Goal: Task Accomplishment & Management: Manage account settings

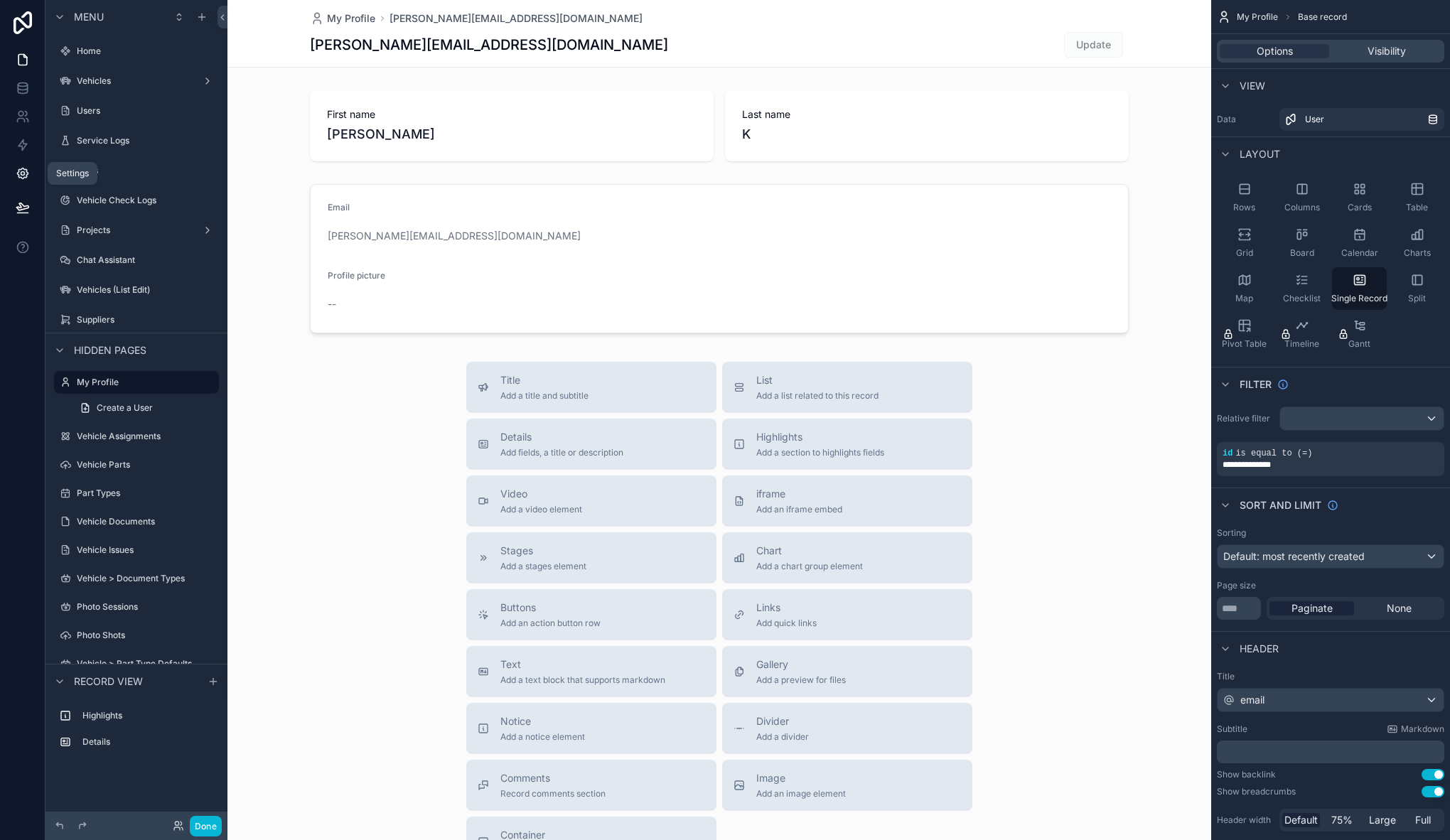
click at [23, 167] on icon at bounding box center [23, 174] width 14 height 14
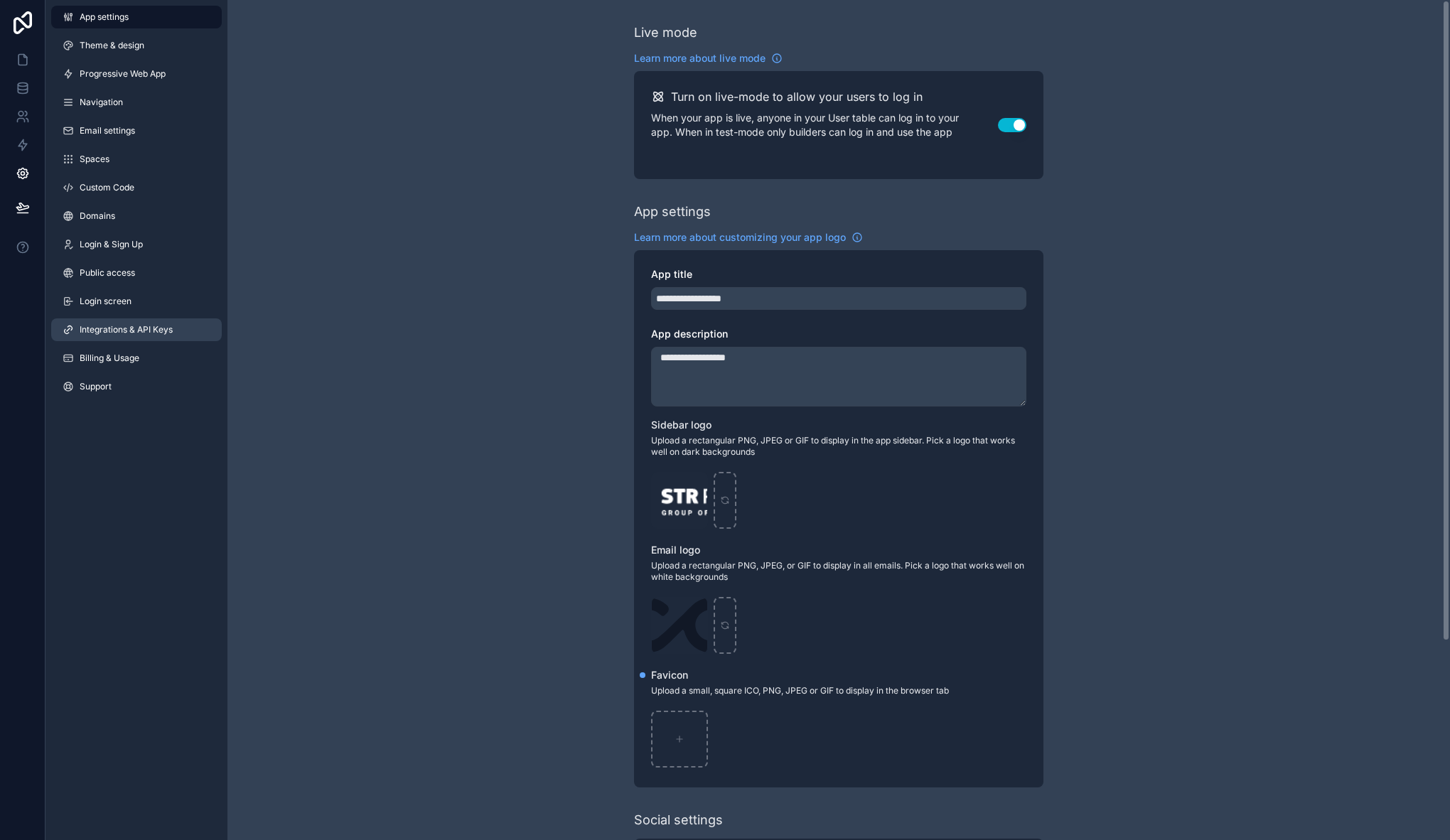
click at [114, 328] on span "Integrations & API Keys" at bounding box center [125, 330] width 93 height 12
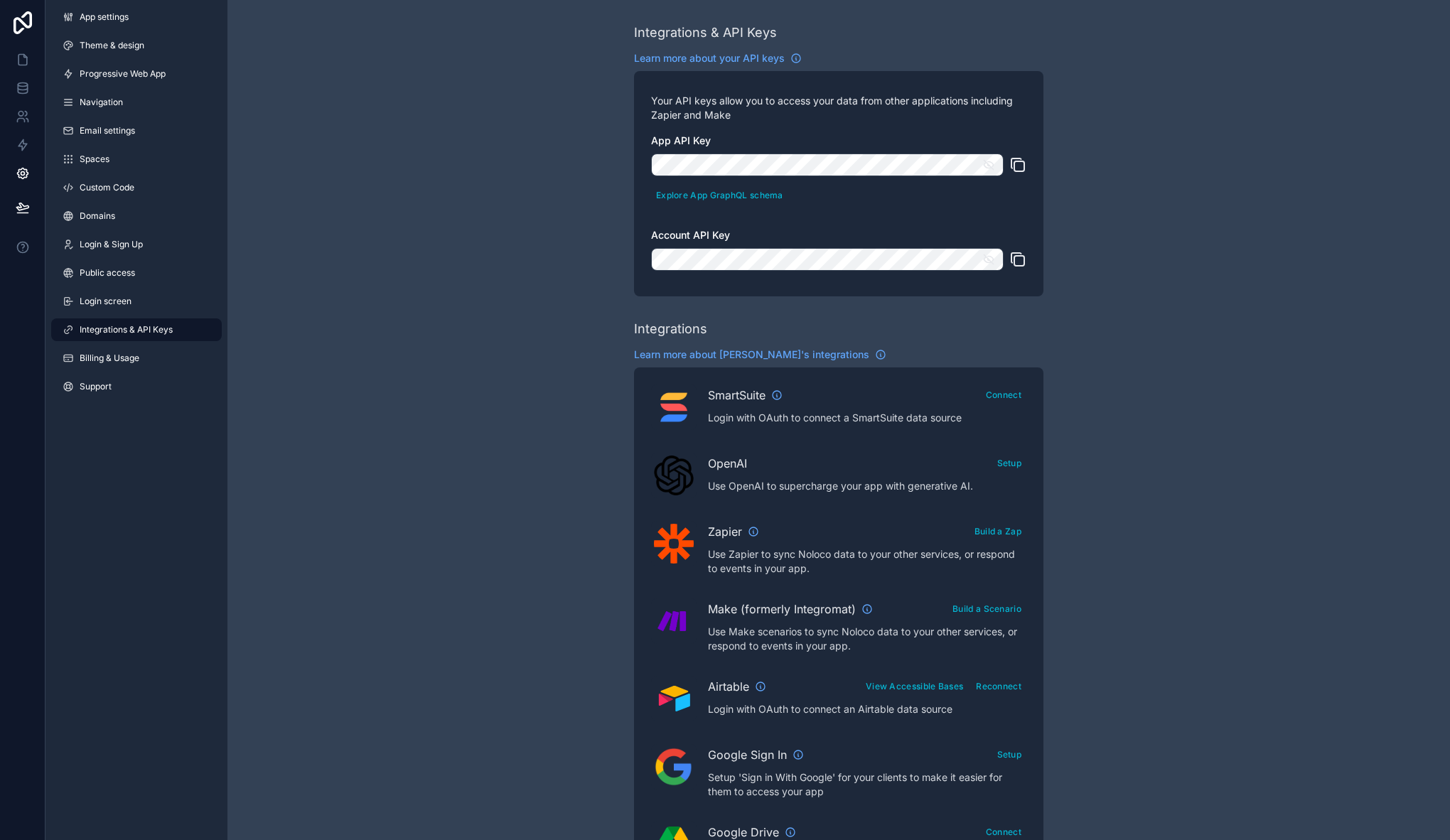
click at [1016, 264] on icon "scrollable content" at bounding box center [1017, 259] width 17 height 17
click at [116, 369] on div "App settings Theme & design Progressive Web App Navigation Email settings Space…" at bounding box center [137, 204] width 182 height 410
click at [118, 362] on span "Billing & Usage" at bounding box center [109, 357] width 59 height 12
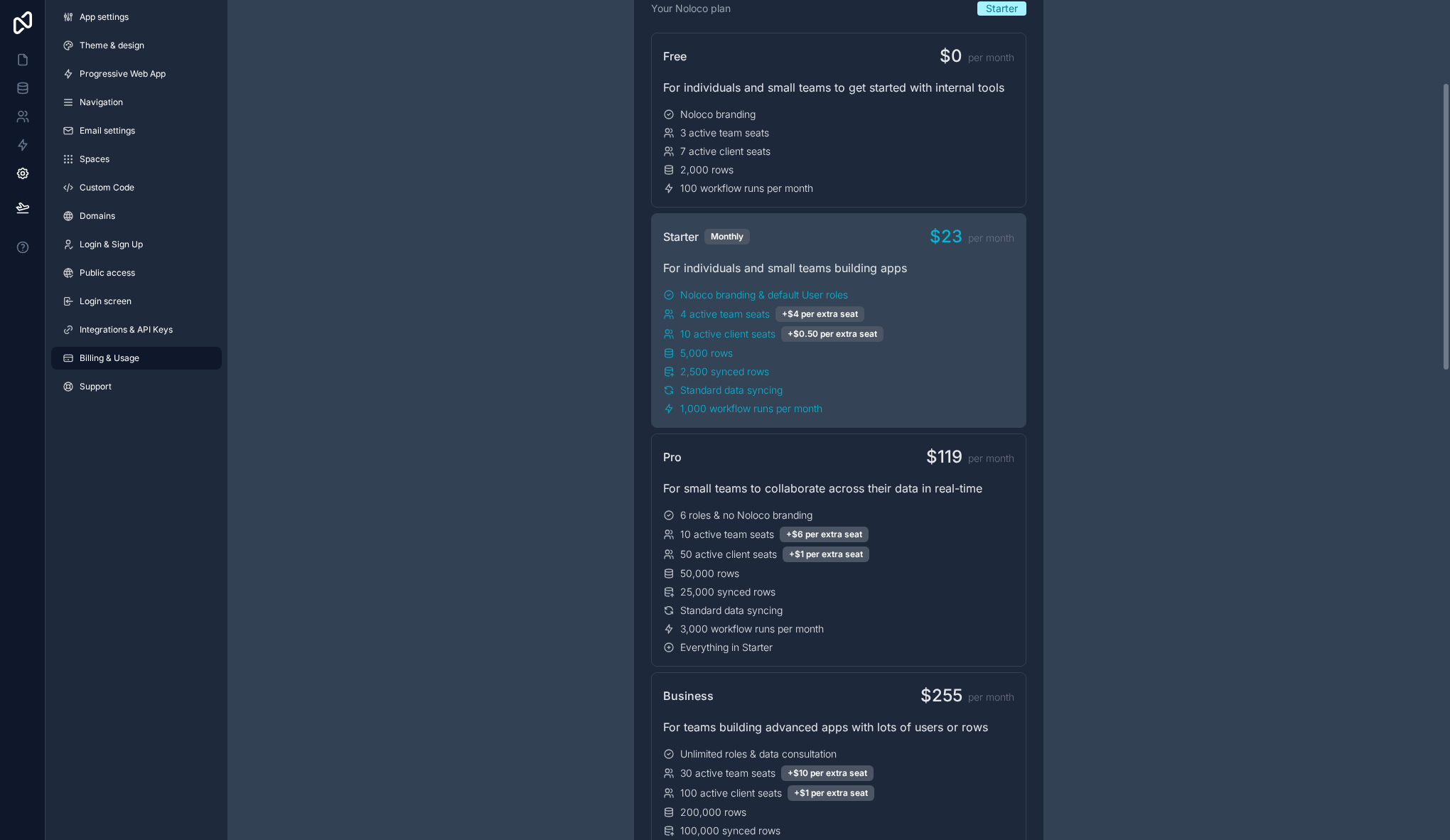
scroll to position [240, 0]
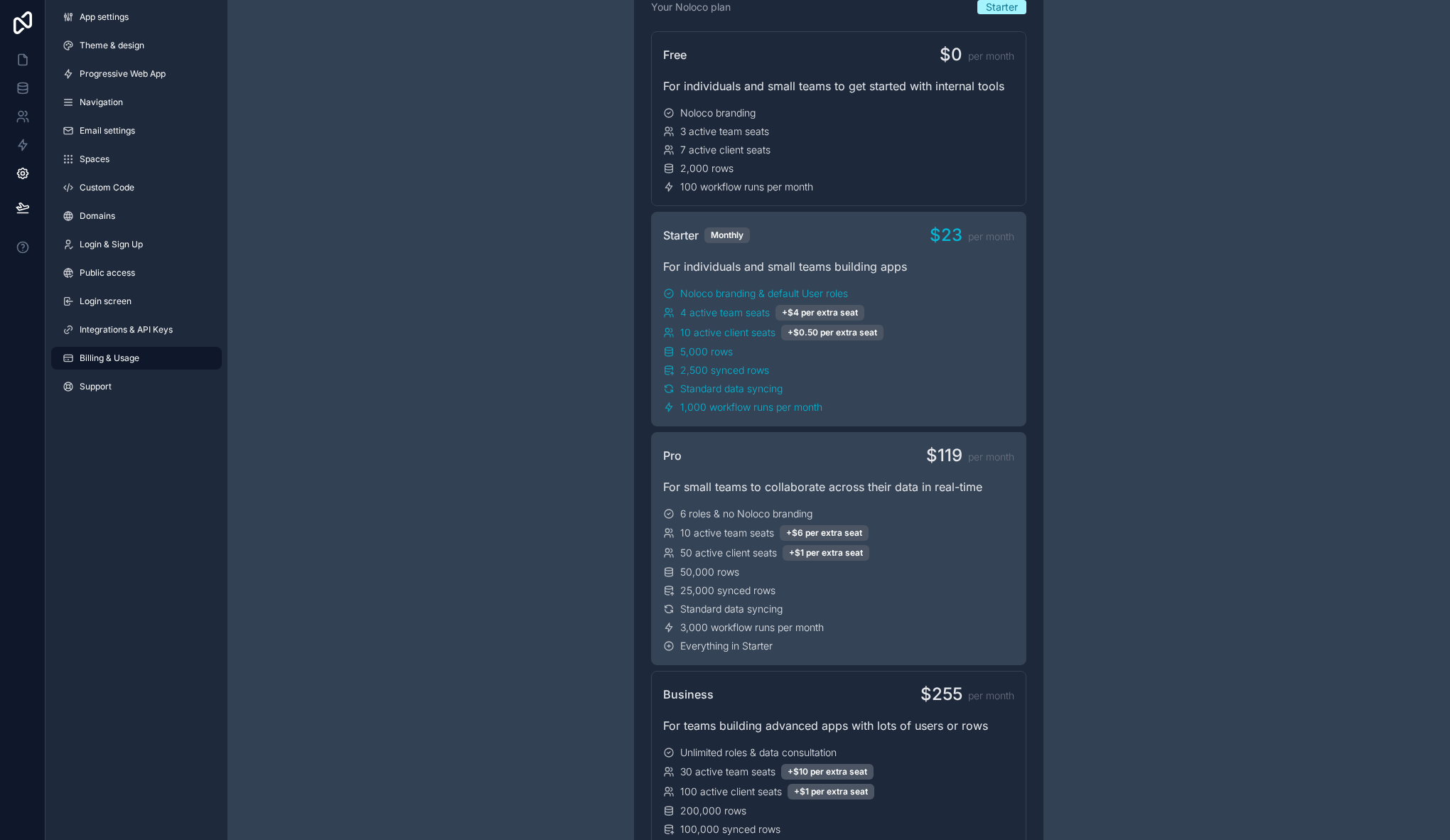
click at [895, 537] on div "10 active team seats +$6 per extra seat" at bounding box center [838, 532] width 351 height 15
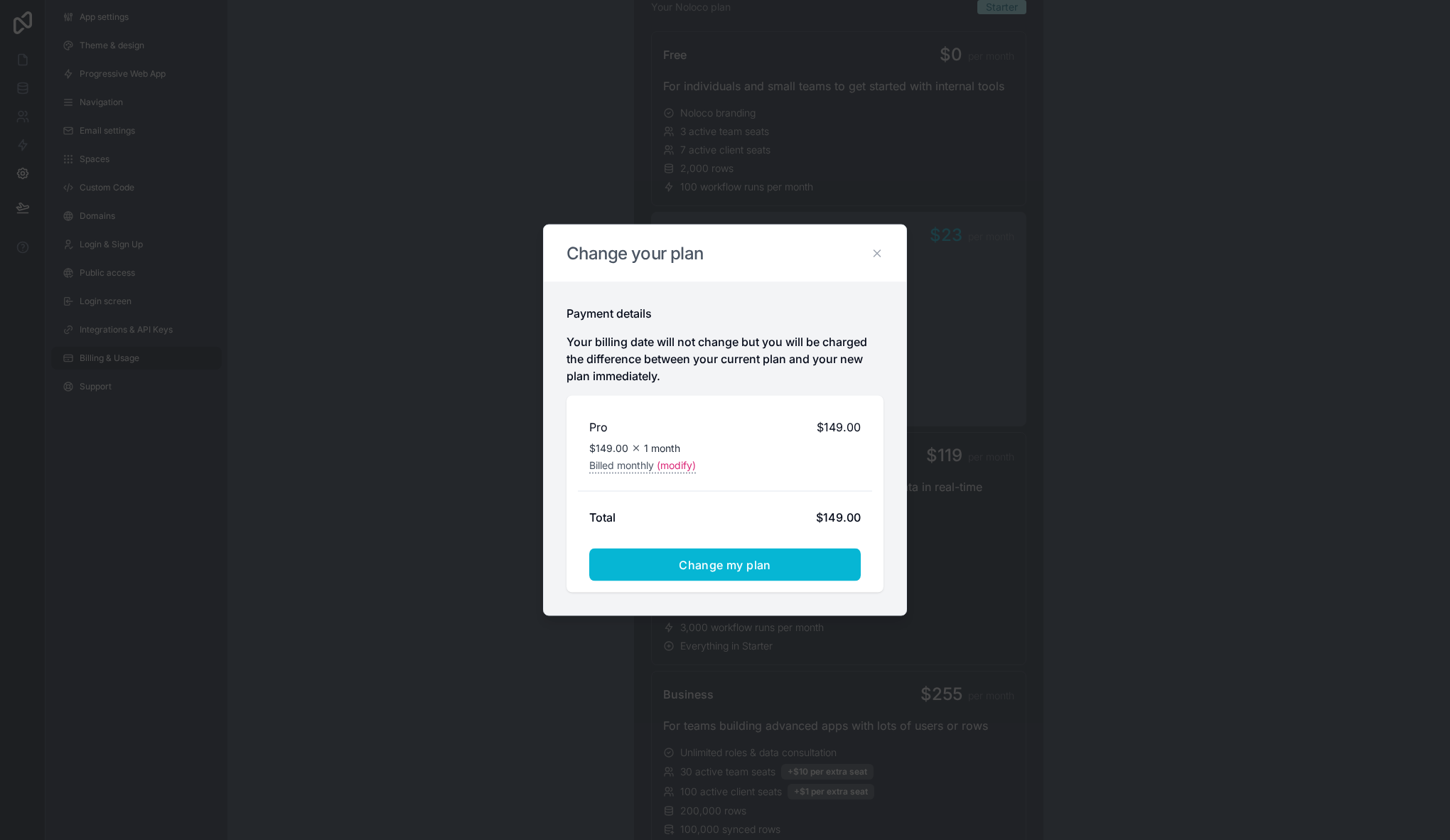
click at [878, 254] on icon at bounding box center [877, 253] width 6 height 6
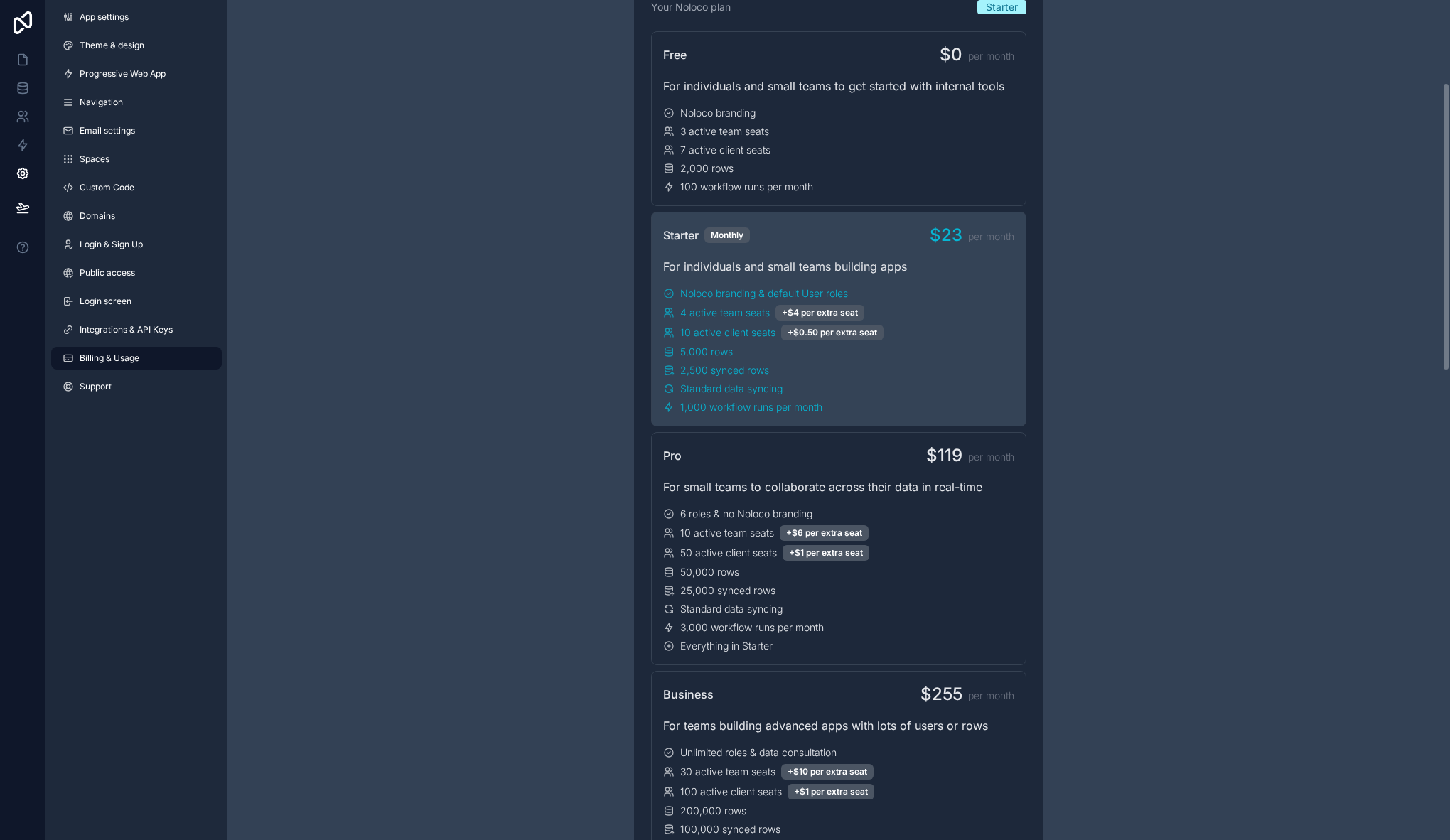
scroll to position [0, 0]
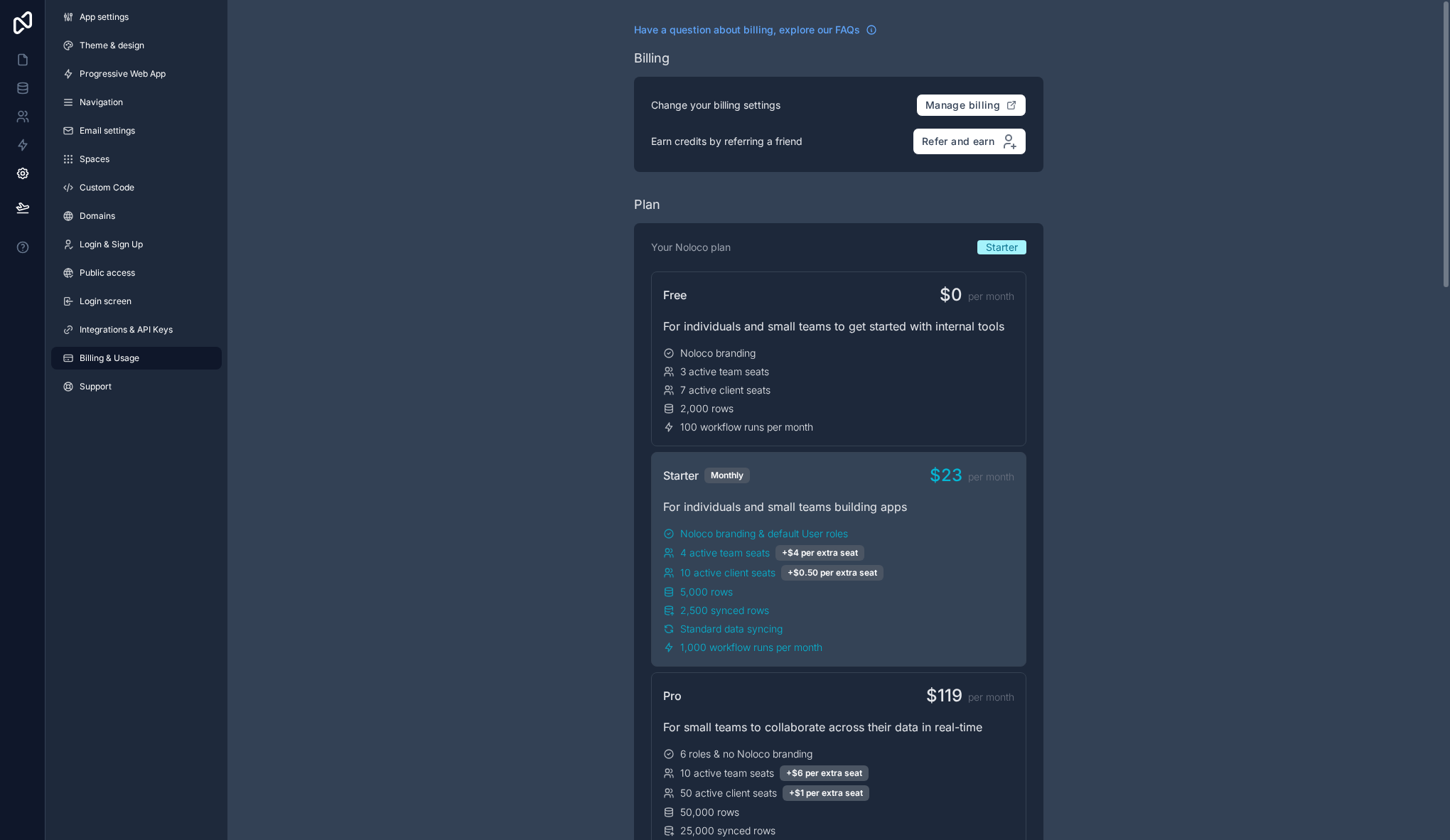
click at [15, 55] on icon at bounding box center [23, 59] width 14 height 14
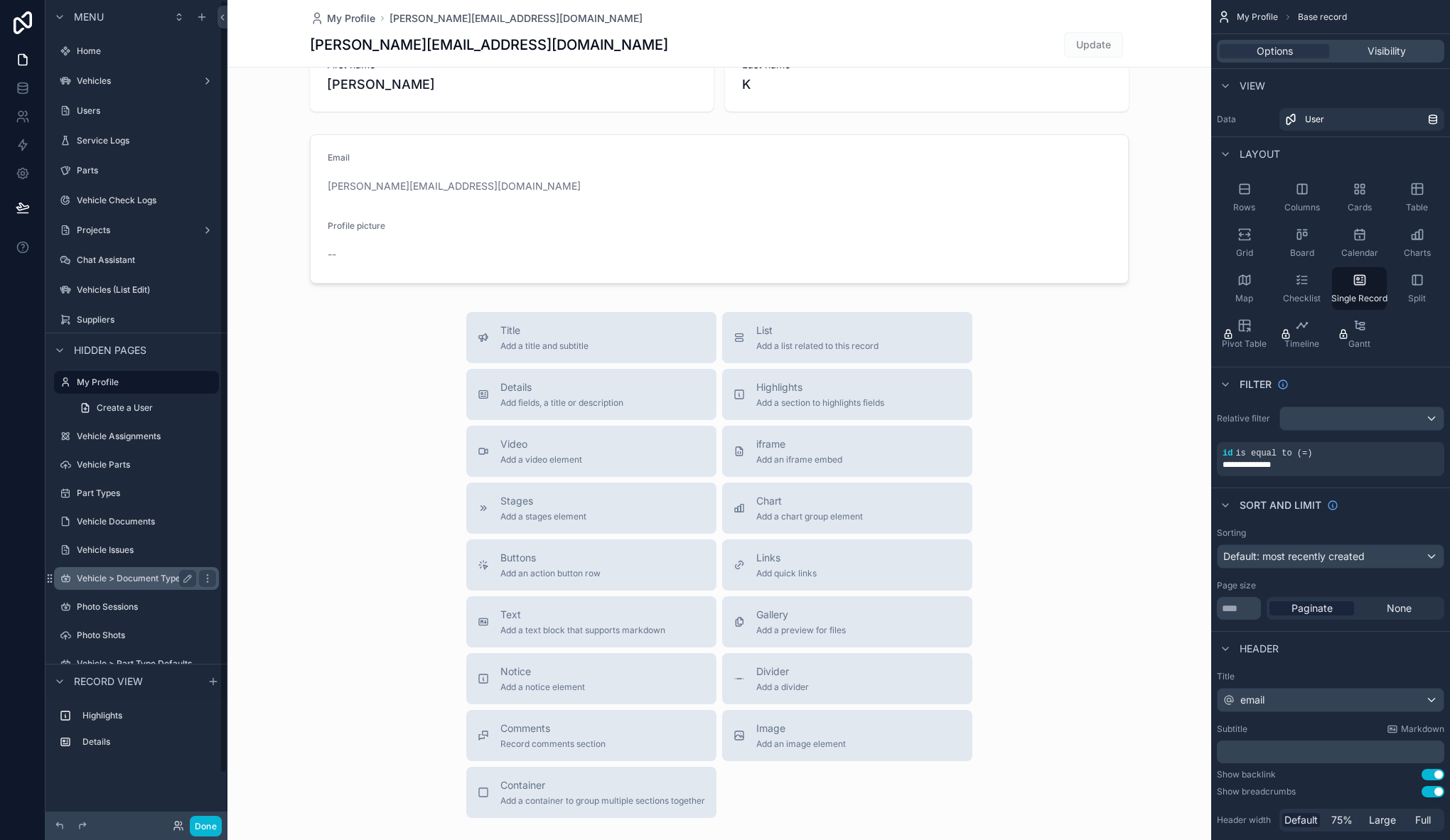
scroll to position [52, 0]
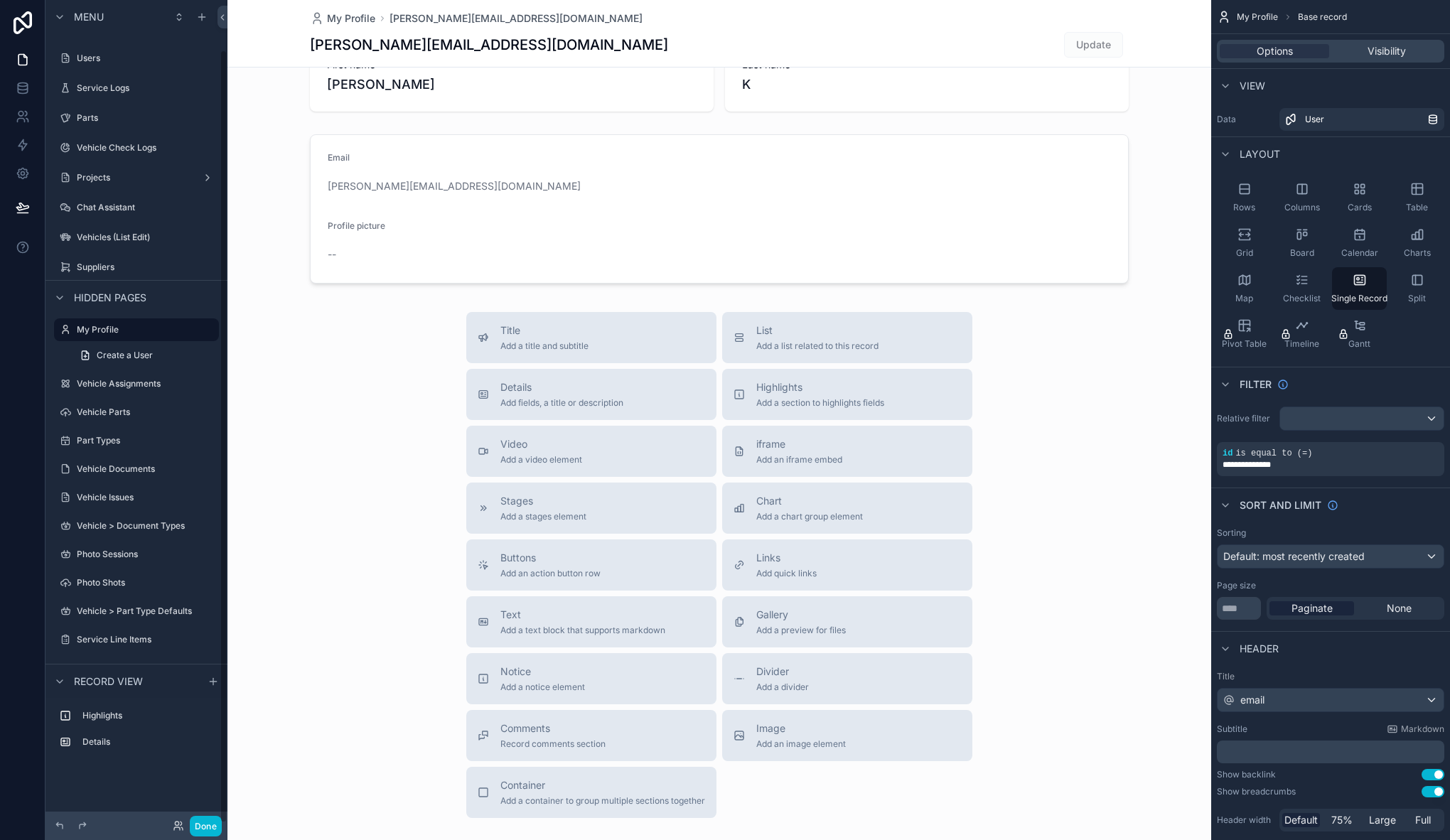
click at [369, 481] on div "scrollable content" at bounding box center [720, 441] width 983 height 981
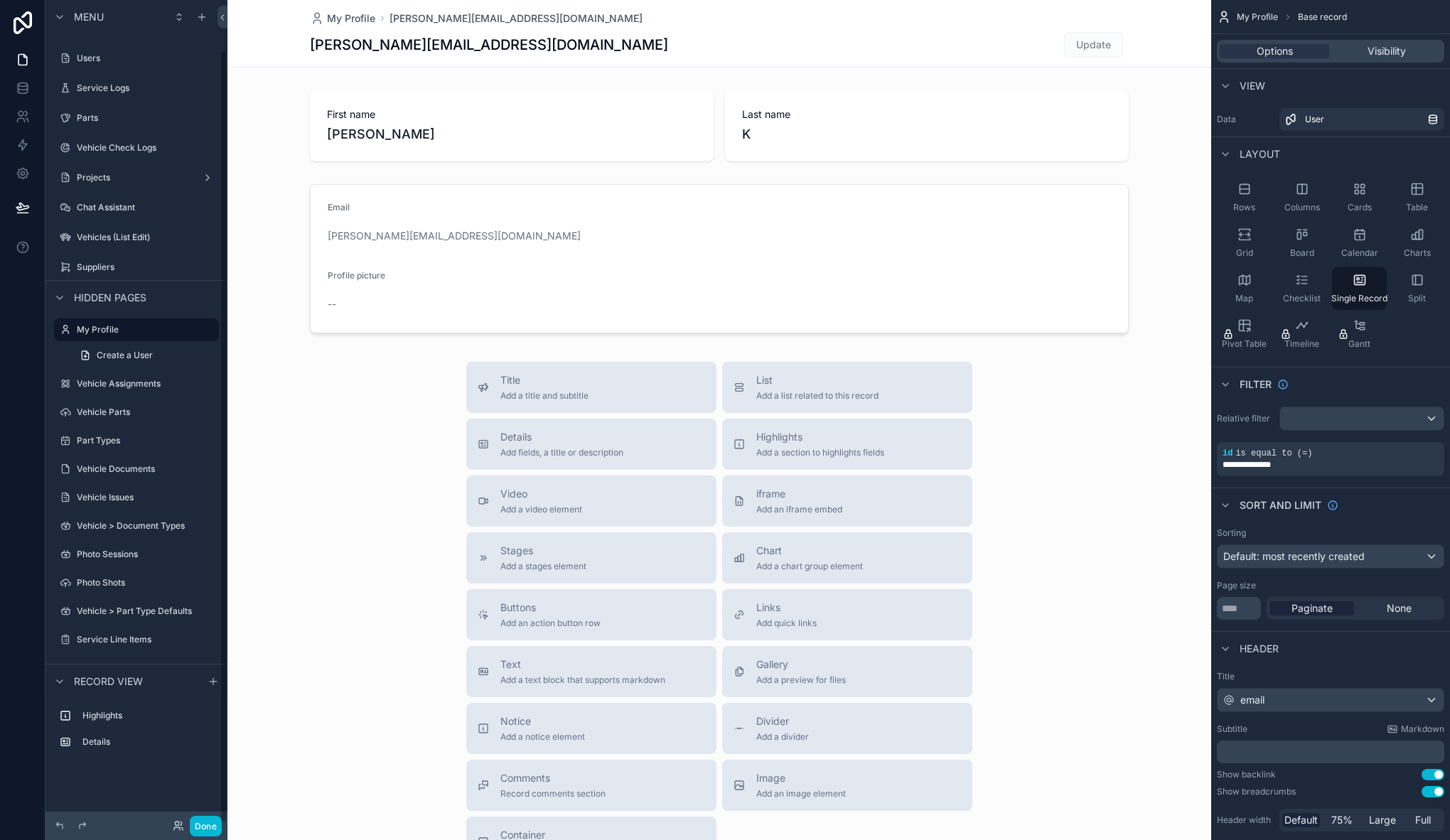
scroll to position [0, 0]
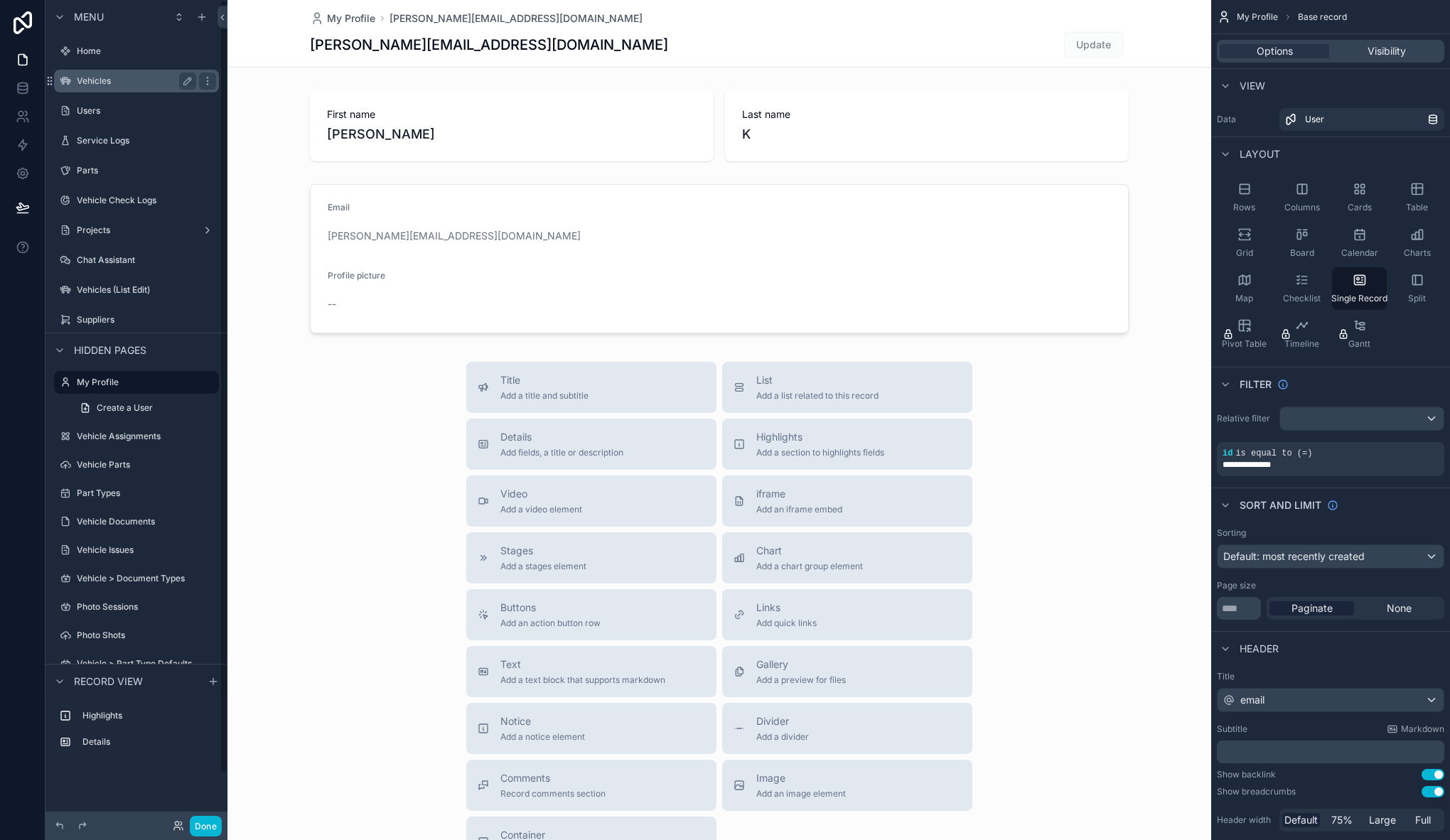
click at [100, 90] on div "Vehicles" at bounding box center [136, 80] width 159 height 23
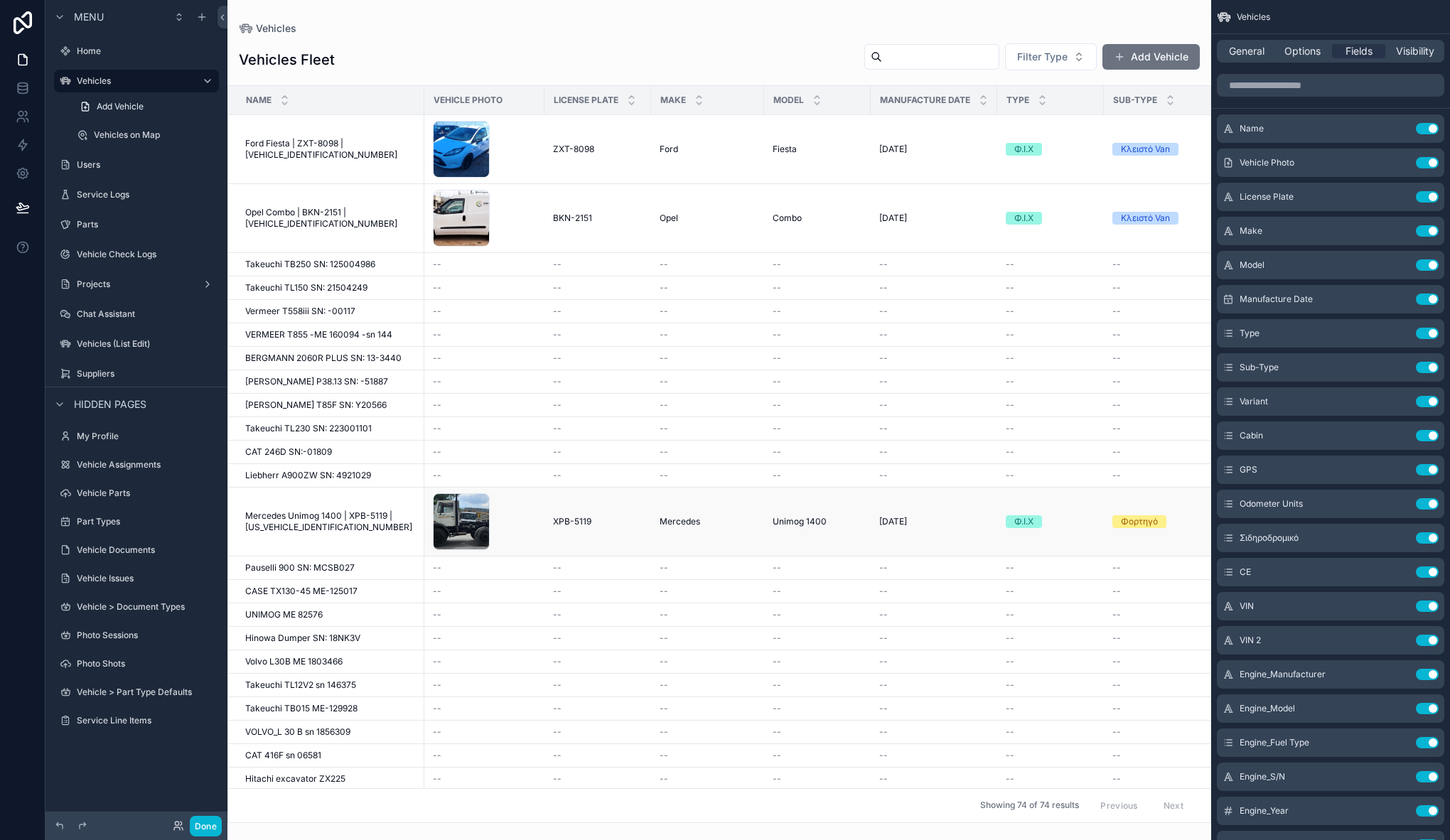
click at [349, 525] on span "Mercedes Unimog 1400 | XPB-5119 | [US_VEHICLE_IDENTIFICATION_NUMBER]" at bounding box center [330, 521] width 170 height 23
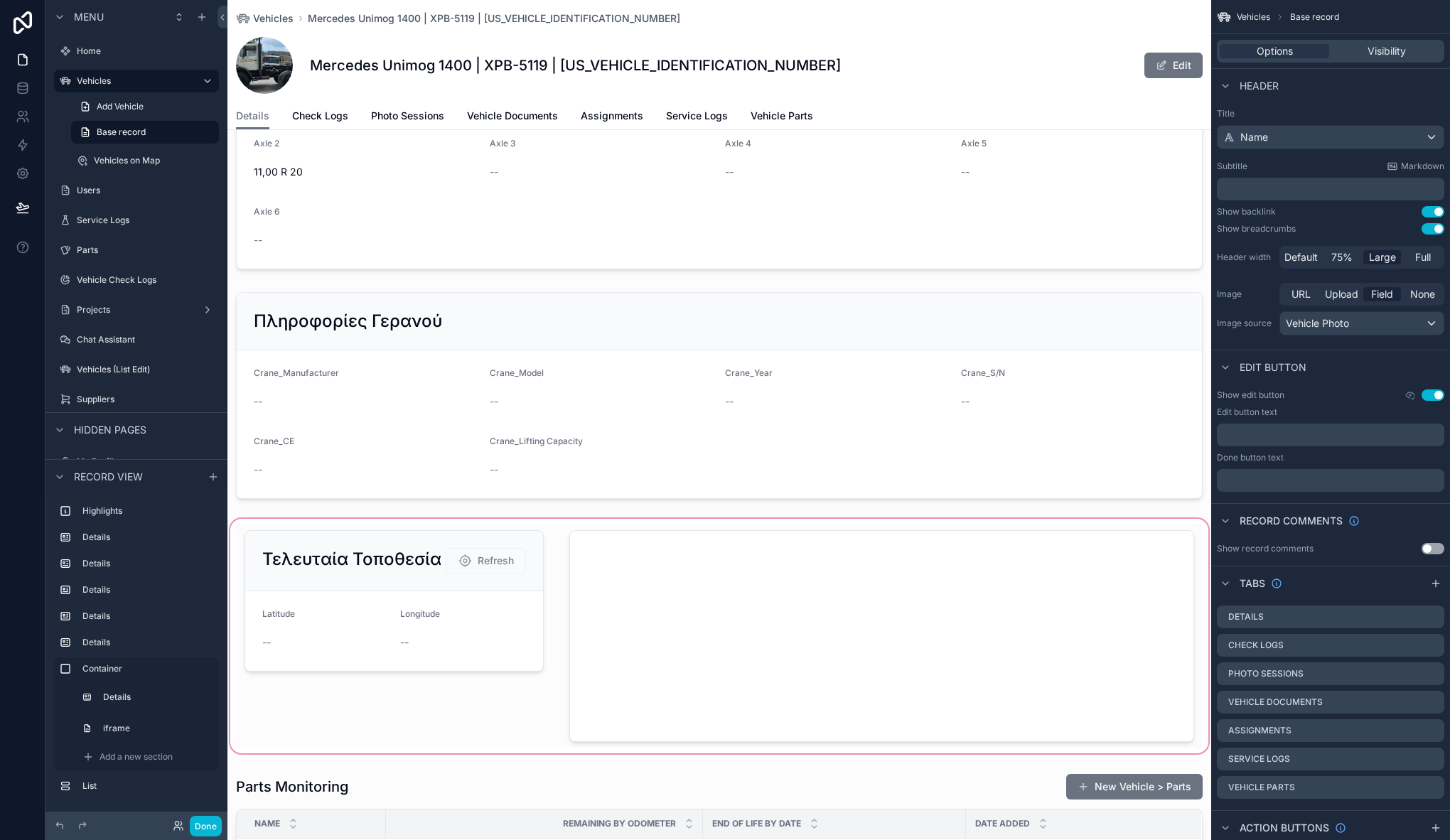
scroll to position [1287, 0]
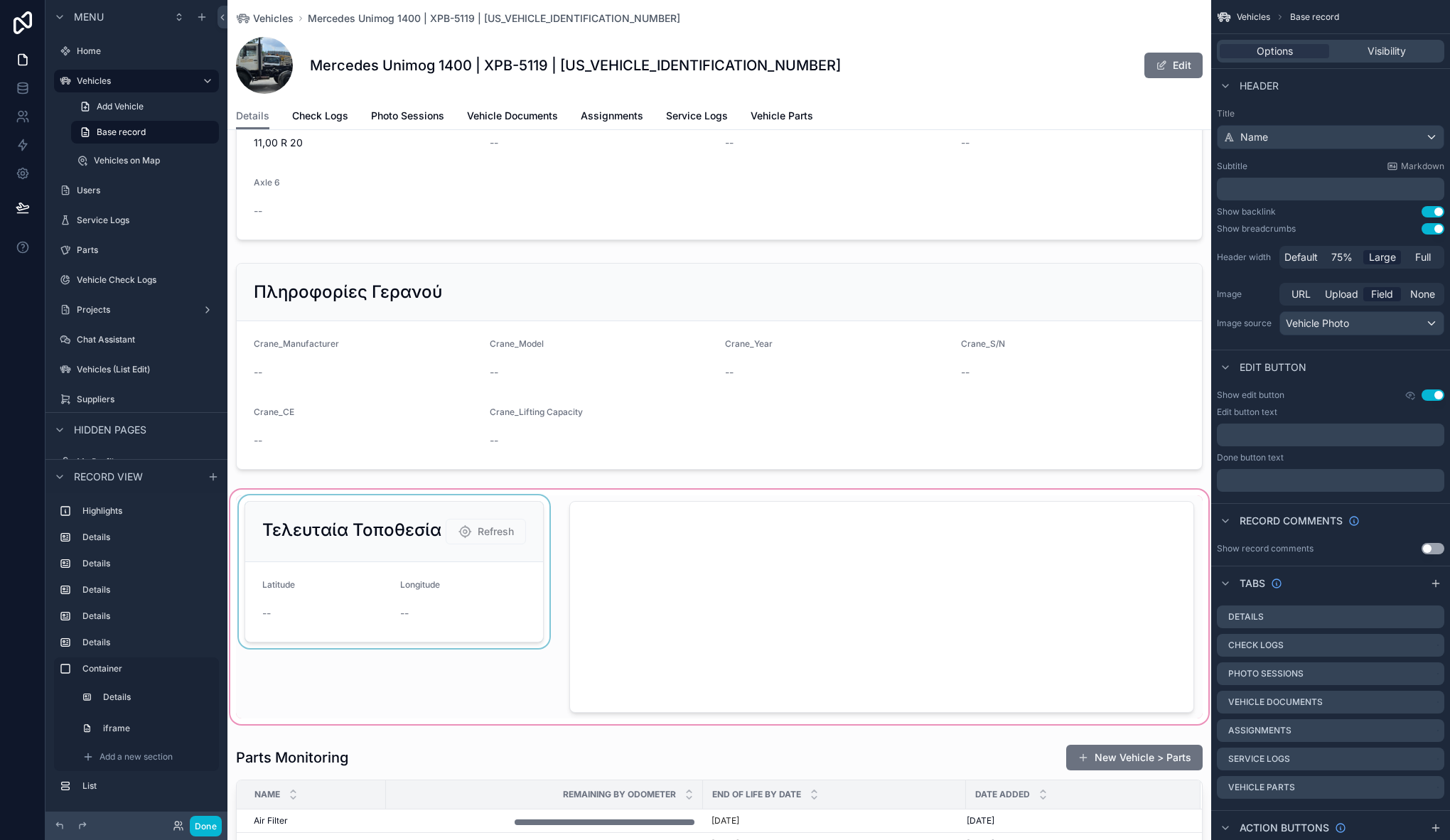
click at [480, 512] on div "scrollable content" at bounding box center [720, 607] width 983 height 240
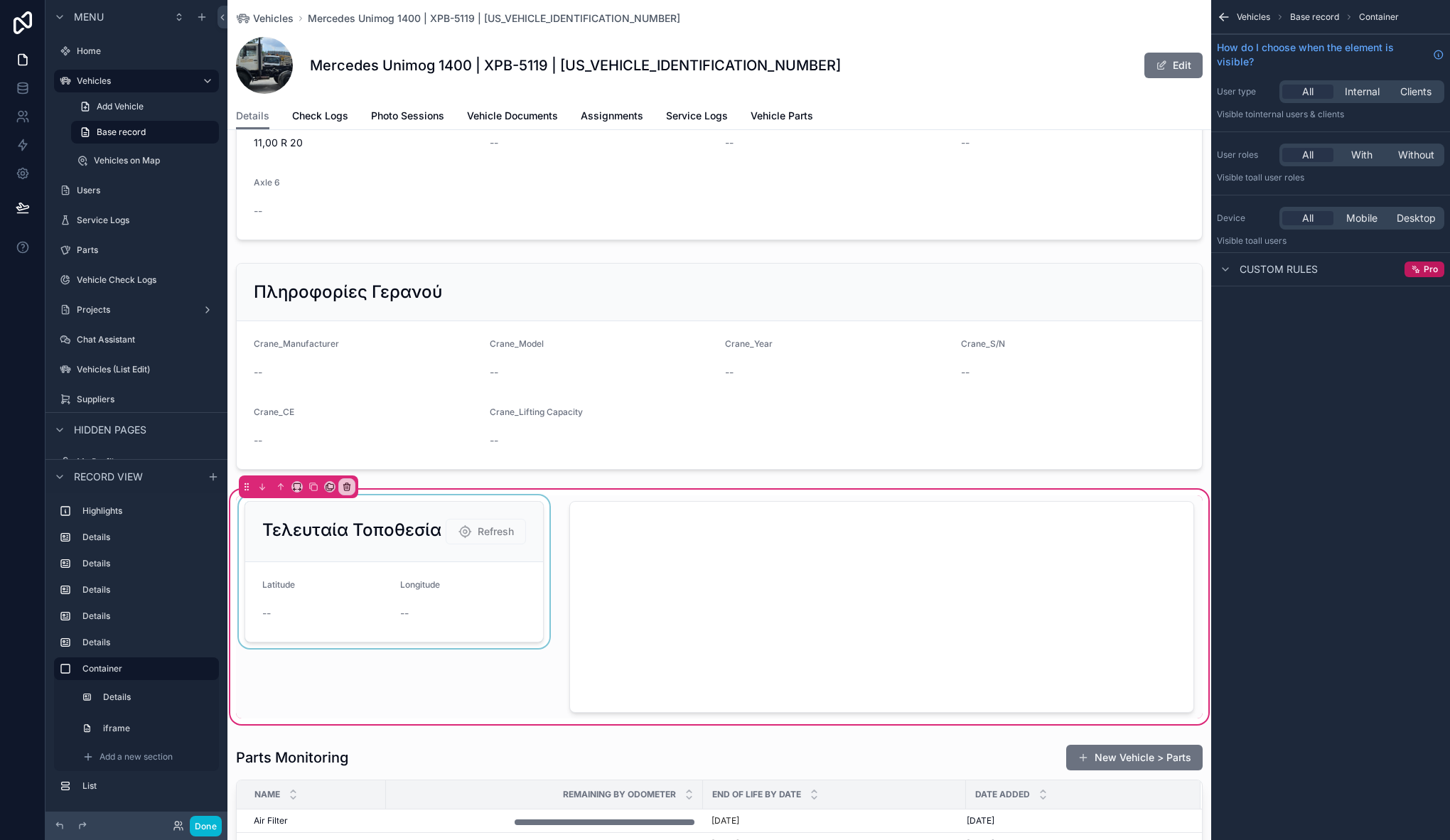
click at [421, 514] on div "scrollable content" at bounding box center [394, 607] width 316 height 223
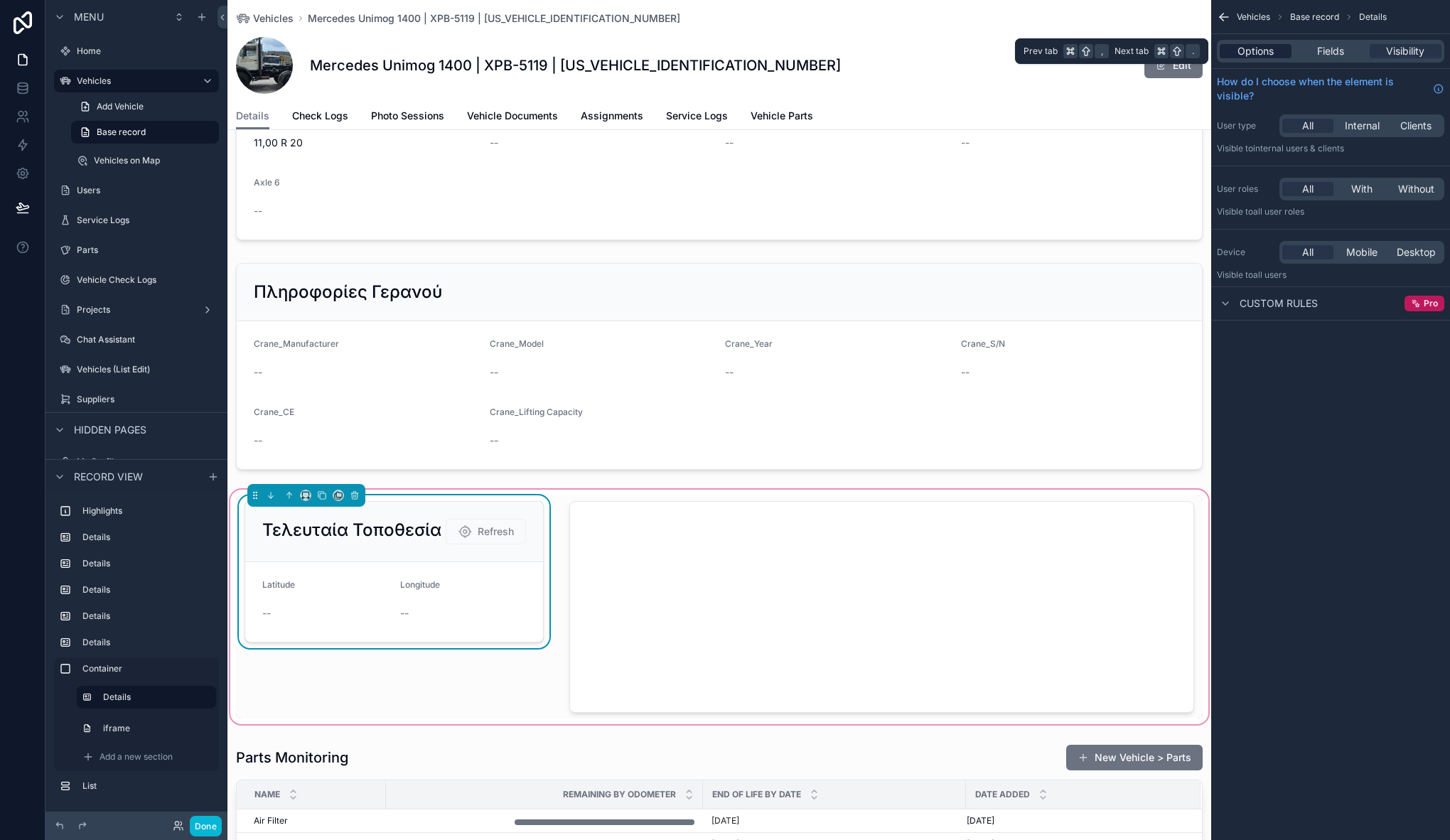
click at [1277, 46] on div "Options" at bounding box center [1255, 51] width 72 height 14
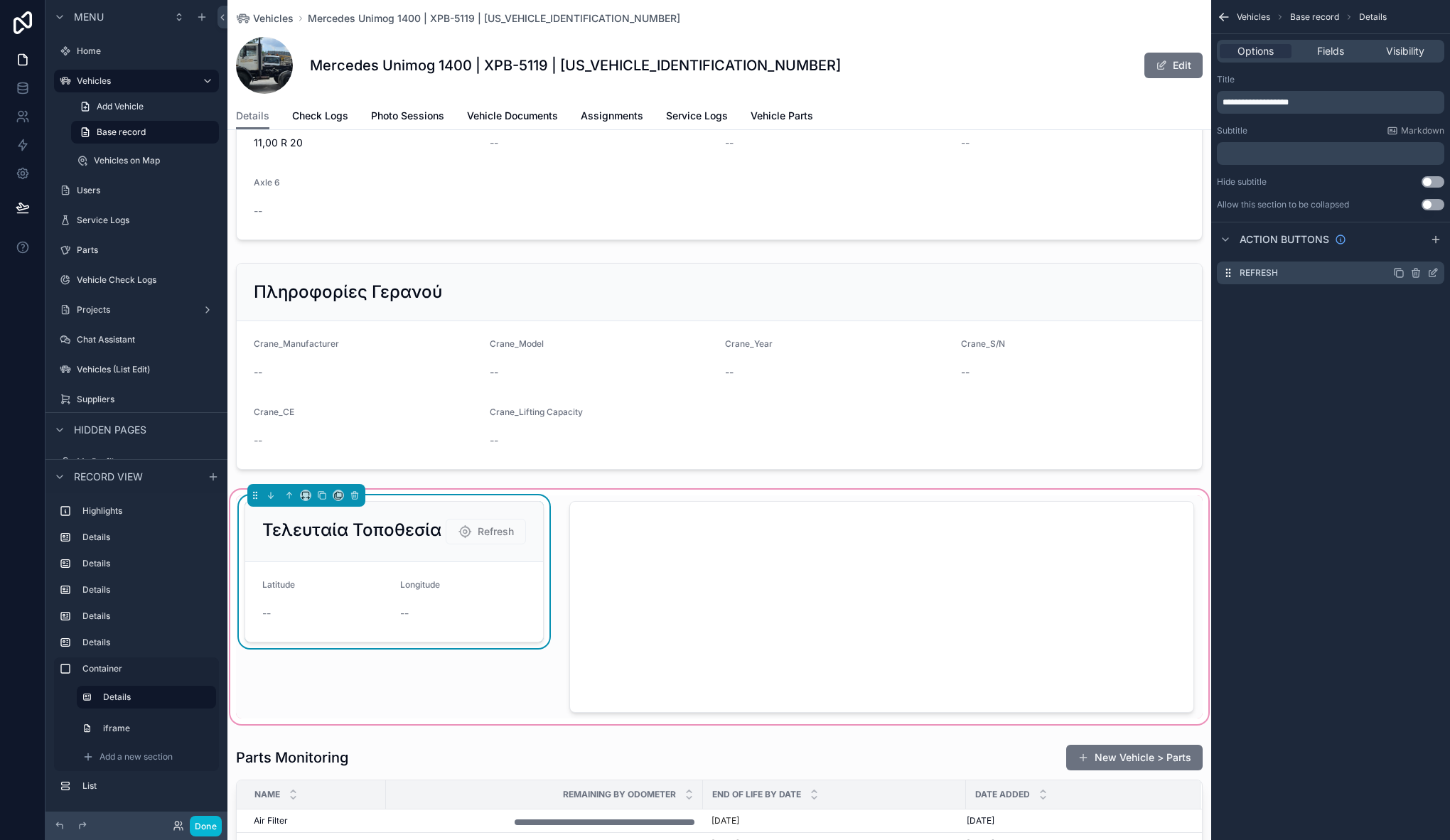
click at [1432, 271] on icon "scrollable content" at bounding box center [1434, 271] width 5 height 5
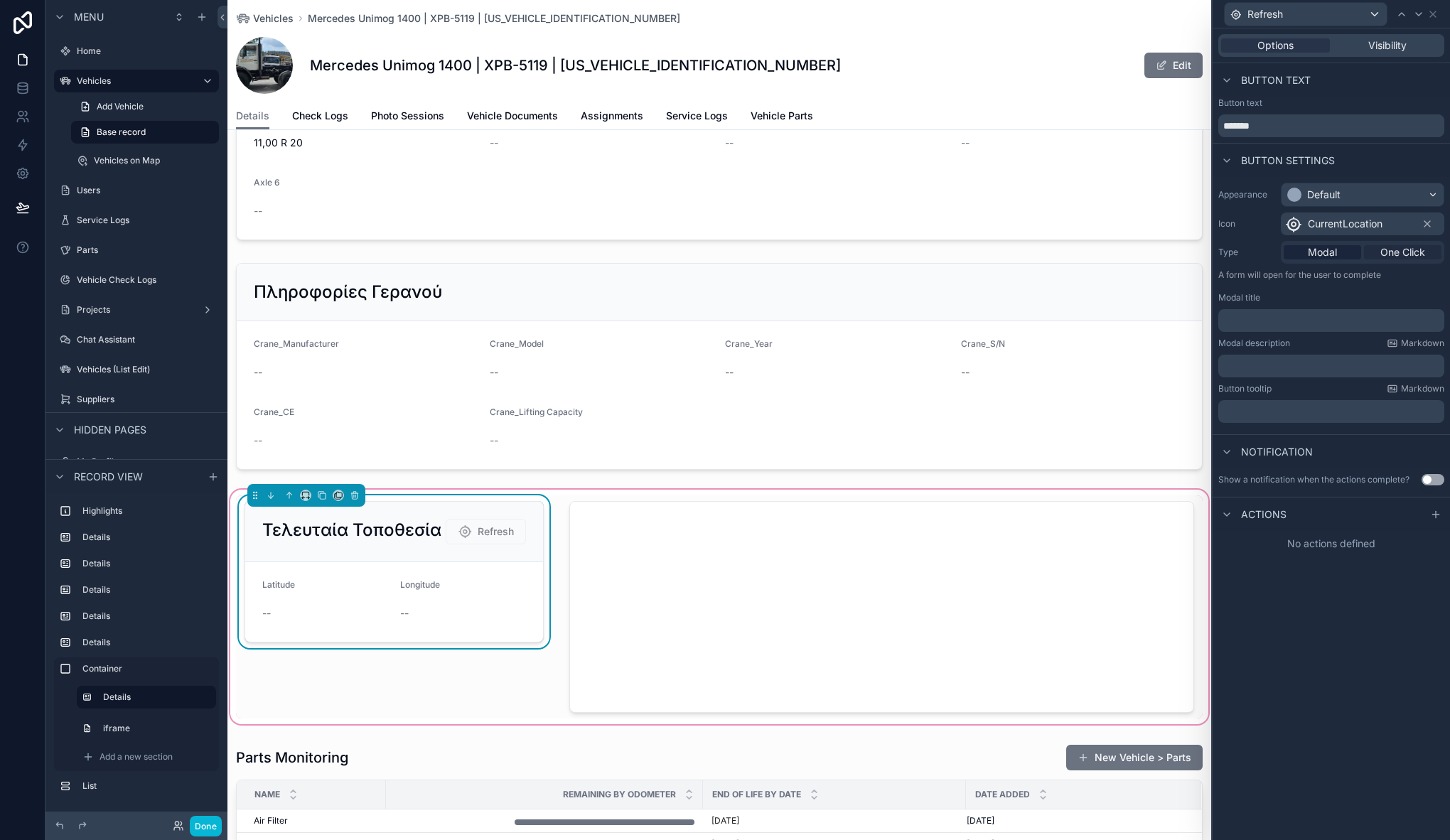
click at [1408, 251] on span "One Click" at bounding box center [1402, 252] width 45 height 14
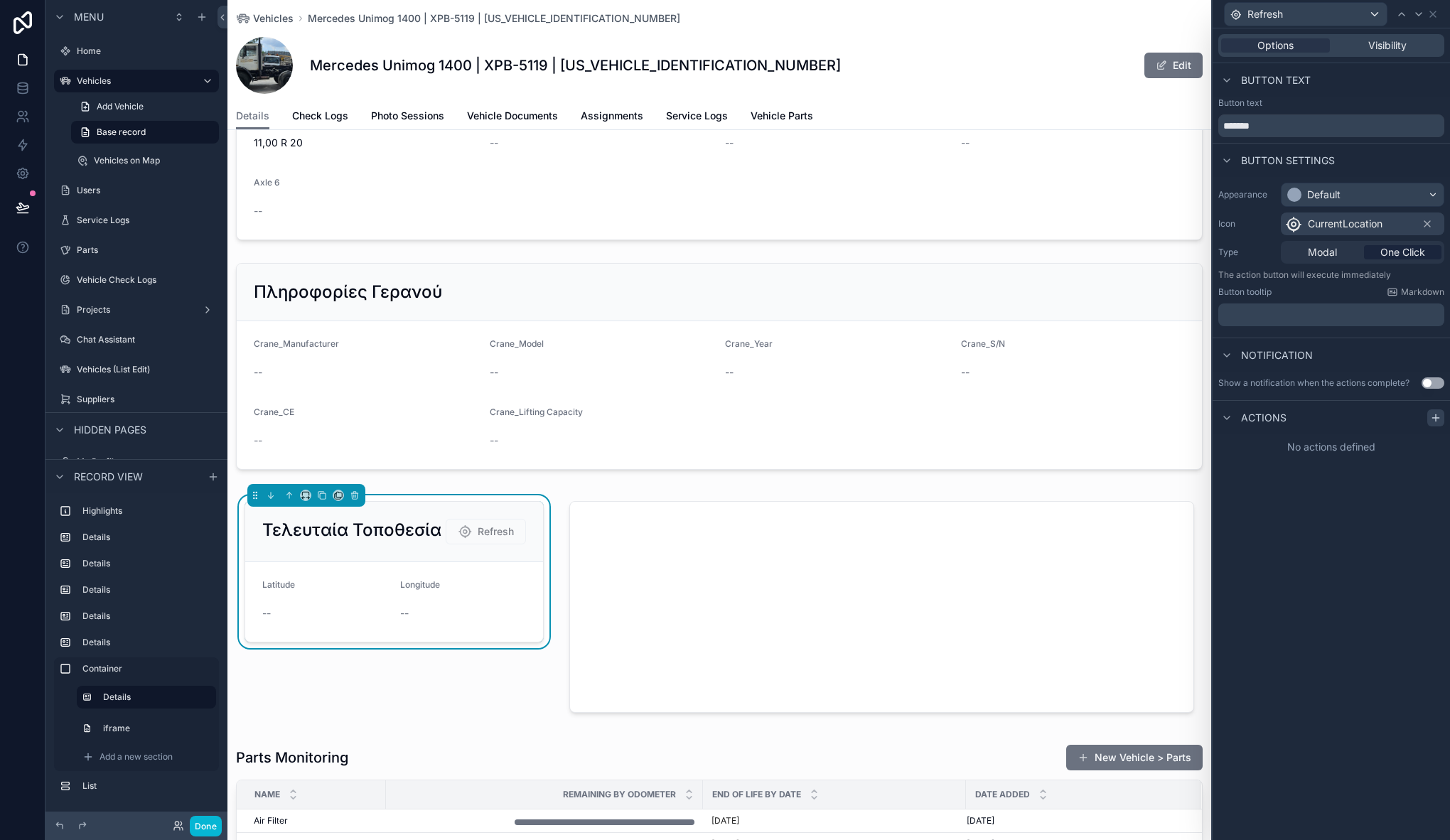
click at [1436, 416] on icon at bounding box center [1436, 417] width 0 height 6
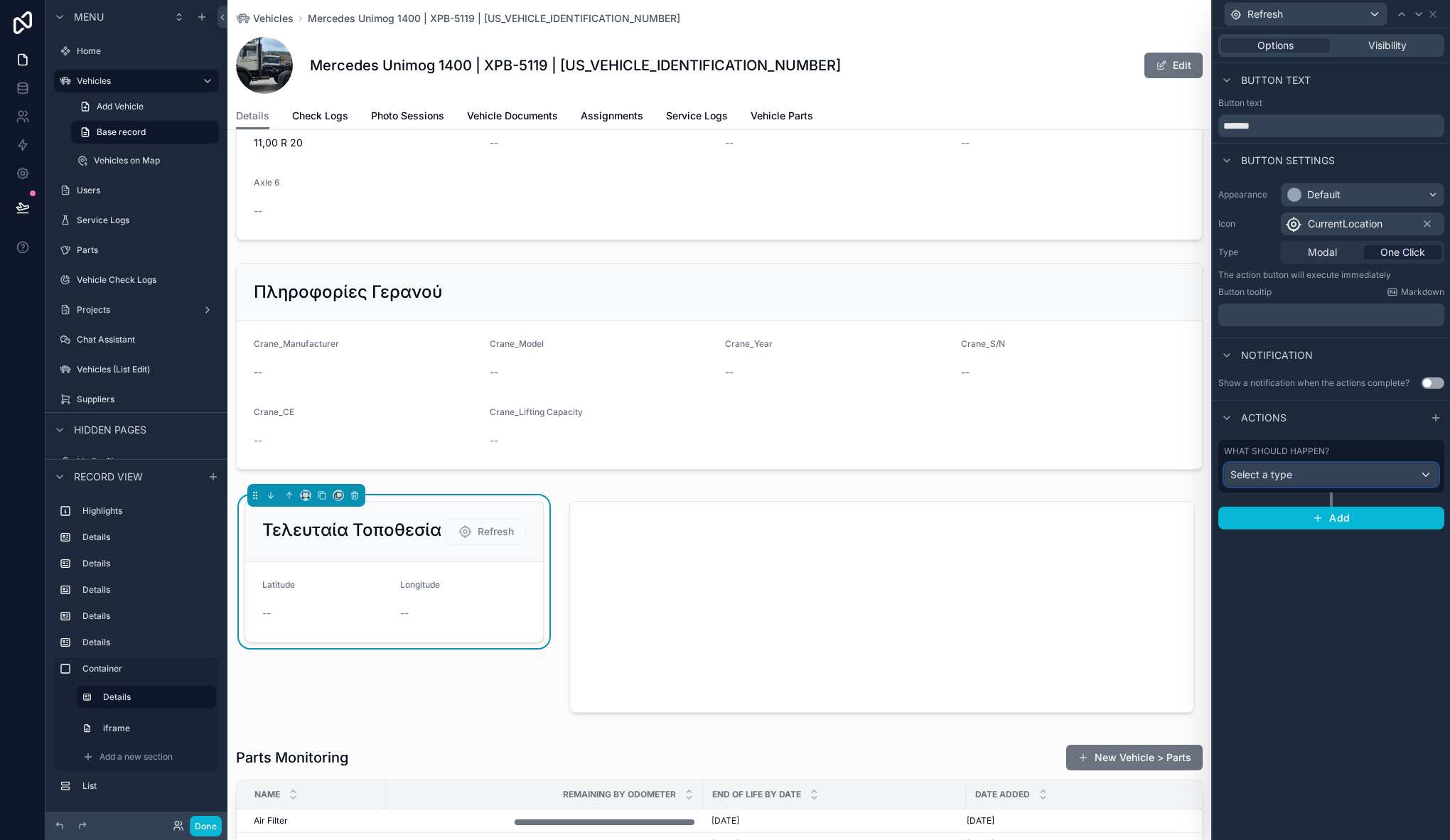
click at [1259, 482] on div "Select a type" at bounding box center [1331, 474] width 213 height 23
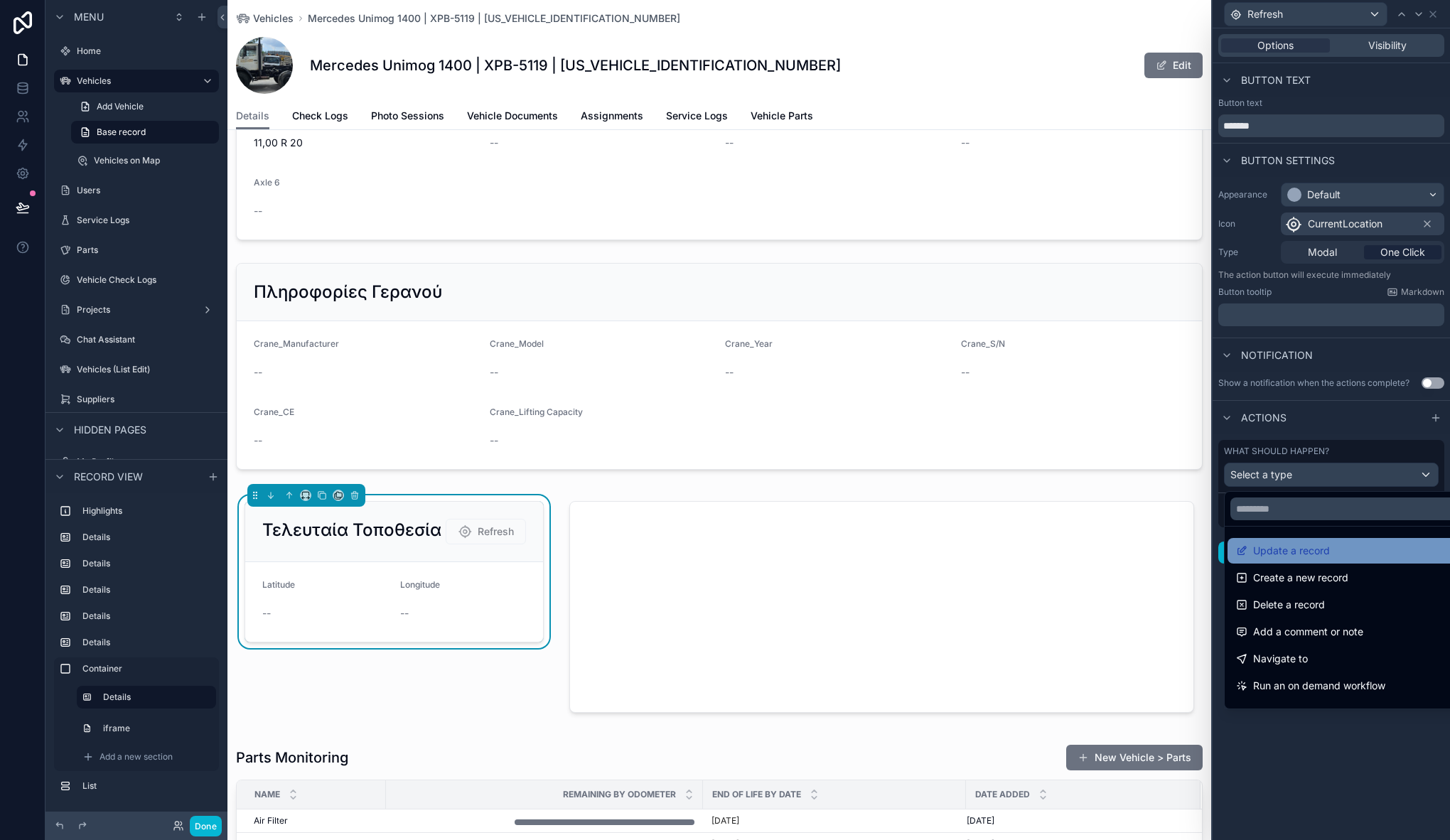
click at [1308, 558] on span "Update a record" at bounding box center [1291, 550] width 77 height 17
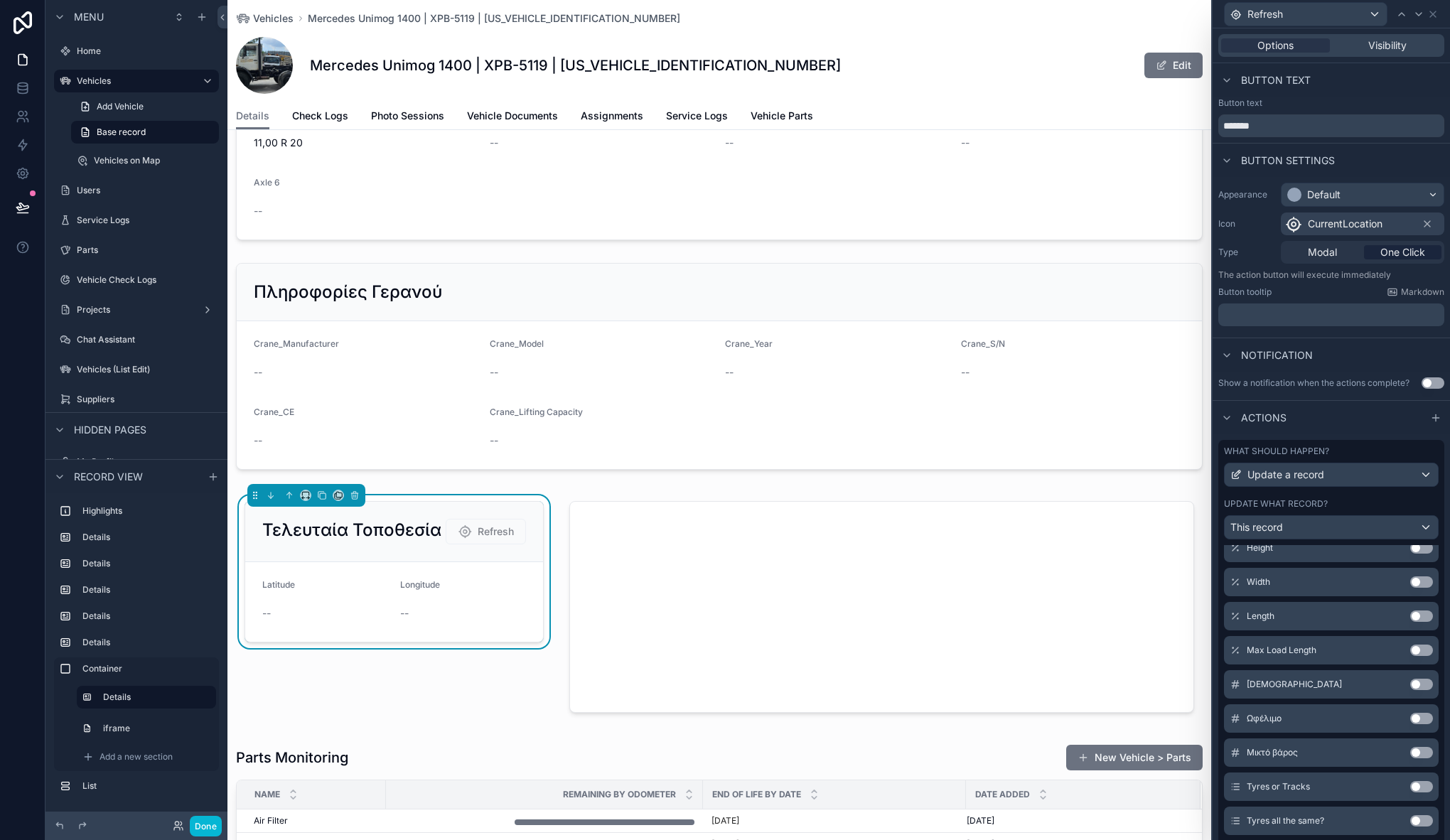
scroll to position [2025, 0]
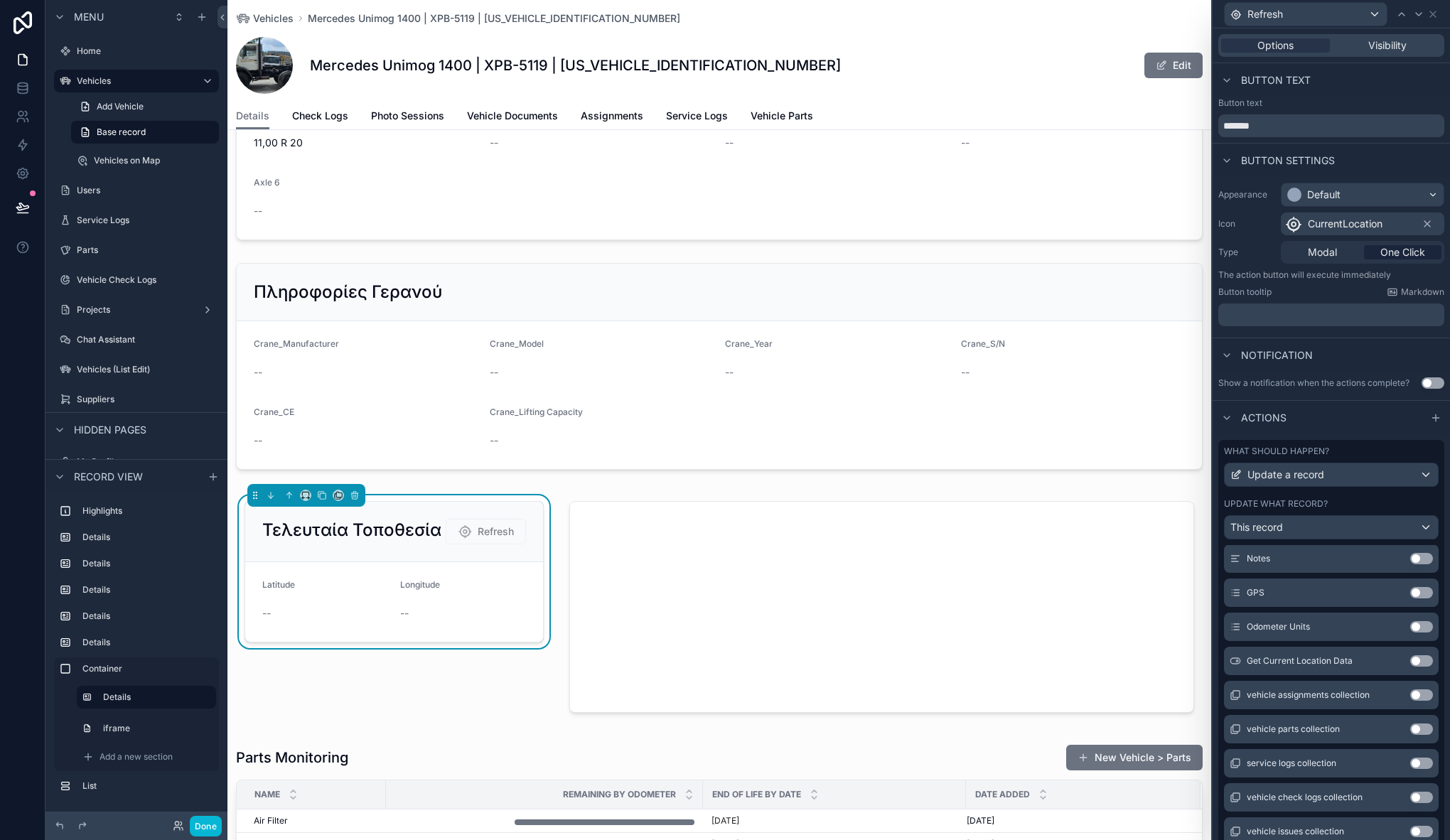
click at [1410, 665] on button "Use setting" at bounding box center [1421, 661] width 23 height 12
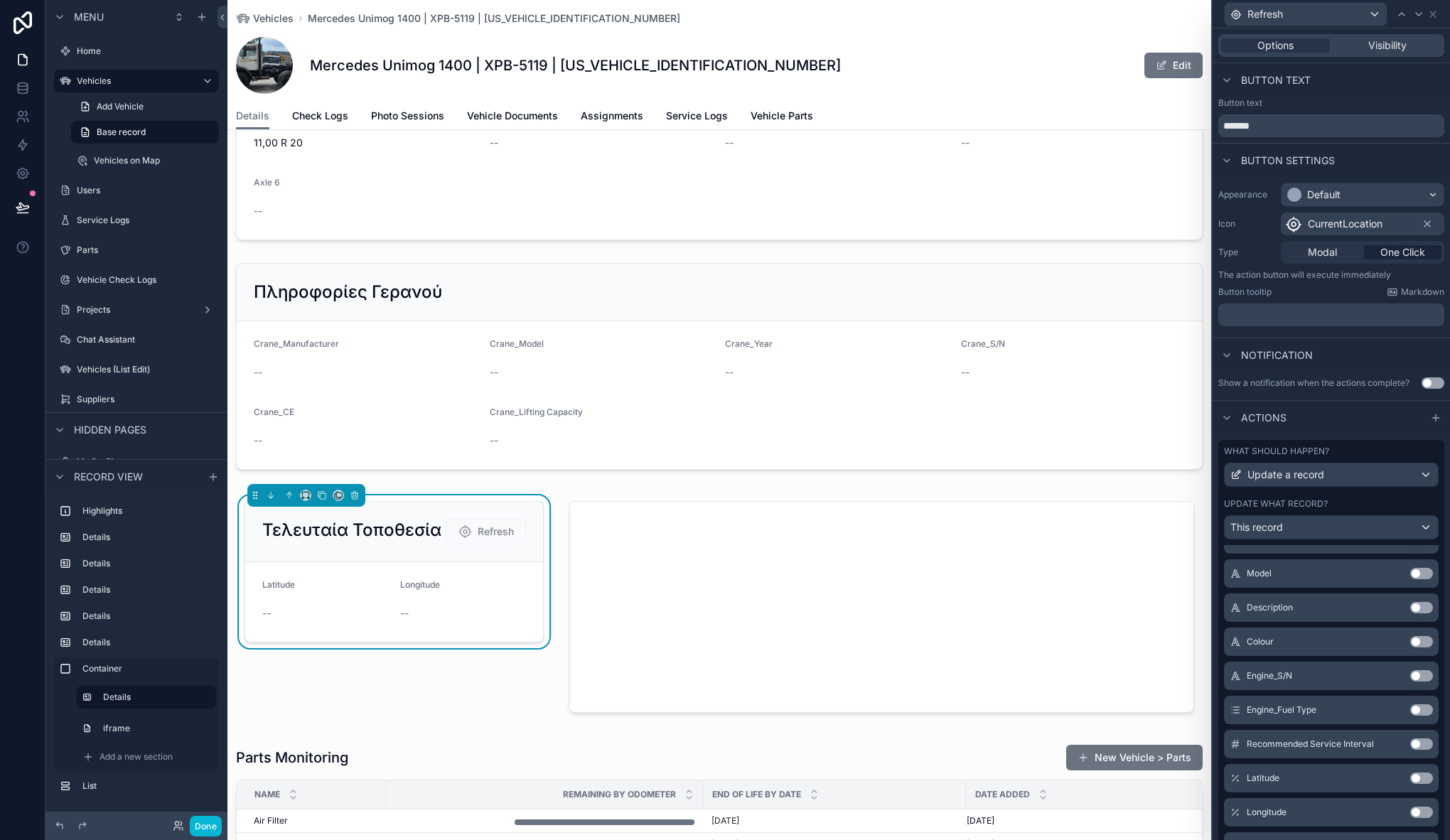
scroll to position [0, 0]
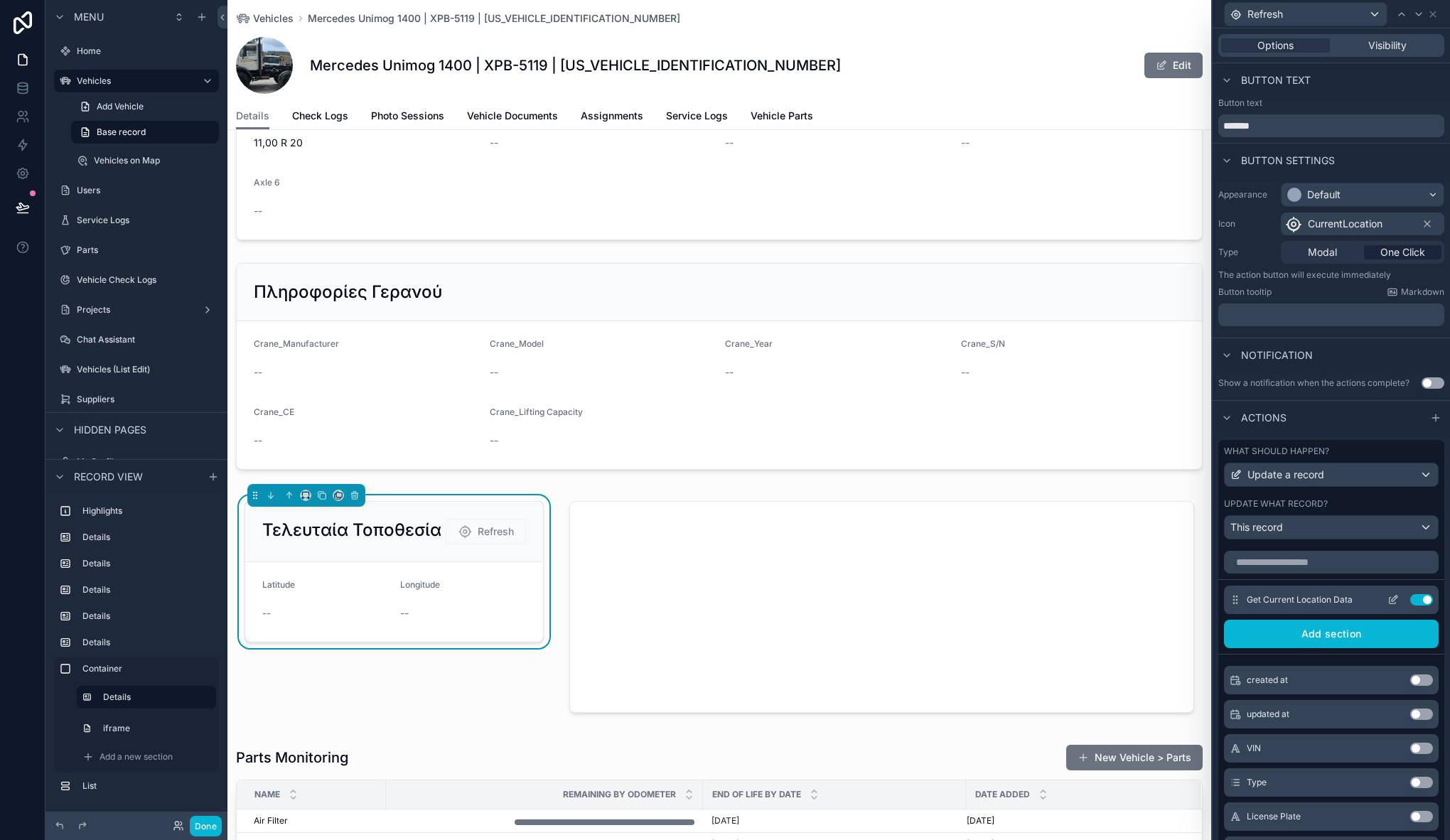
click at [1387, 600] on icon at bounding box center [1392, 600] width 12 height 12
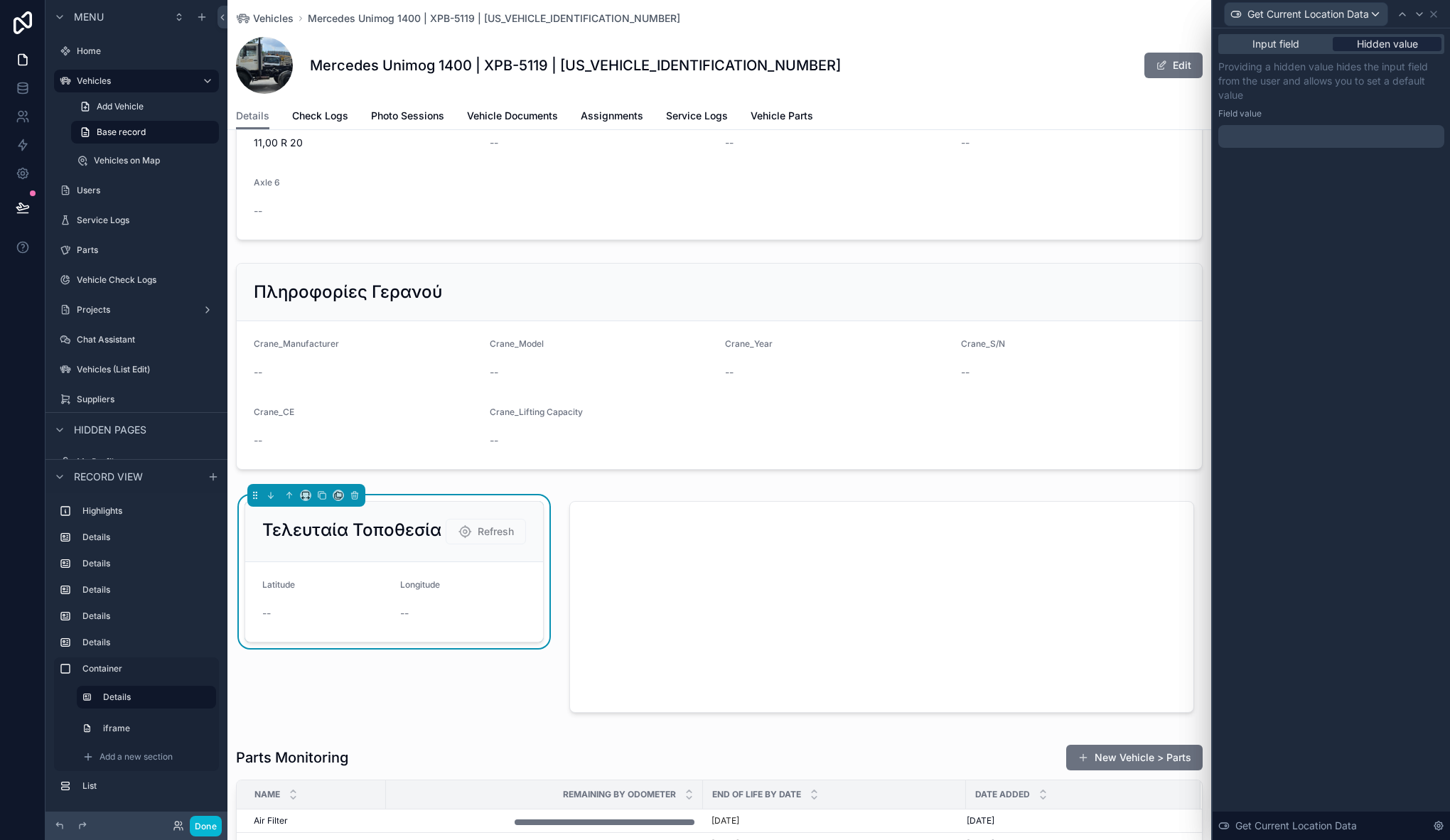
click at [1404, 50] on span "Hidden value" at bounding box center [1387, 44] width 61 height 14
click at [1333, 132] on div at bounding box center [1330, 136] width 226 height 23
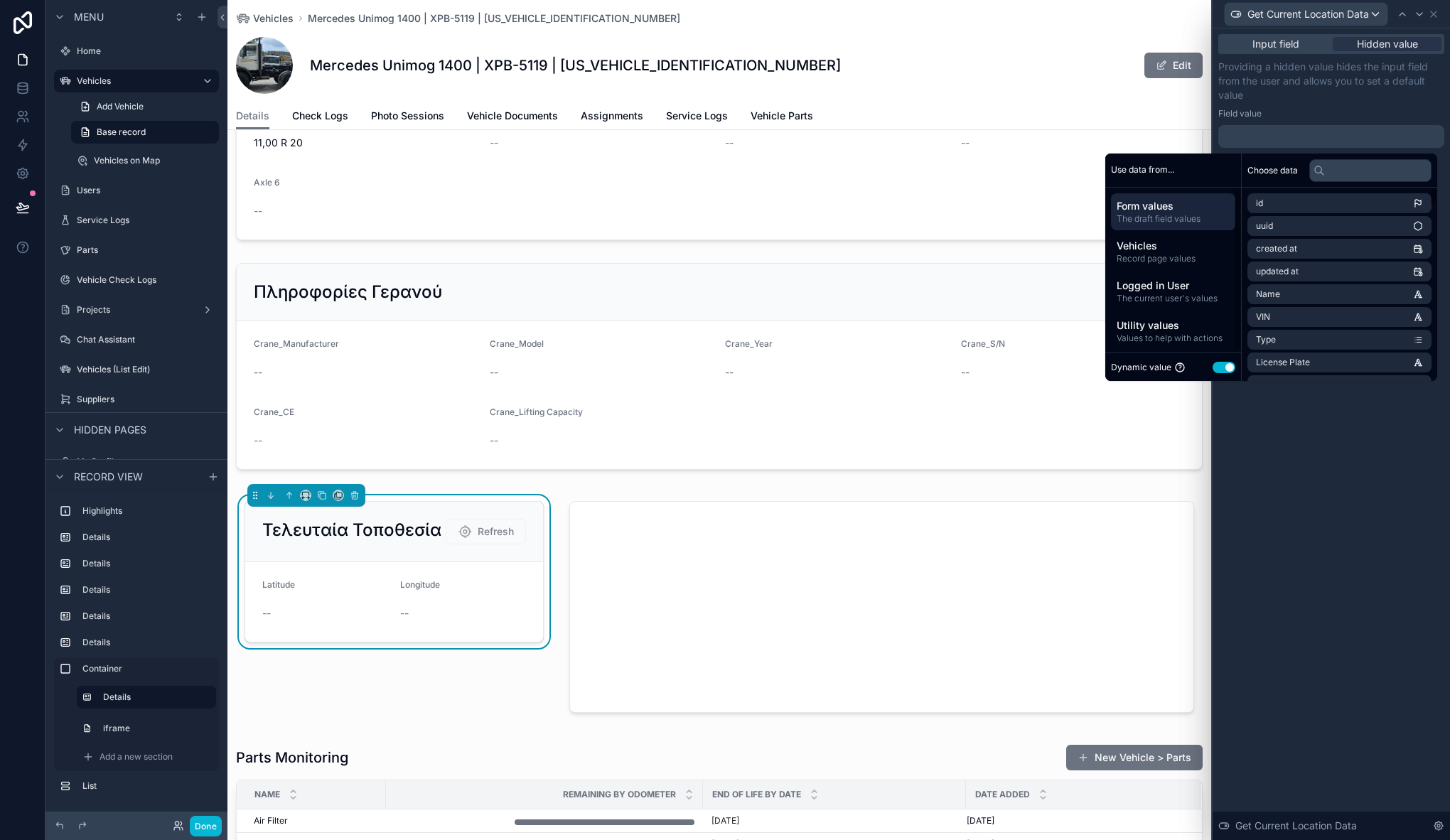
click at [1218, 367] on button "Use setting" at bounding box center [1223, 367] width 23 height 12
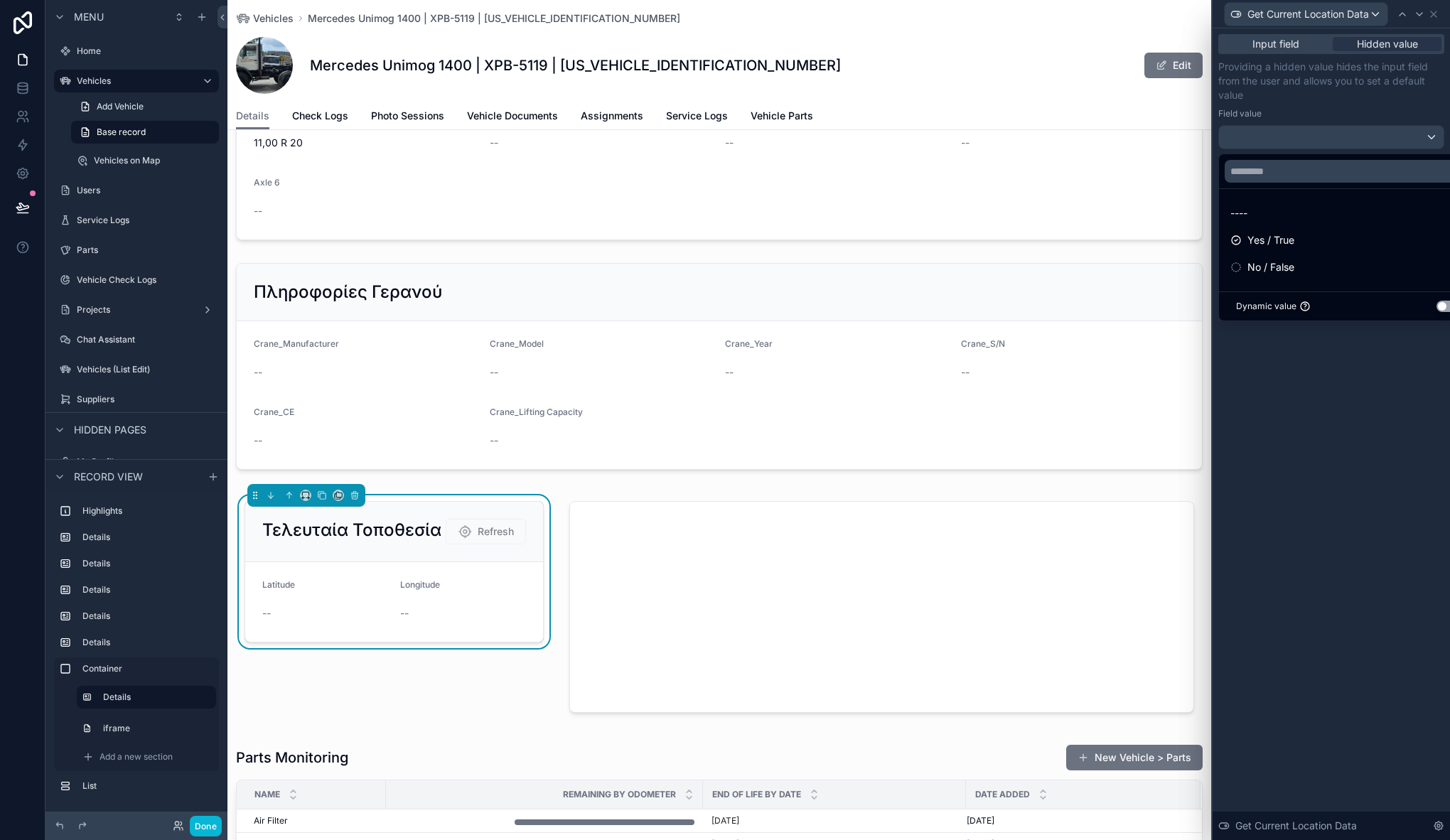
click at [1265, 239] on span "Yes / True" at bounding box center [1271, 239] width 47 height 17
drag, startPoint x: 1312, startPoint y: 420, endPoint x: 1340, endPoint y: 351, distance: 74.5
click at [1312, 420] on div "Input field Hidden value Providing a hidden value hides the input field from th…" at bounding box center [1331, 434] width 238 height 811
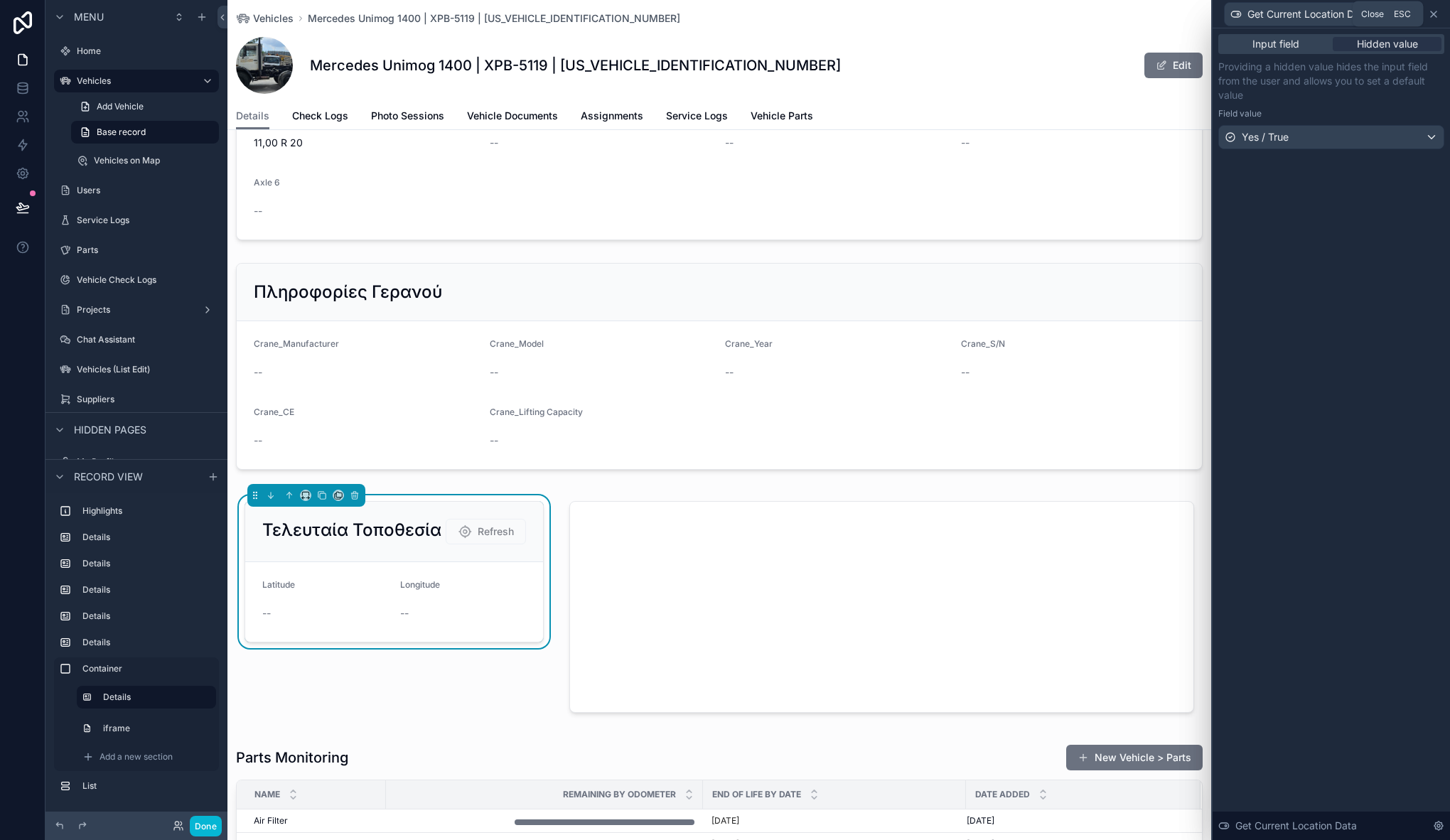
click at [1438, 11] on icon at bounding box center [1433, 14] width 12 height 12
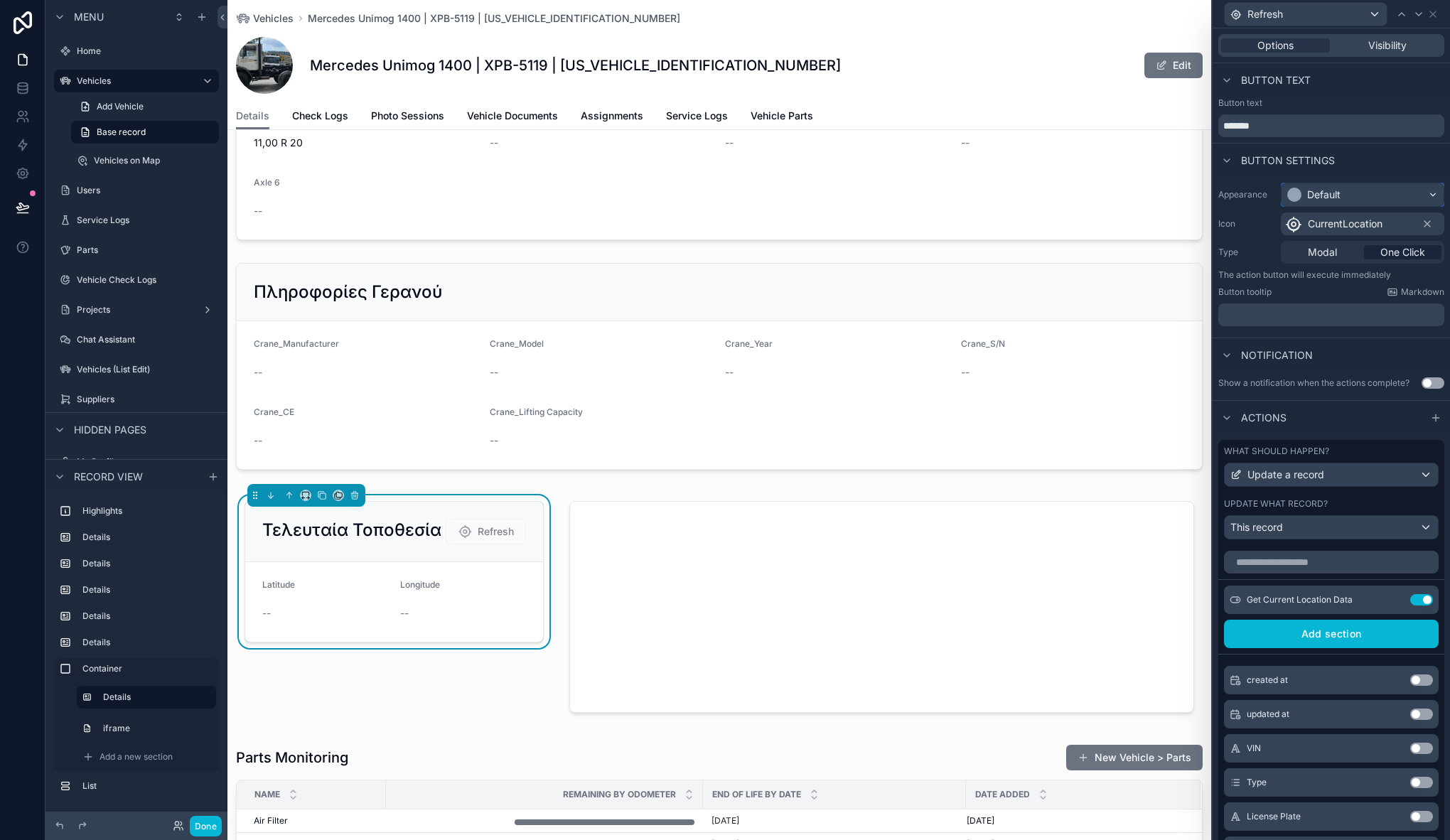
click at [1336, 196] on div "Default" at bounding box center [1323, 194] width 33 height 14
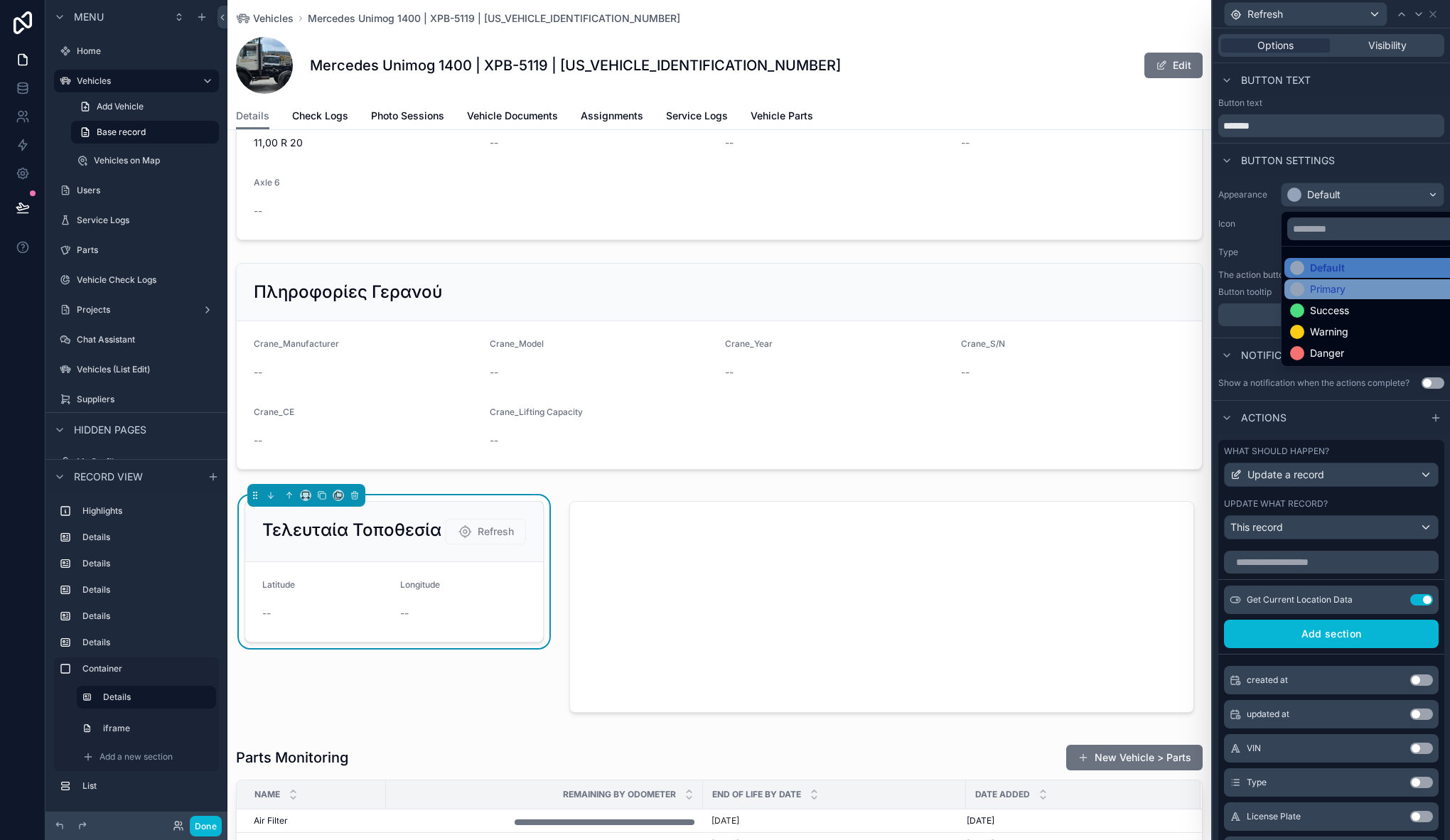
click at [1337, 284] on div "Primary" at bounding box center [1327, 289] width 35 height 14
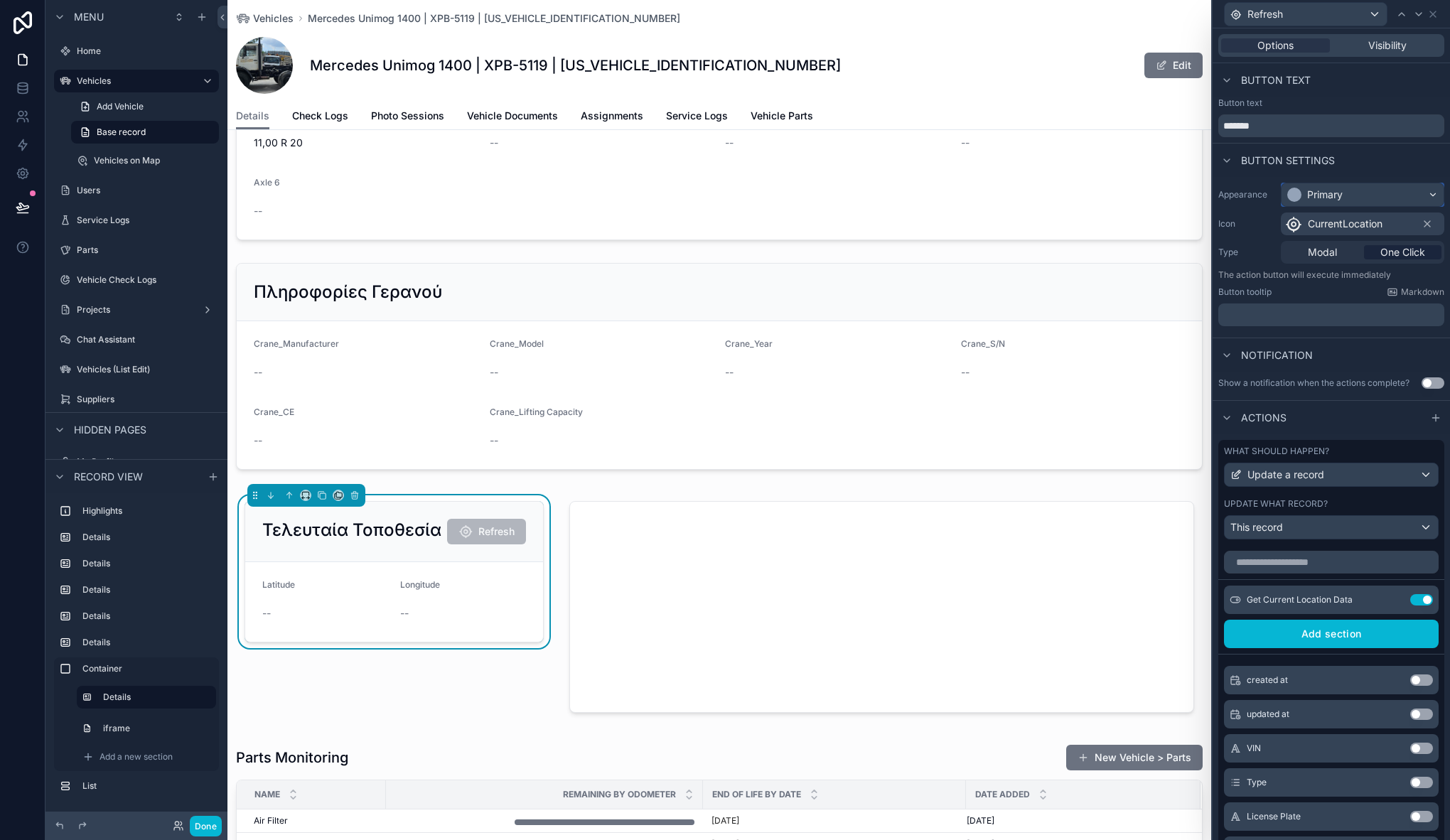
click at [1335, 194] on div "Primary" at bounding box center [1324, 194] width 35 height 14
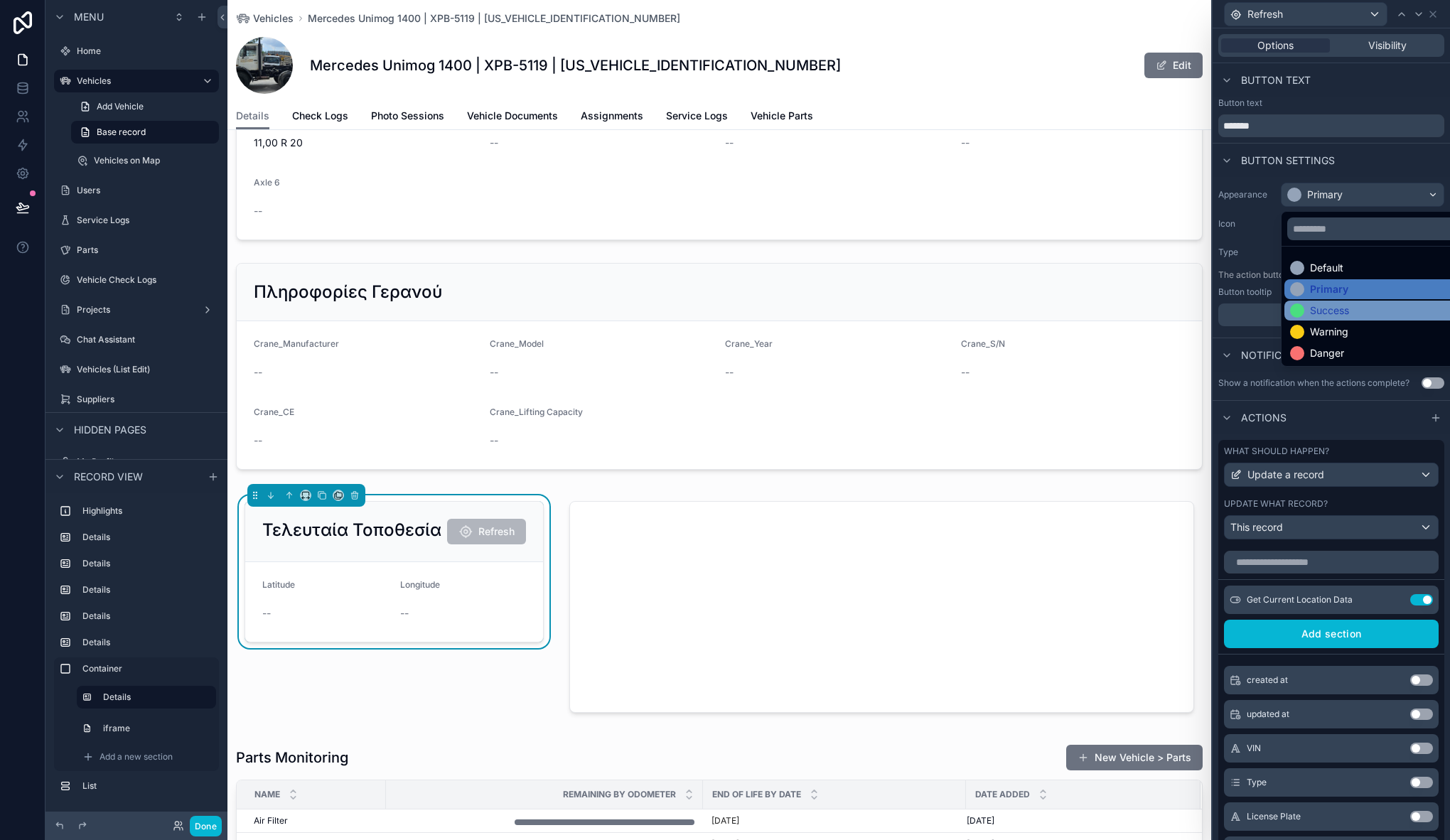
click at [1338, 311] on div "Success" at bounding box center [1328, 311] width 39 height 14
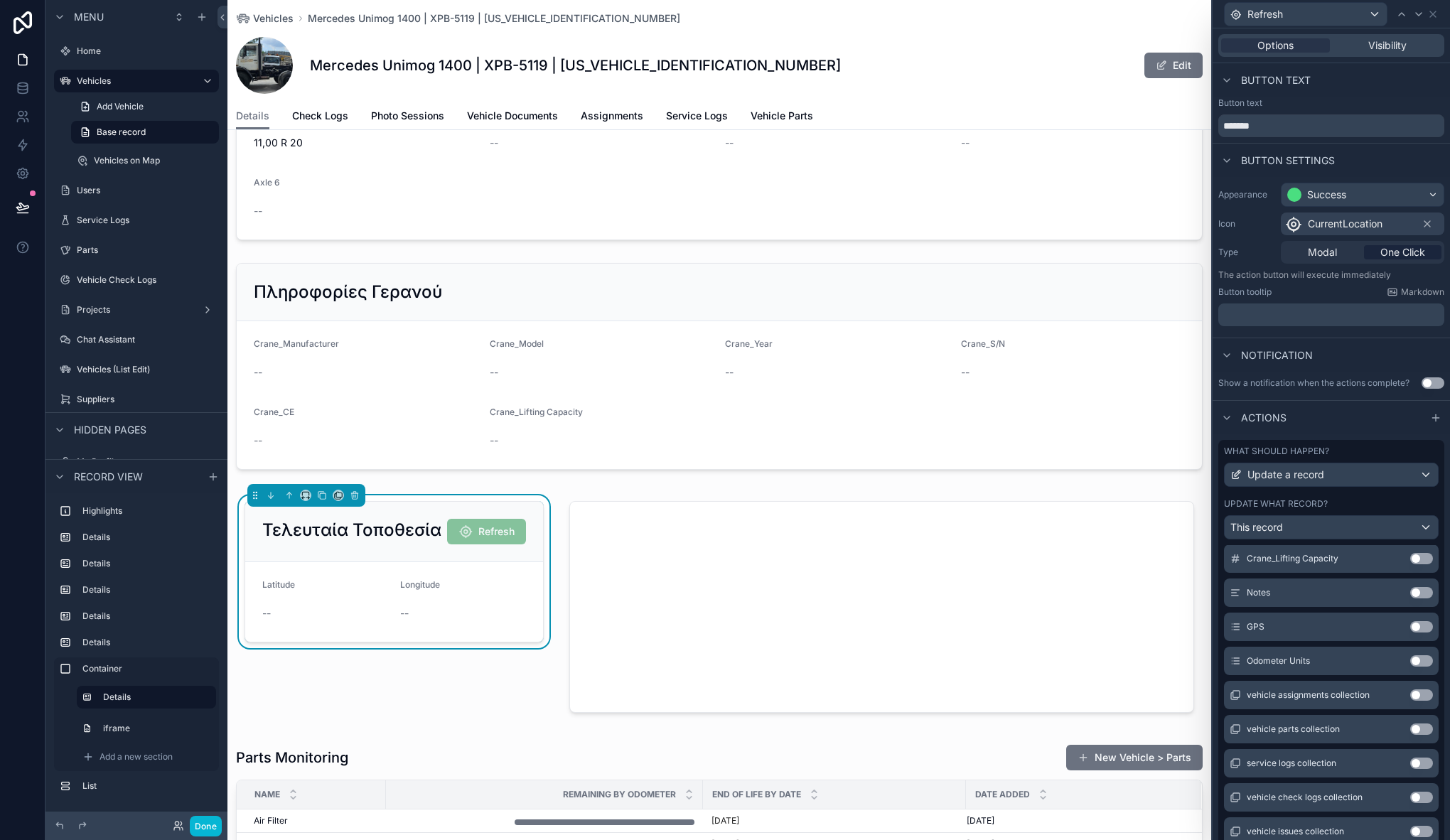
scroll to position [202, 0]
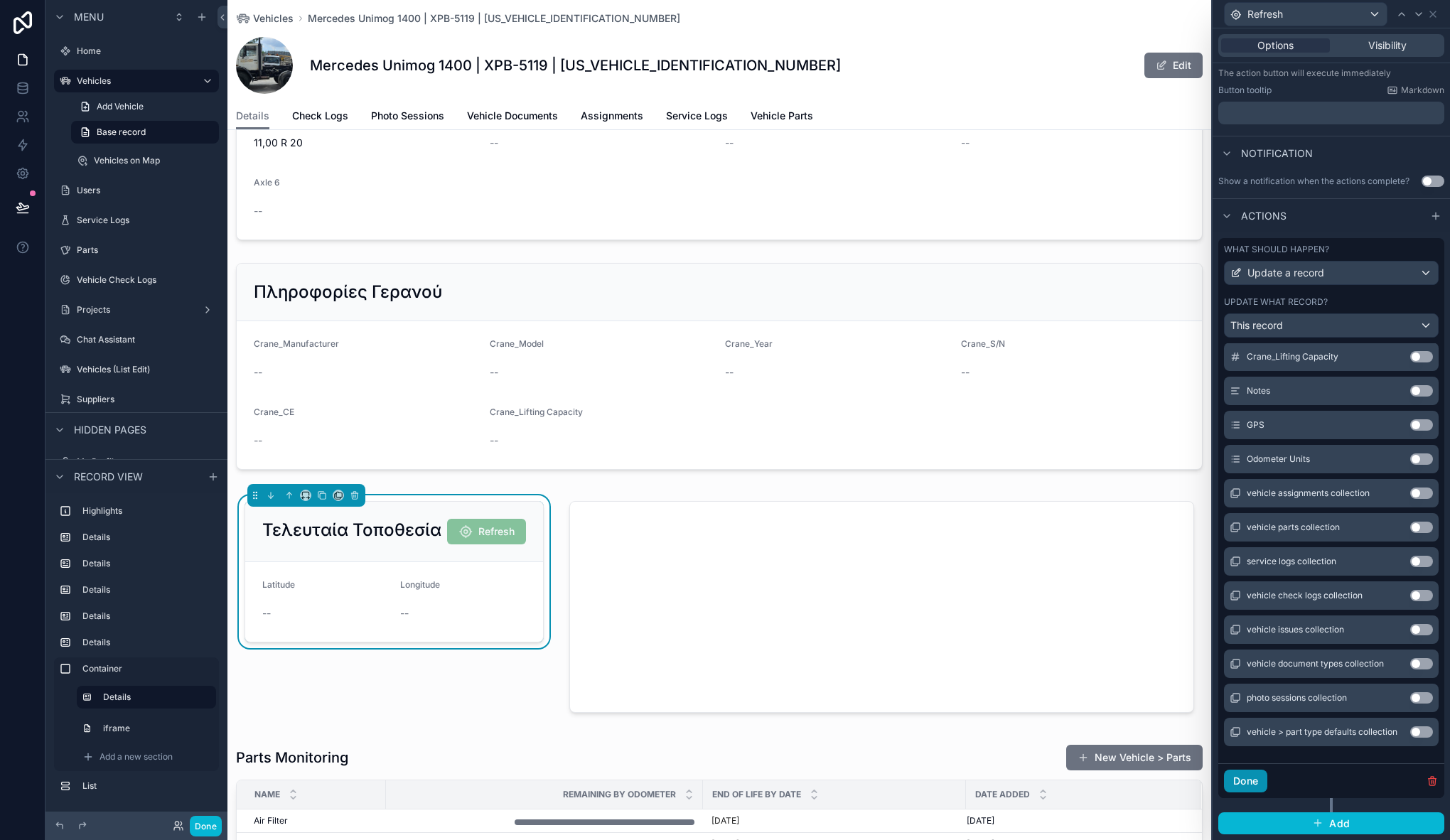
click at [1248, 792] on div "Done" at bounding box center [1330, 780] width 226 height 35
click at [1252, 787] on button "Done" at bounding box center [1246, 781] width 43 height 23
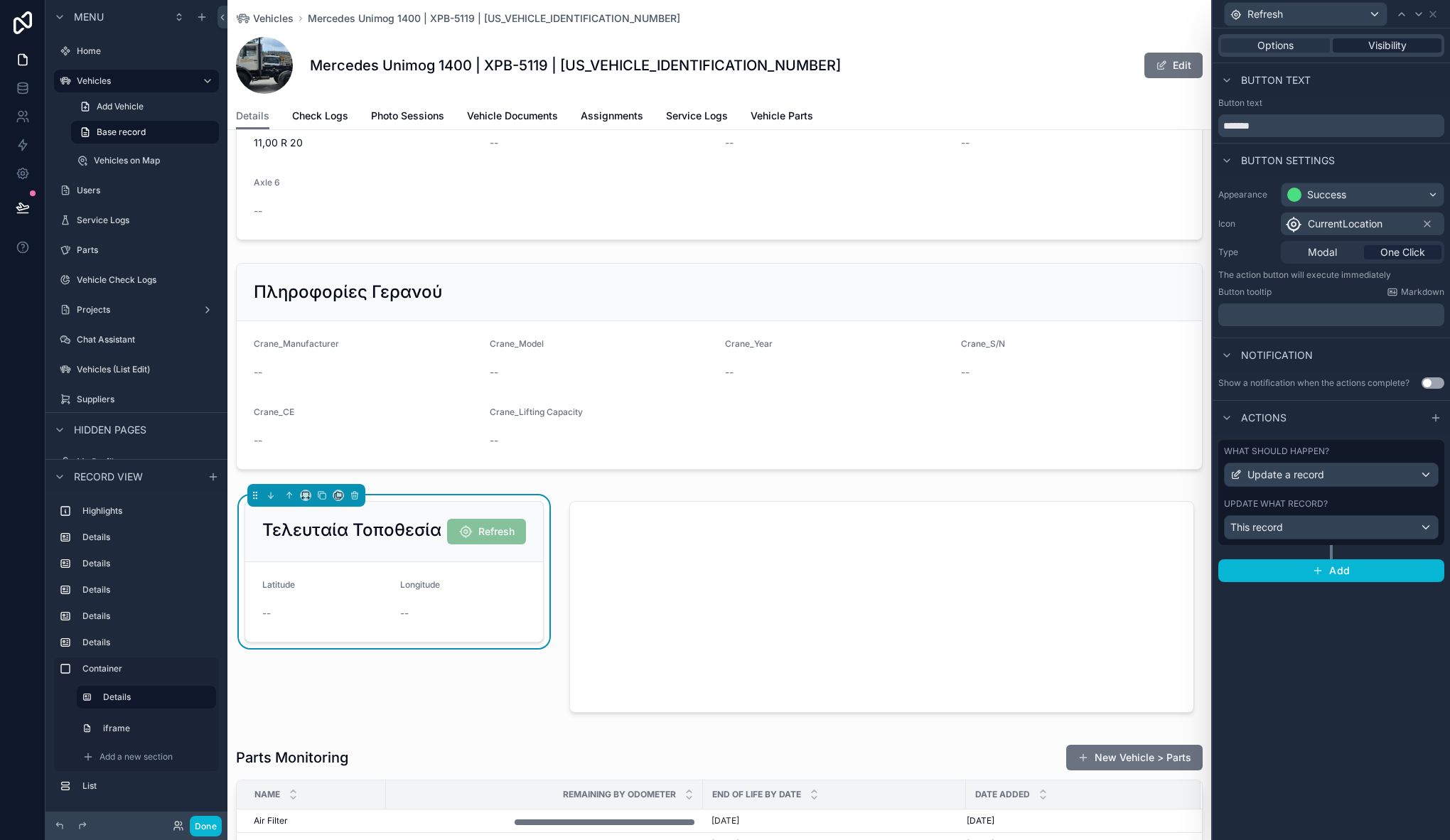
click at [1412, 42] on div "Visibility" at bounding box center [1387, 46] width 109 height 14
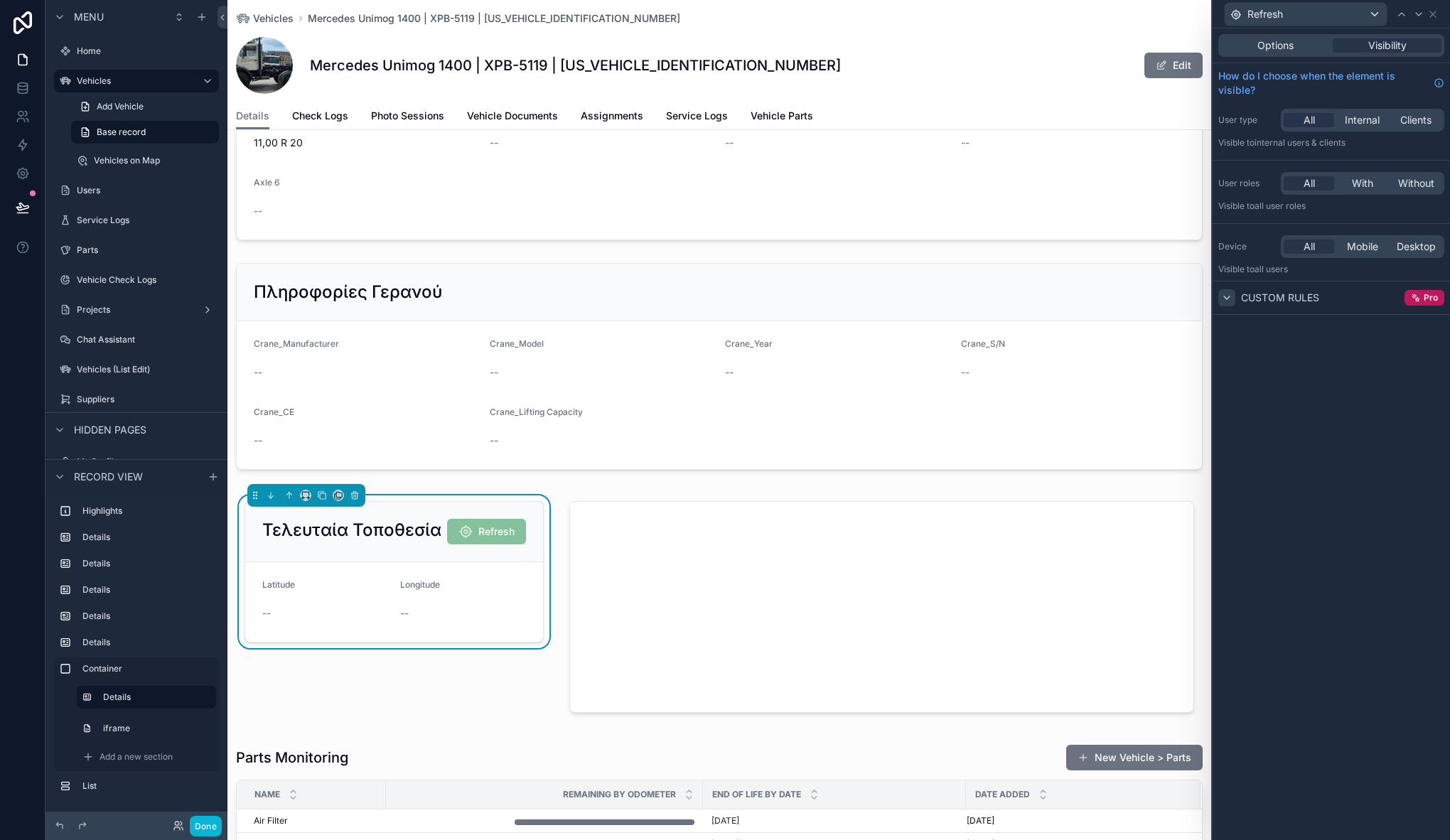
click at [1228, 297] on icon at bounding box center [1227, 297] width 12 height 12
click at [1226, 298] on icon at bounding box center [1227, 297] width 12 height 12
click at [1434, 14] on icon at bounding box center [1432, 14] width 12 height 12
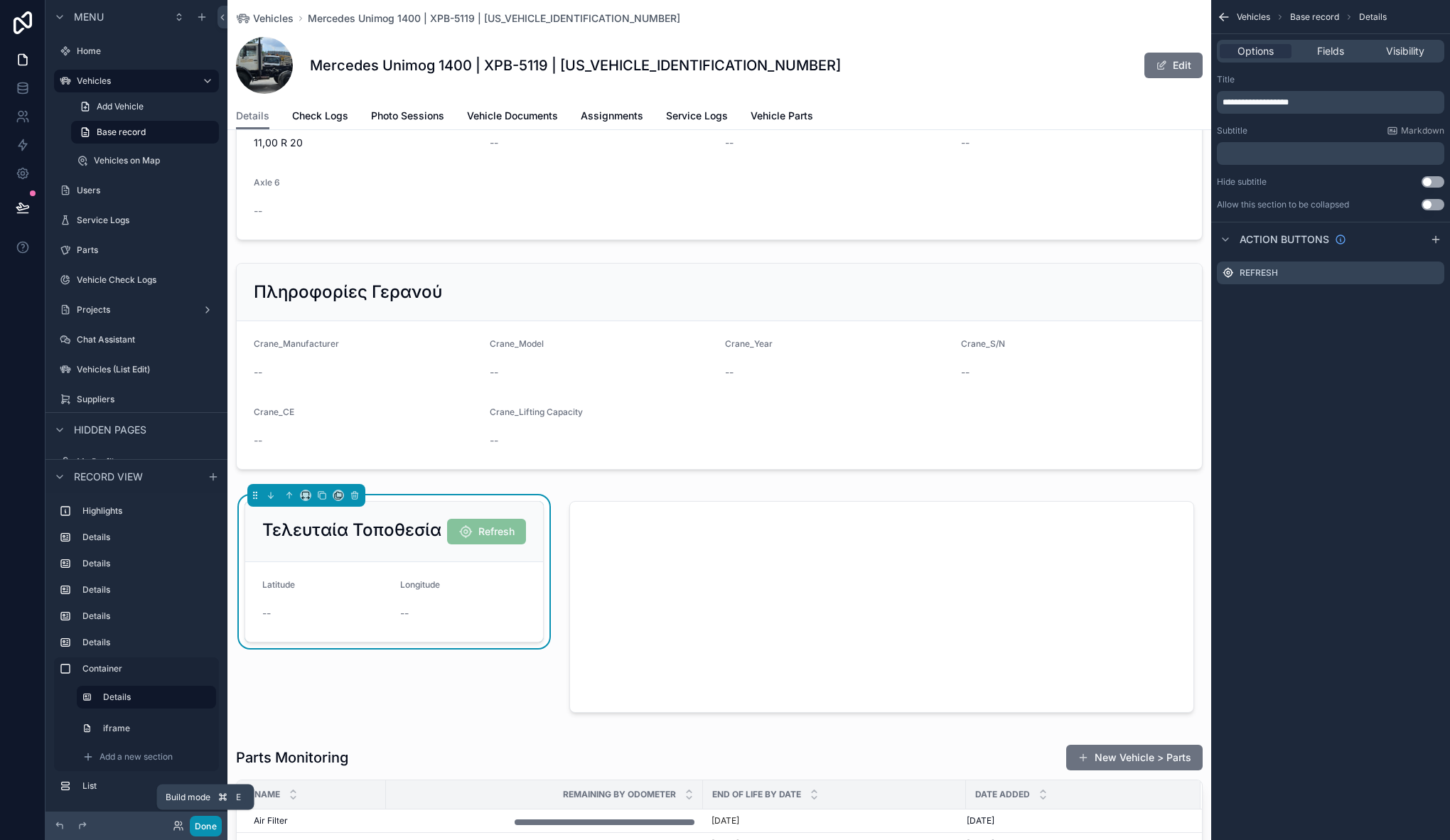
click at [204, 826] on button "Done" at bounding box center [206, 826] width 32 height 21
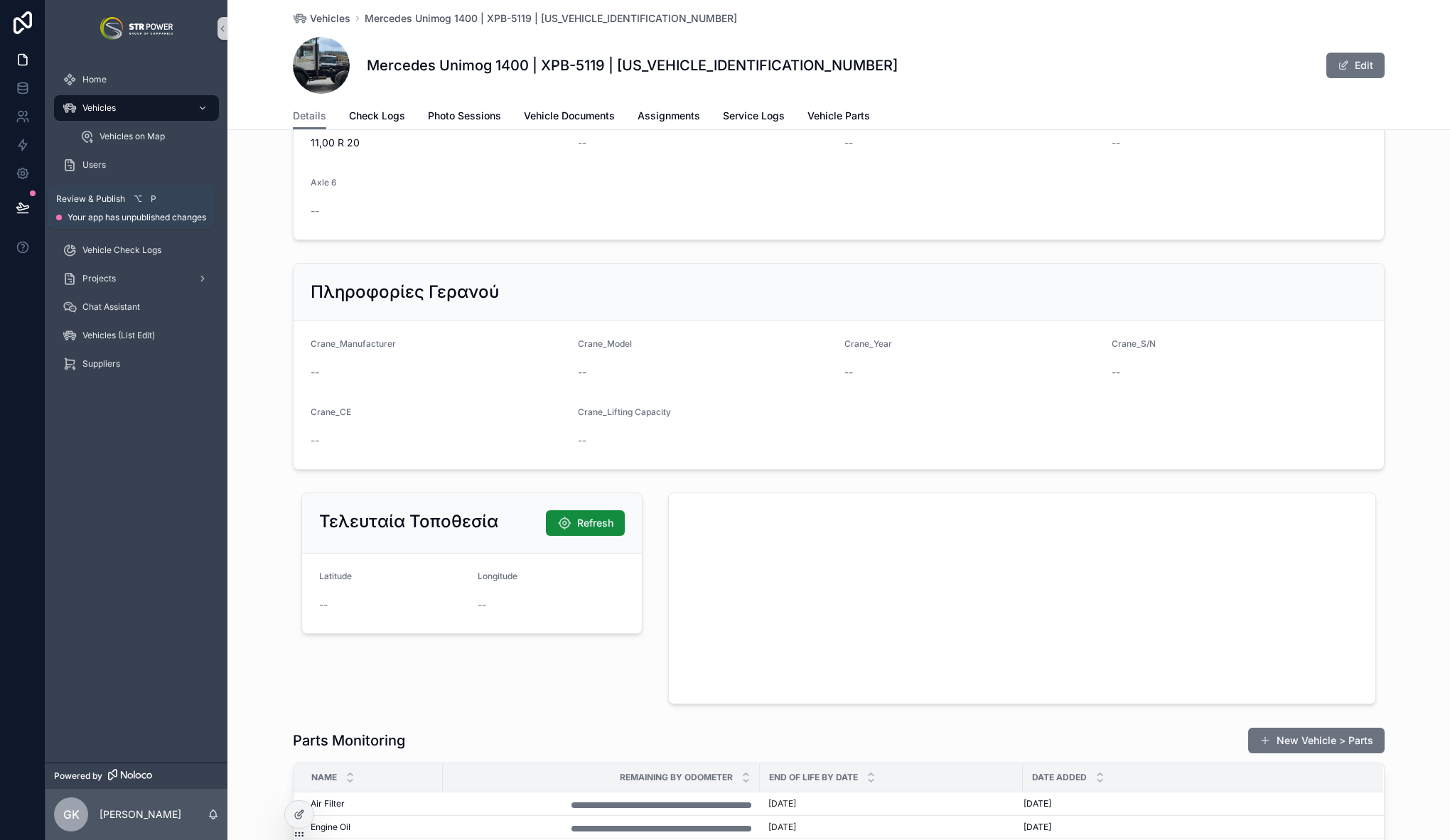
click at [25, 203] on icon at bounding box center [23, 208] width 14 height 14
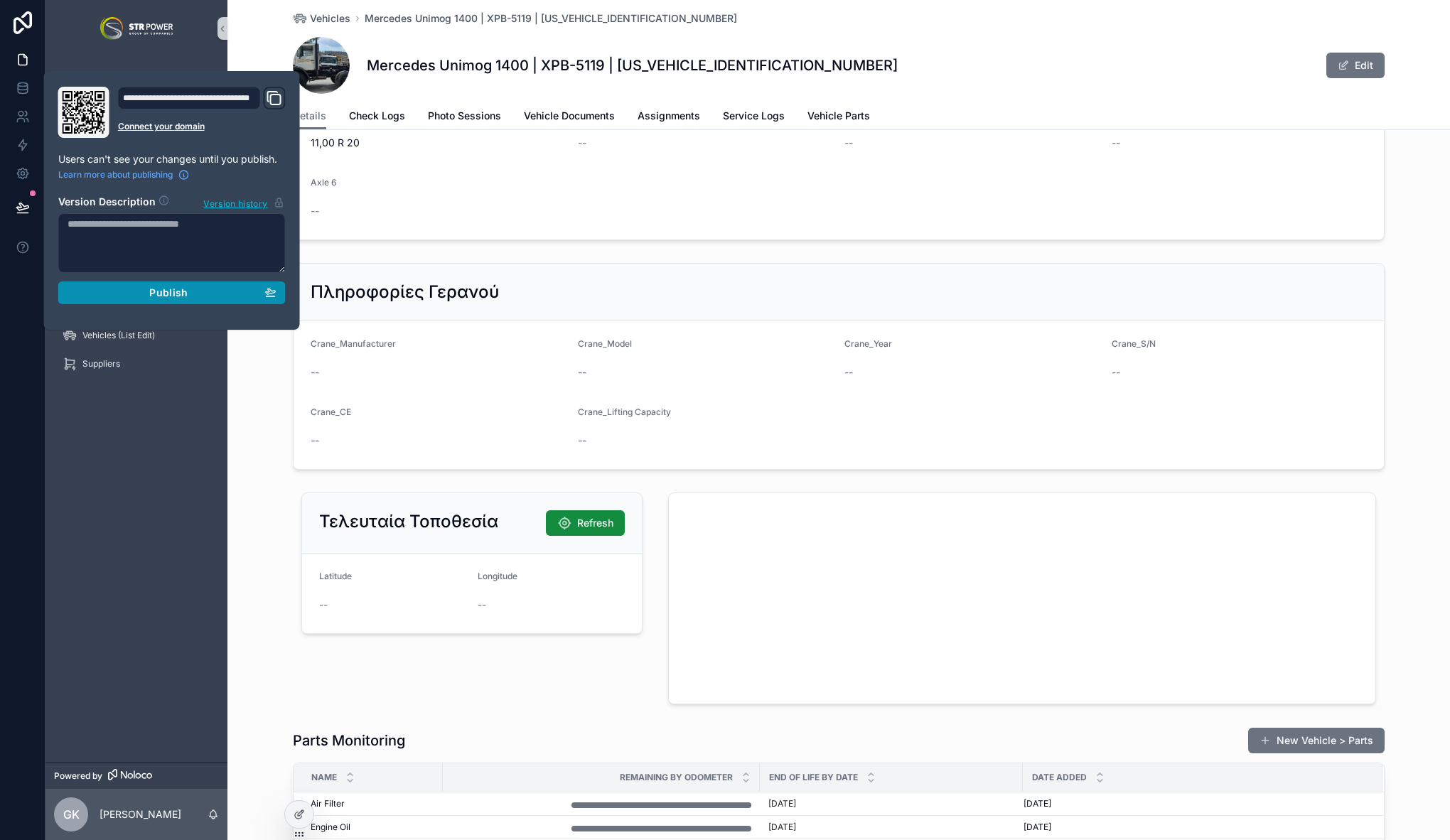
click at [148, 291] on div "Publish" at bounding box center [172, 293] width 209 height 13
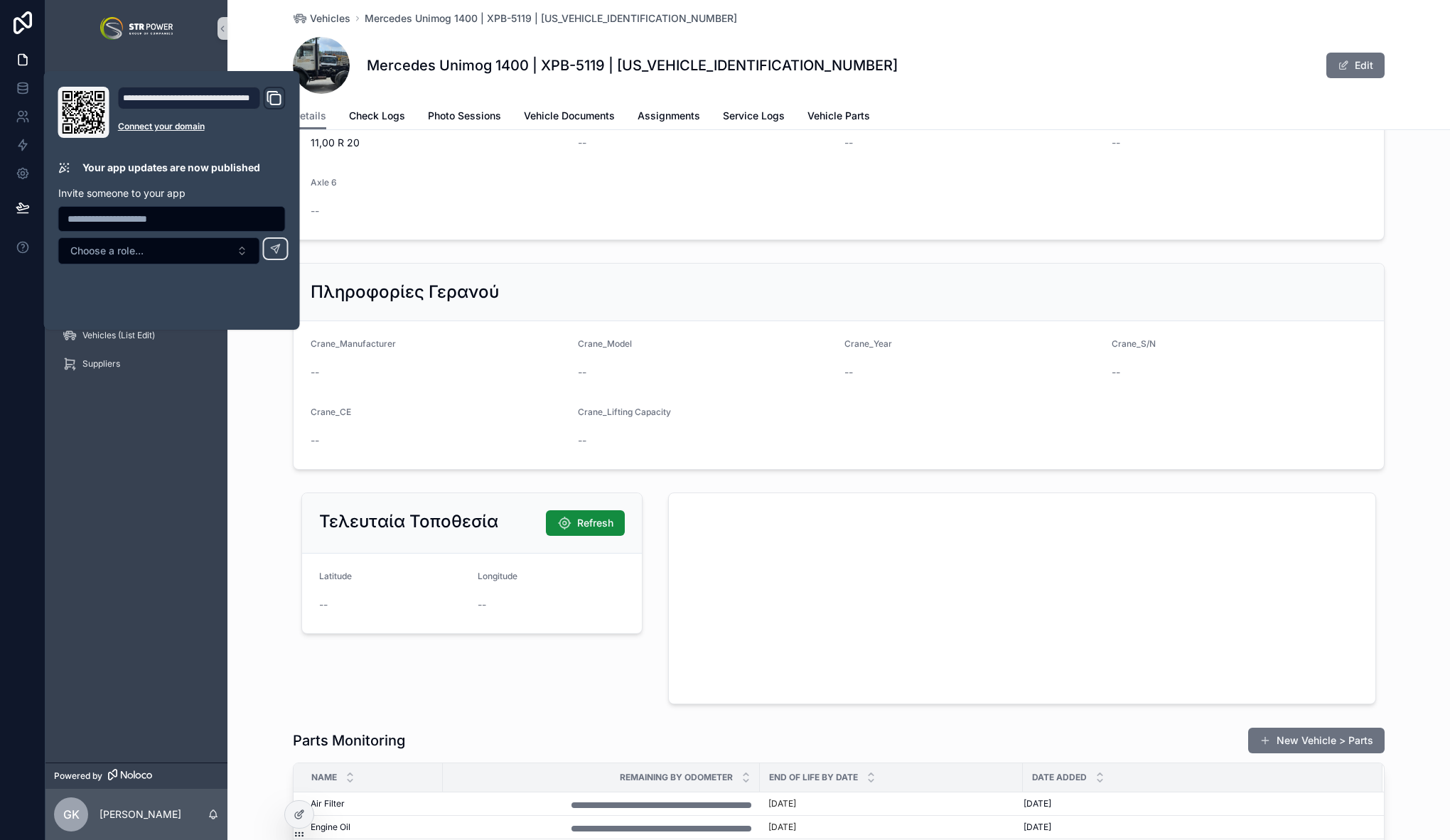
click at [261, 584] on div "Τελευταία Τοποθεσία Refresh Latitude -- Longitude --" at bounding box center [838, 599] width 1222 height 223
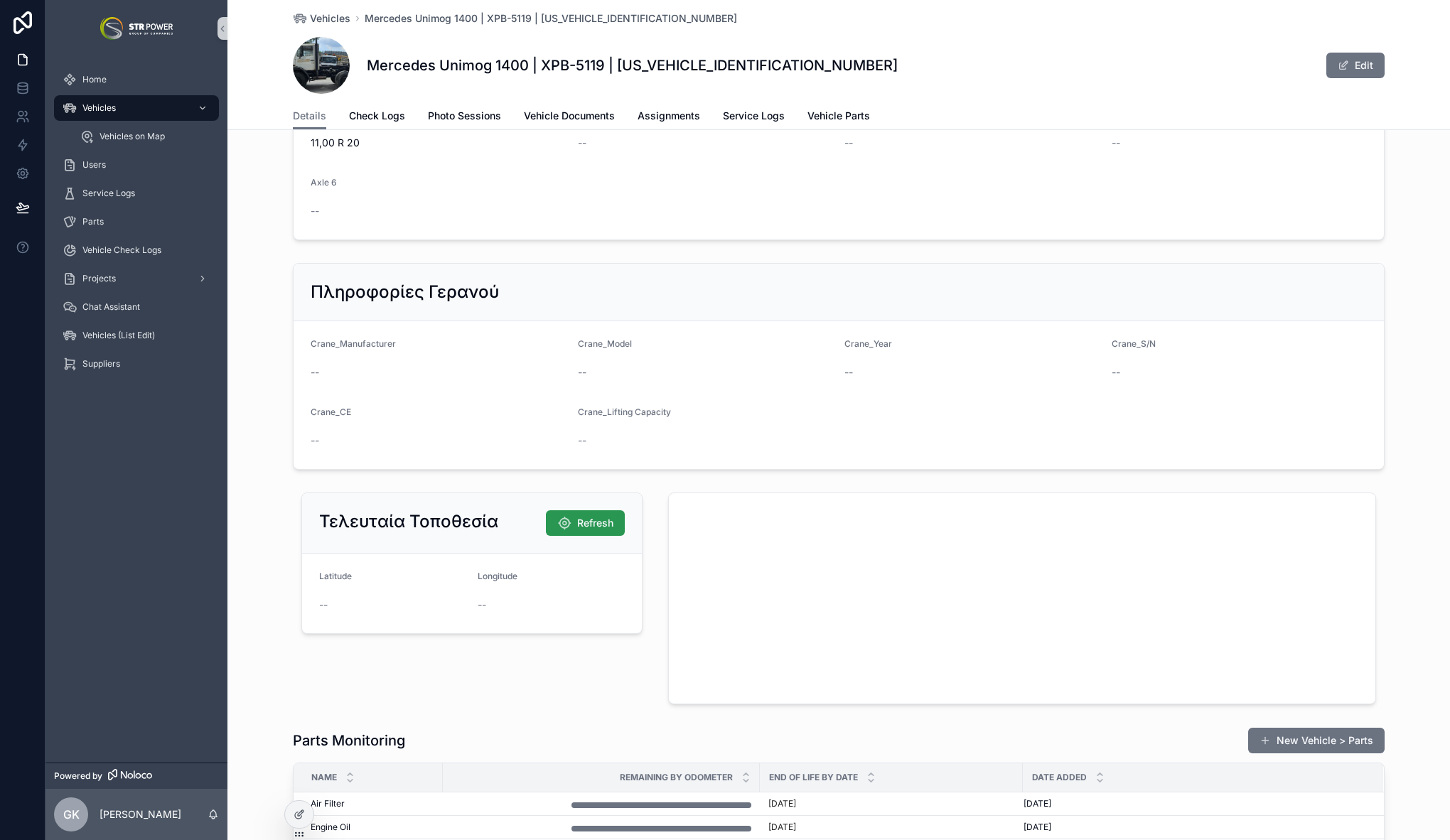
click at [557, 519] on icon "scrollable content" at bounding box center [565, 523] width 14 height 14
click at [585, 525] on span "Refresh" at bounding box center [595, 523] width 36 height 14
click at [130, 104] on div "Vehicles" at bounding box center [136, 107] width 148 height 23
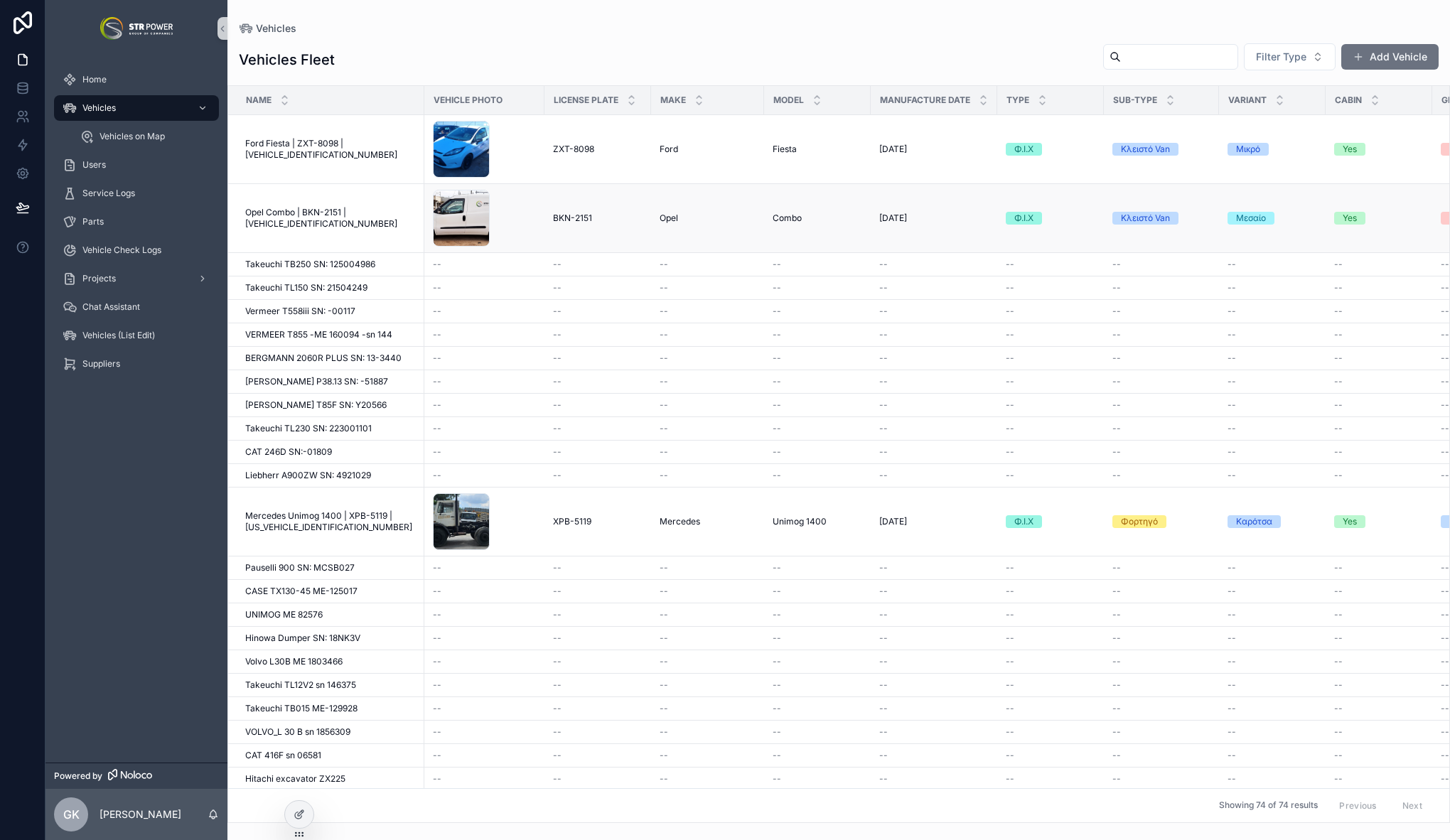
click at [302, 211] on span "Opel Combo | BKN-2151 | [VEHICLE_IDENTIFICATION_NUMBER]" at bounding box center [330, 218] width 170 height 23
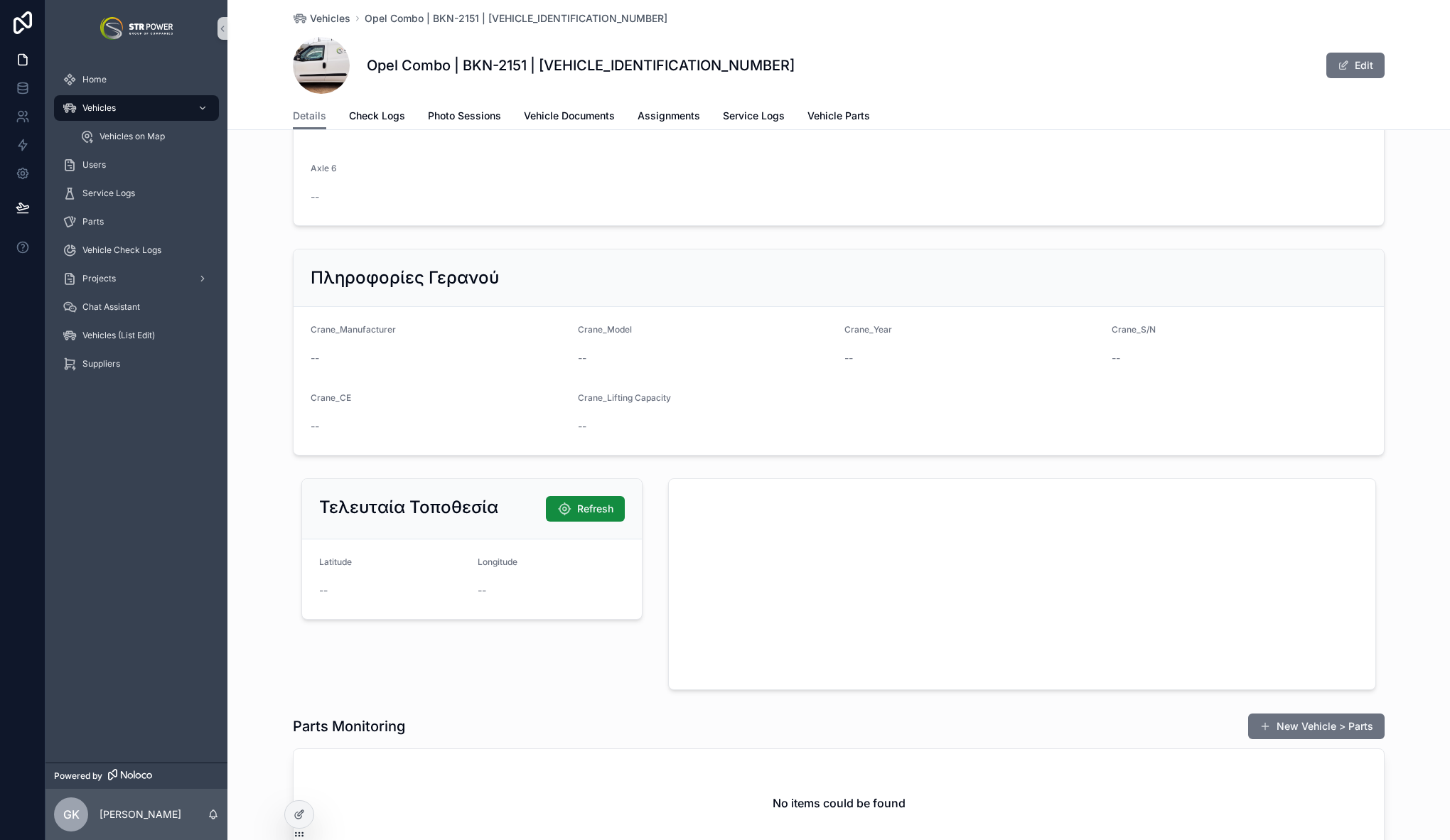
scroll to position [1415, 0]
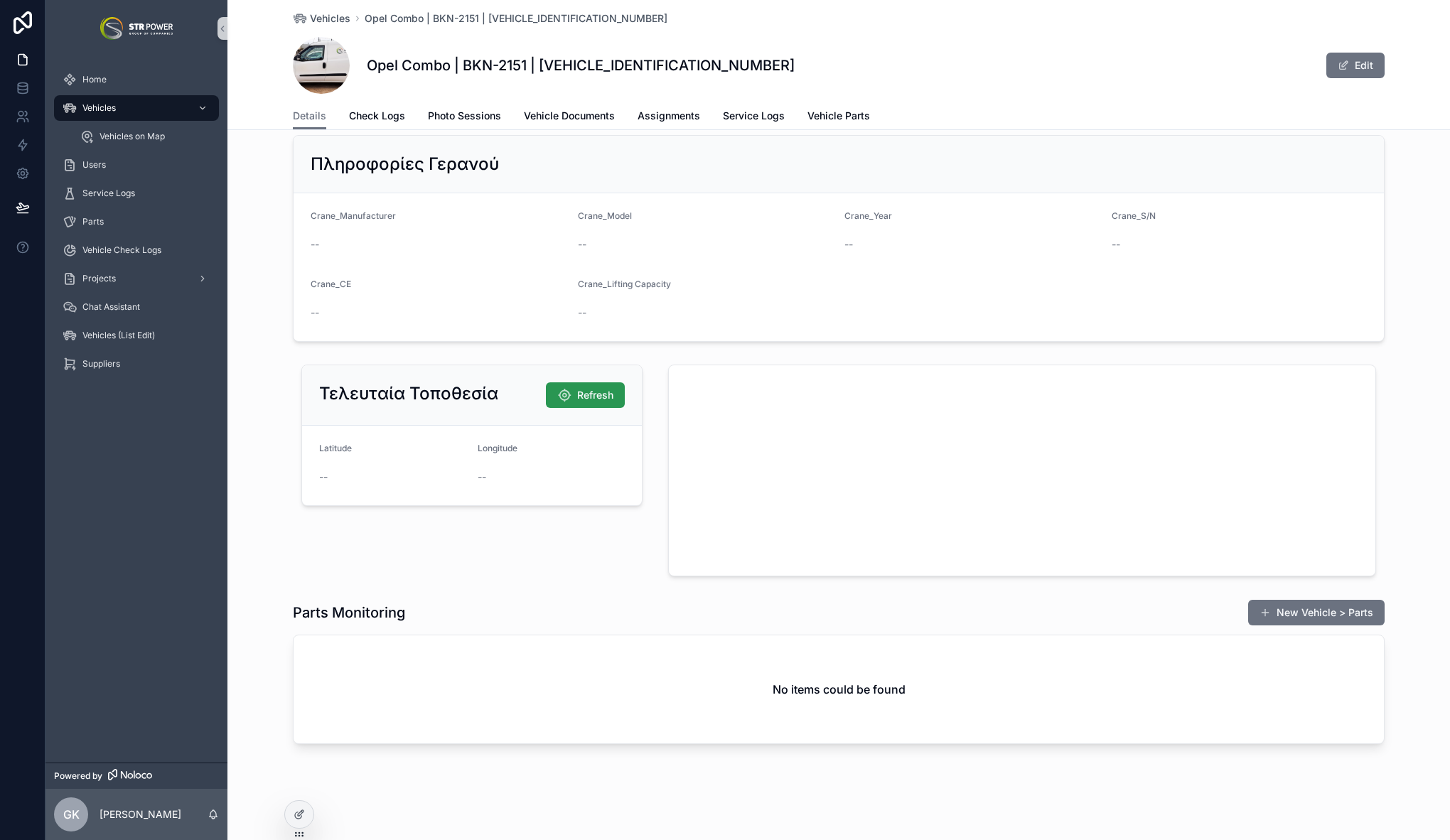
click at [608, 396] on button "Refresh" at bounding box center [585, 395] width 79 height 25
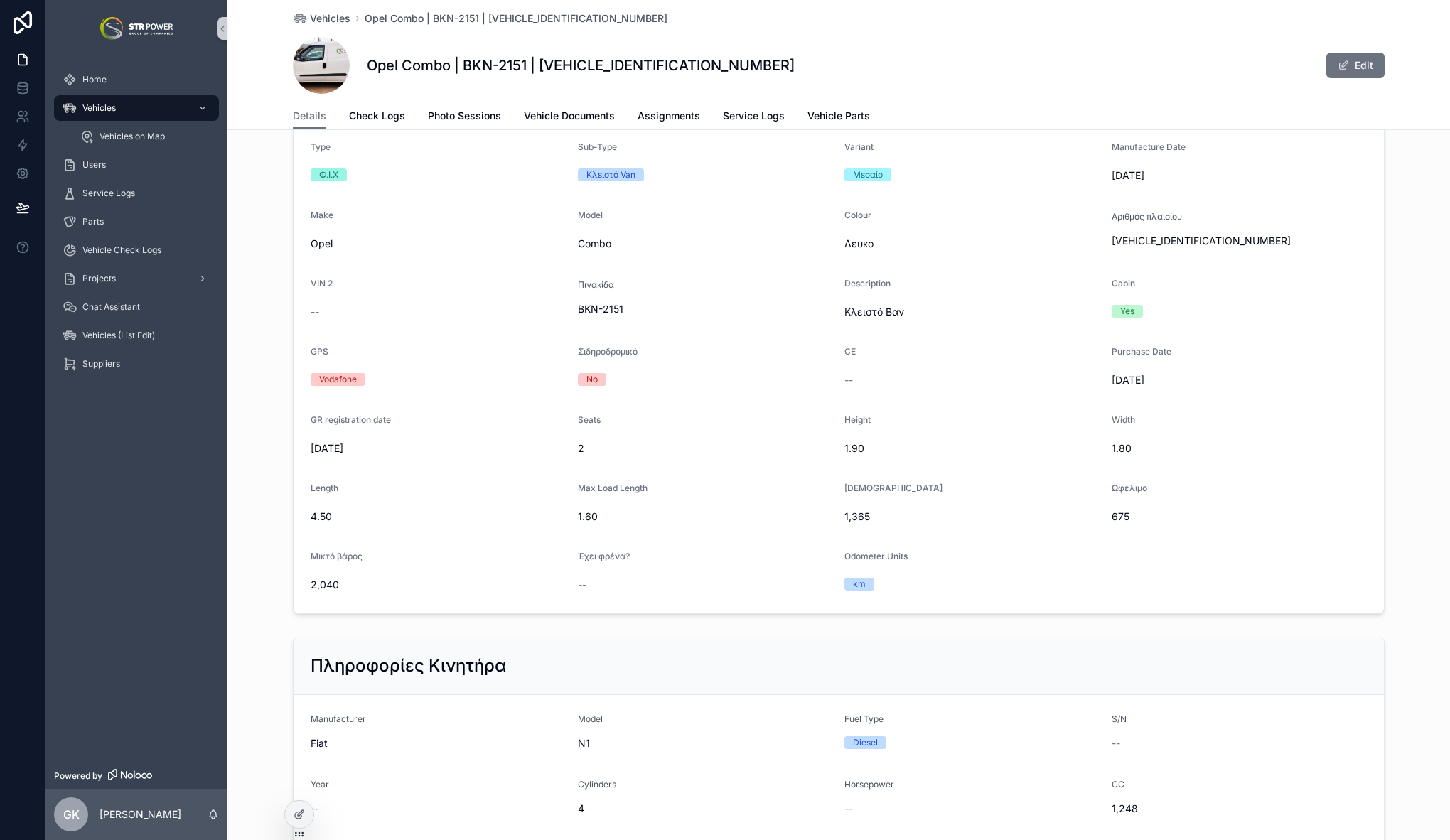
scroll to position [215, 0]
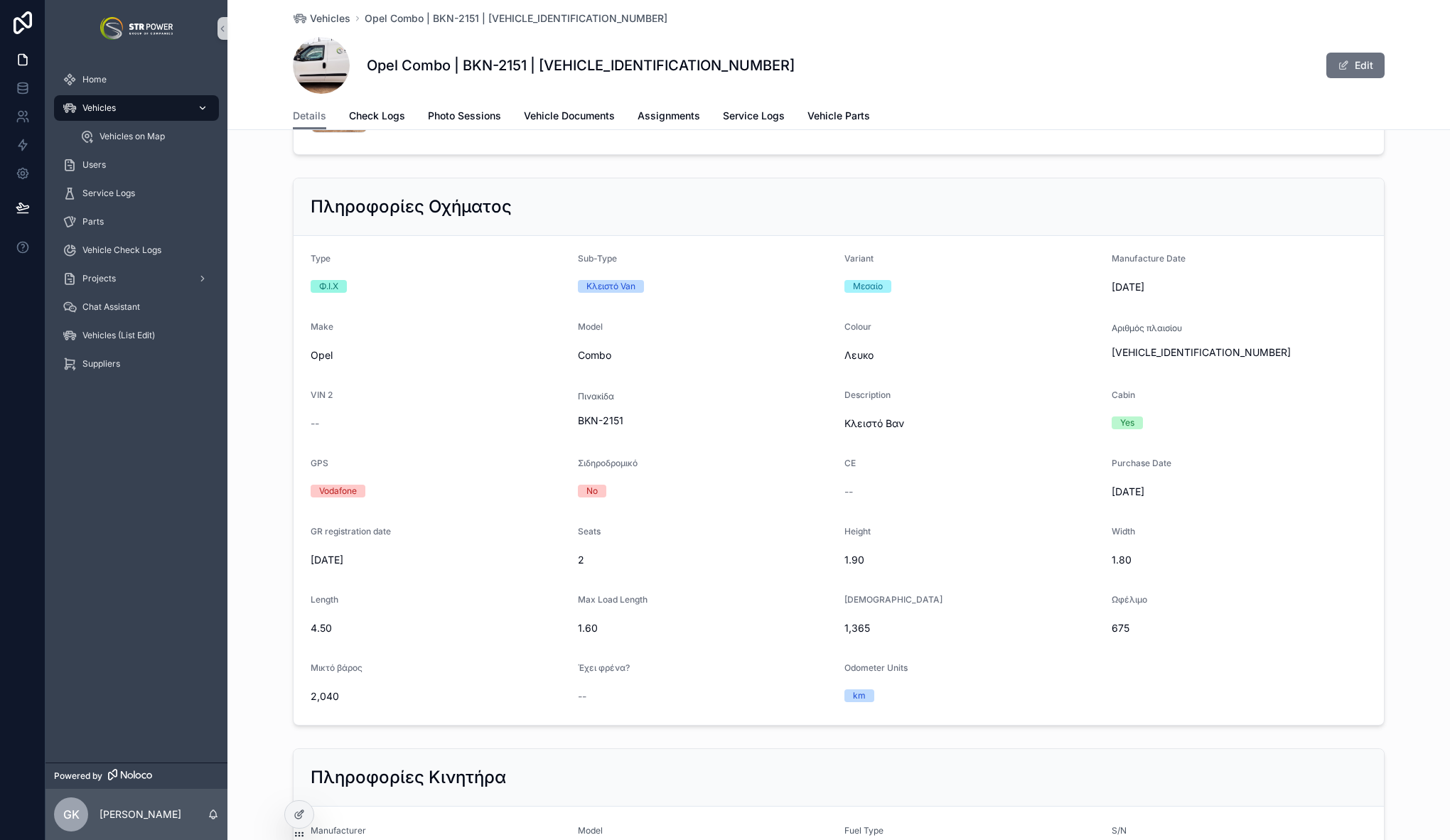
click at [123, 113] on div "Vehicles" at bounding box center [136, 107] width 148 height 23
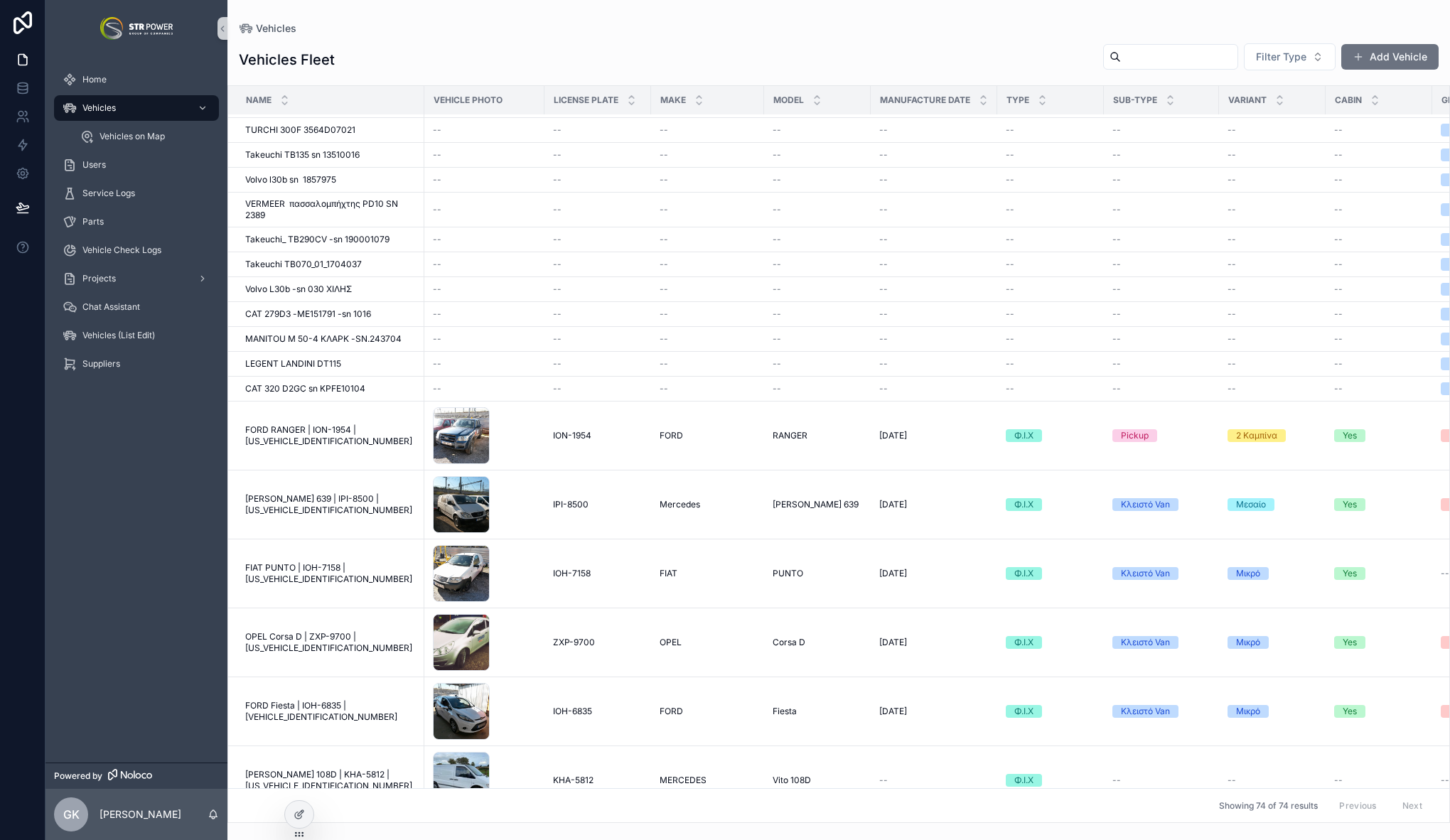
scroll to position [1486, 0]
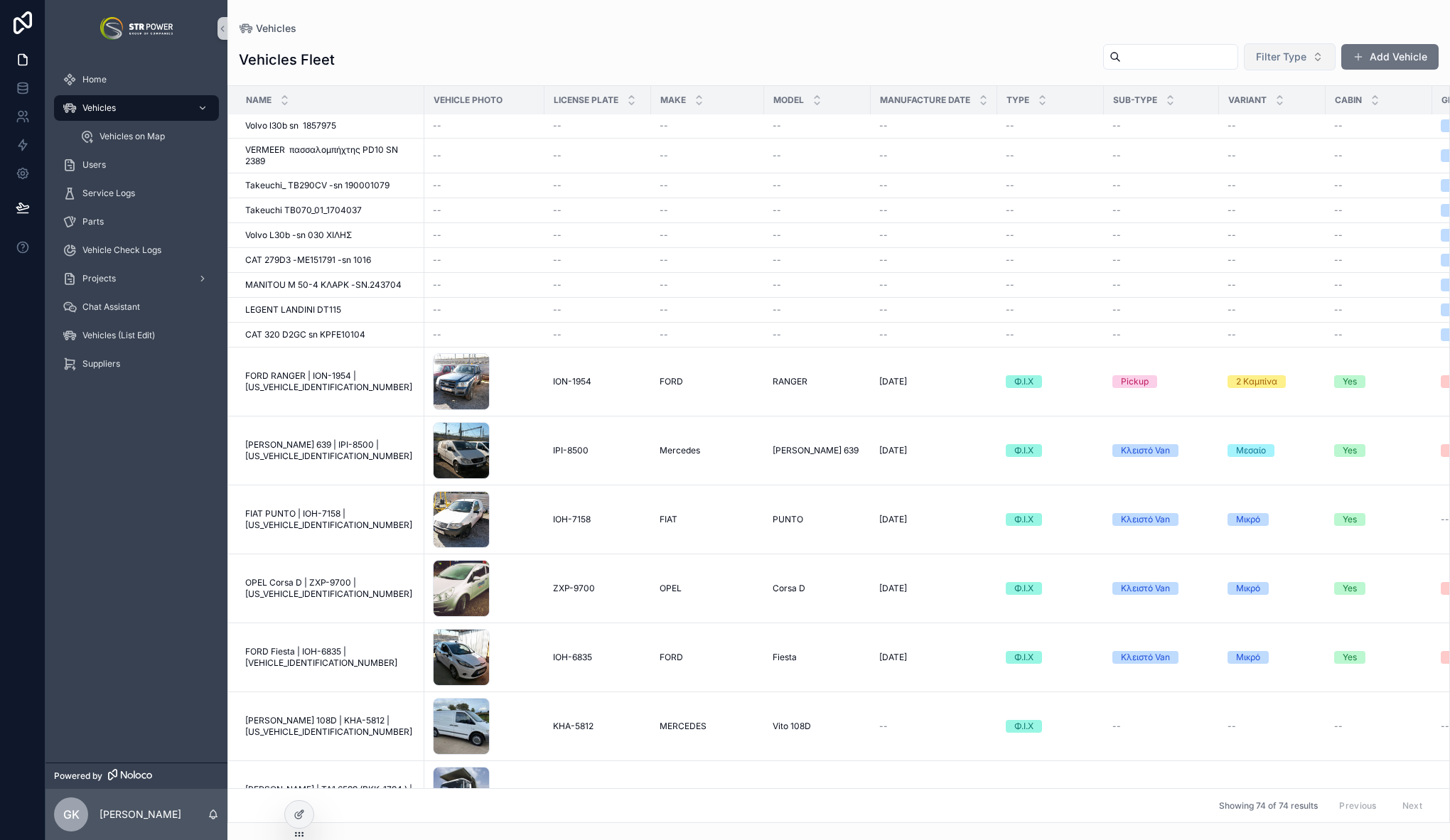
click at [1273, 56] on span "Filter Type" at bounding box center [1281, 57] width 50 height 14
click at [1181, 61] on input "scrollable content" at bounding box center [1178, 57] width 116 height 20
click at [1020, 52] on div "Vehicles Fleet Filter Type Add Vehicle" at bounding box center [838, 59] width 1200 height 34
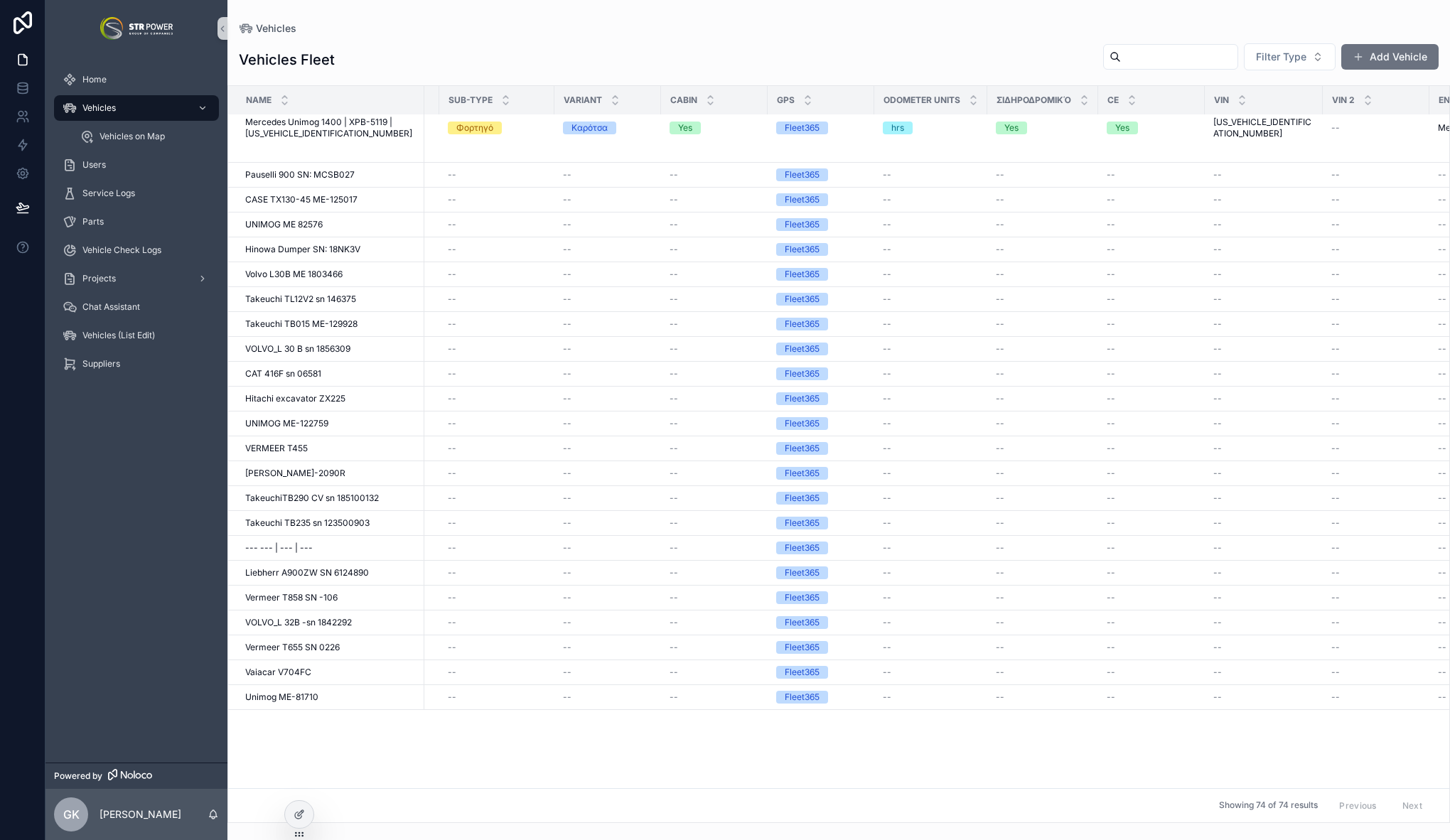
scroll to position [0, 665]
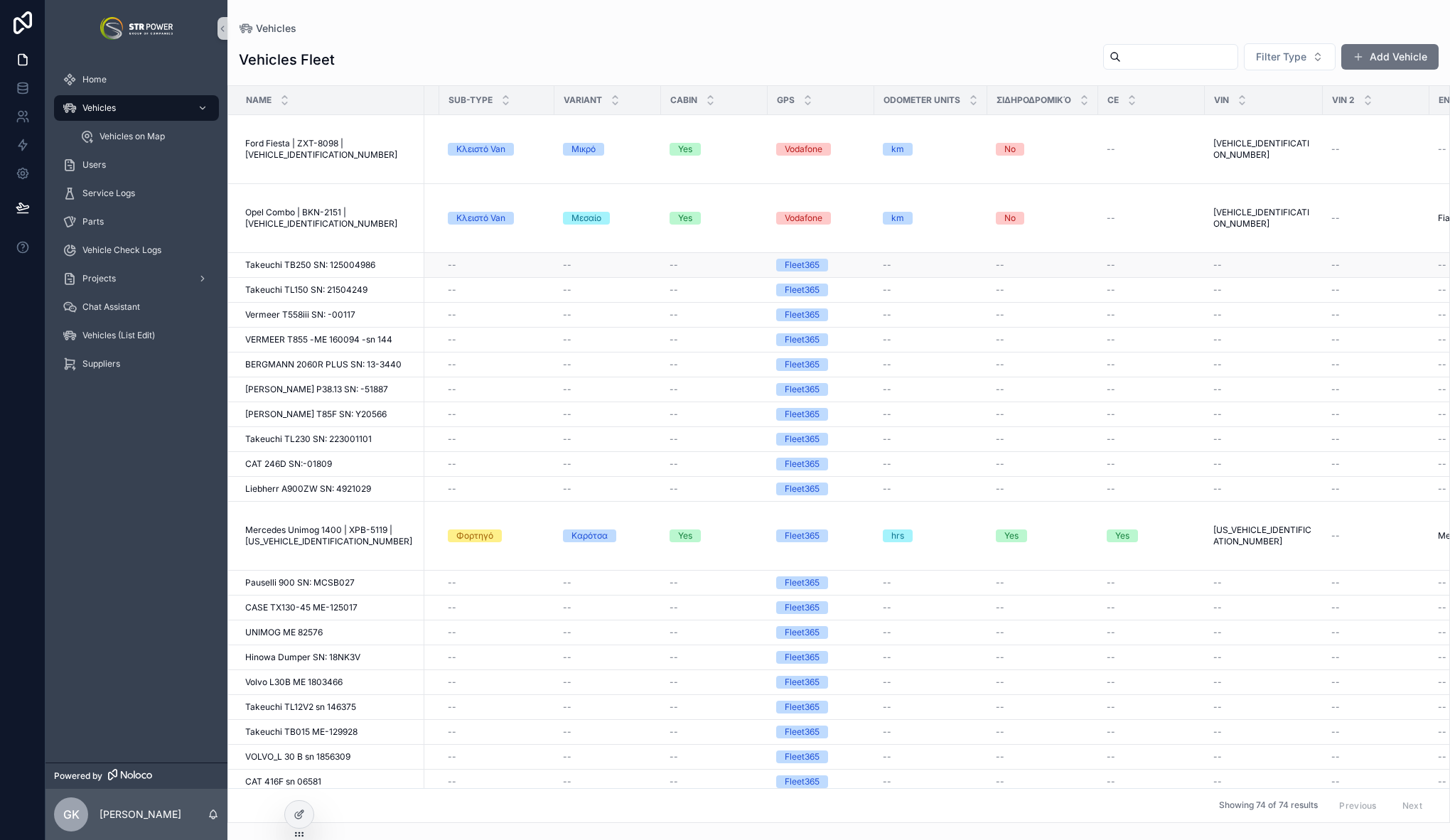
click at [304, 266] on span "Takeuchi TB250 SN: 125004986" at bounding box center [310, 265] width 130 height 12
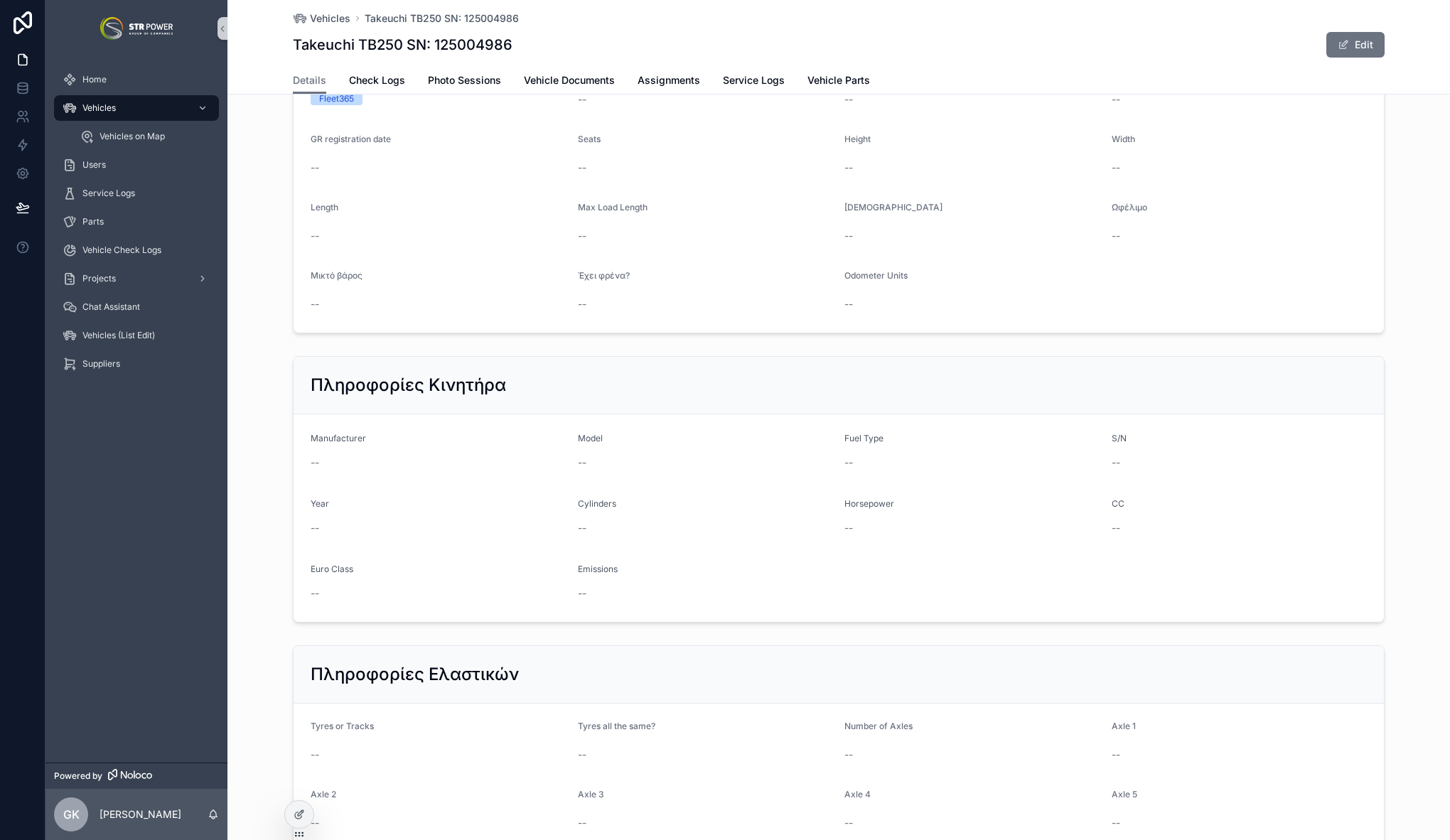
scroll to position [1337, 0]
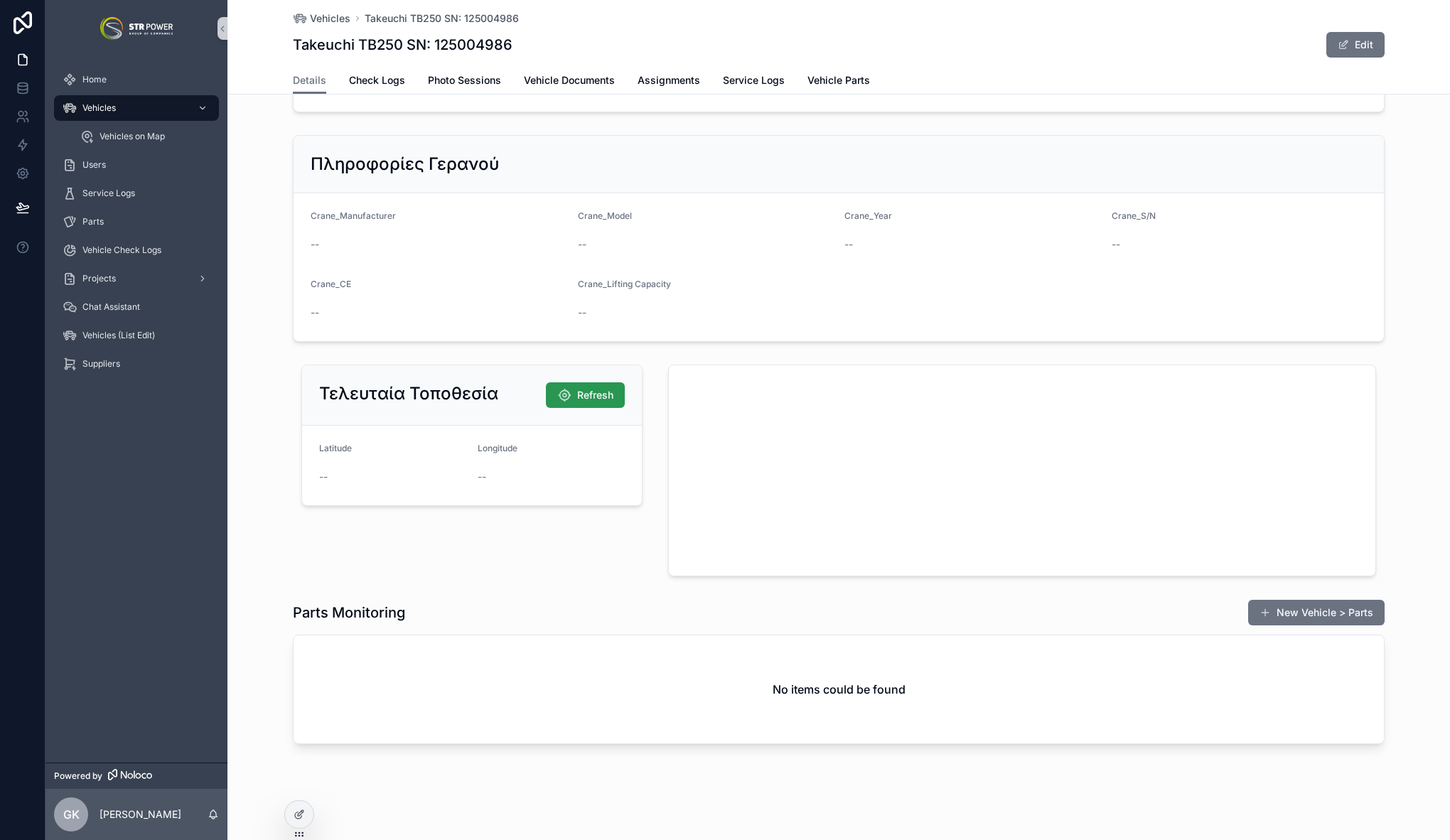
click at [585, 397] on span "Refresh" at bounding box center [595, 395] width 36 height 14
click at [107, 133] on span "Vehicles on Map" at bounding box center [131, 136] width 66 height 12
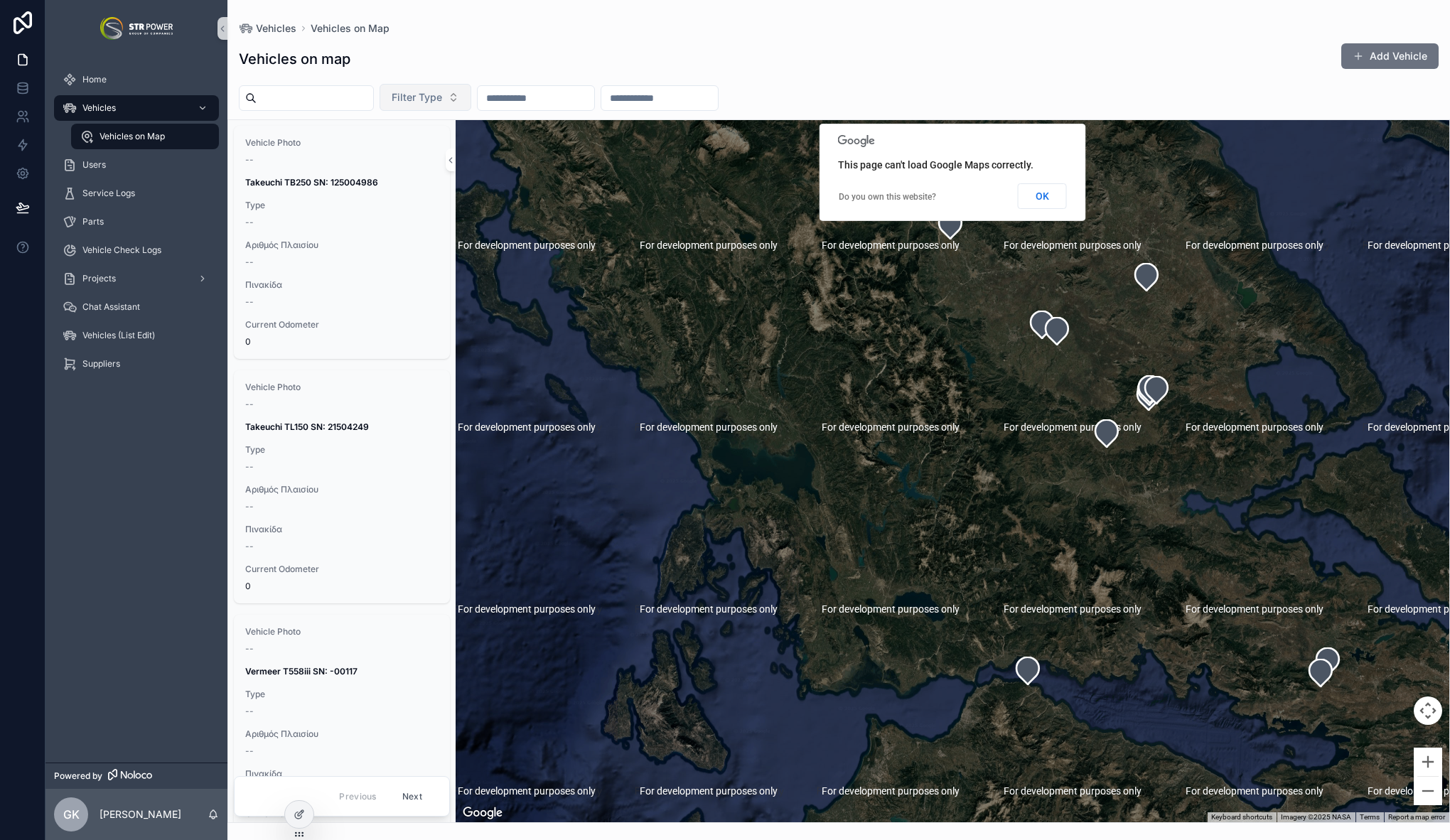
click at [458, 104] on button "Filter Type" at bounding box center [425, 97] width 92 height 27
click at [561, 56] on div "Vehicles on map Add Vehicle" at bounding box center [838, 59] width 1200 height 32
click at [1053, 201] on button "OK" at bounding box center [1042, 196] width 49 height 25
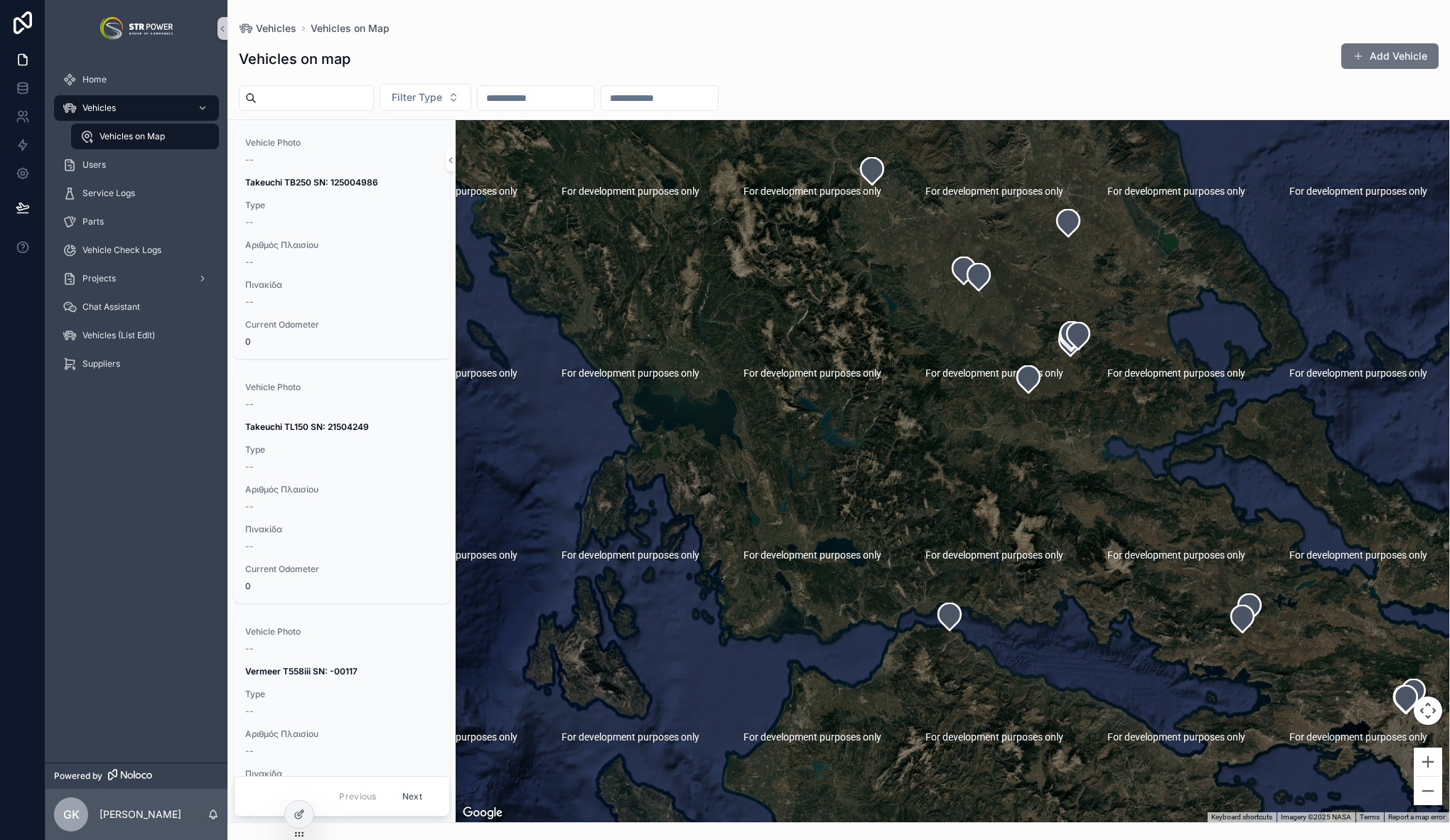
drag, startPoint x: 1165, startPoint y: 534, endPoint x: 1039, endPoint y: 466, distance: 143.2
click at [1039, 466] on div "scrollable content" at bounding box center [952, 471] width 993 height 702
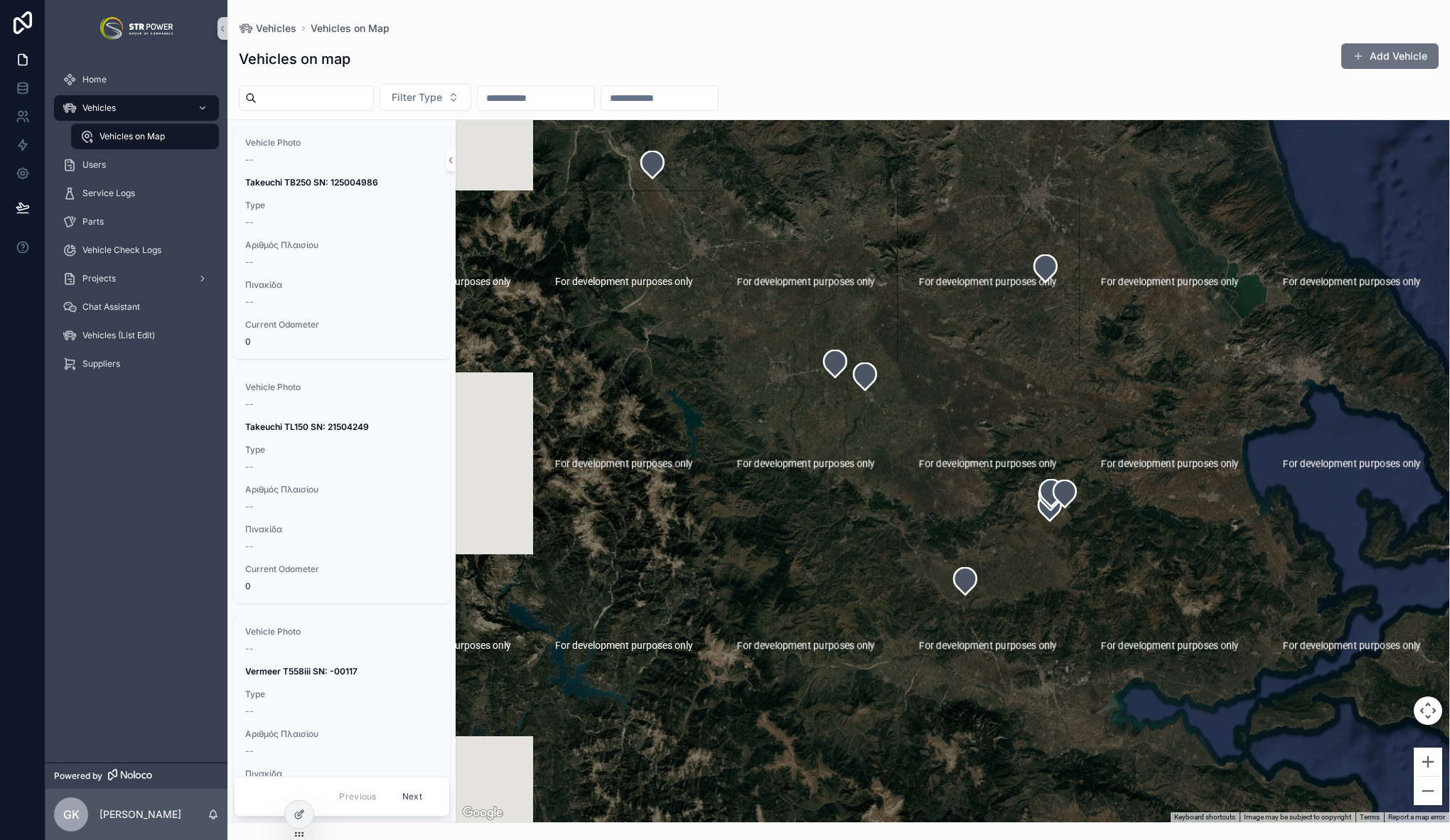
drag, startPoint x: 843, startPoint y: 493, endPoint x: 976, endPoint y: 520, distance: 135.7
click at [976, 520] on div "scrollable content" at bounding box center [952, 471] width 993 height 702
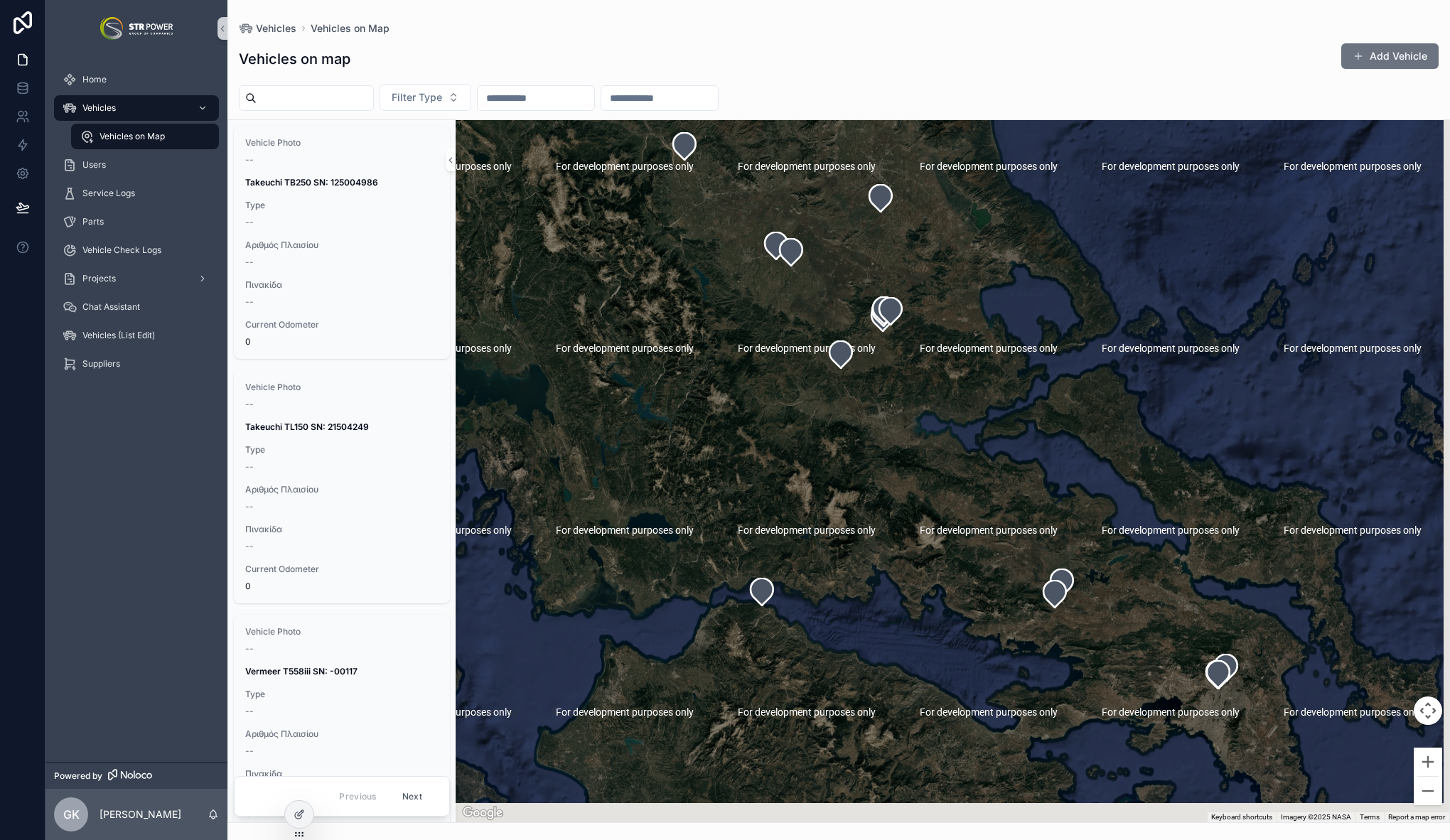
drag, startPoint x: 867, startPoint y: 505, endPoint x: 831, endPoint y: 384, distance: 126.2
click at [831, 384] on div "scrollable content" at bounding box center [952, 471] width 993 height 702
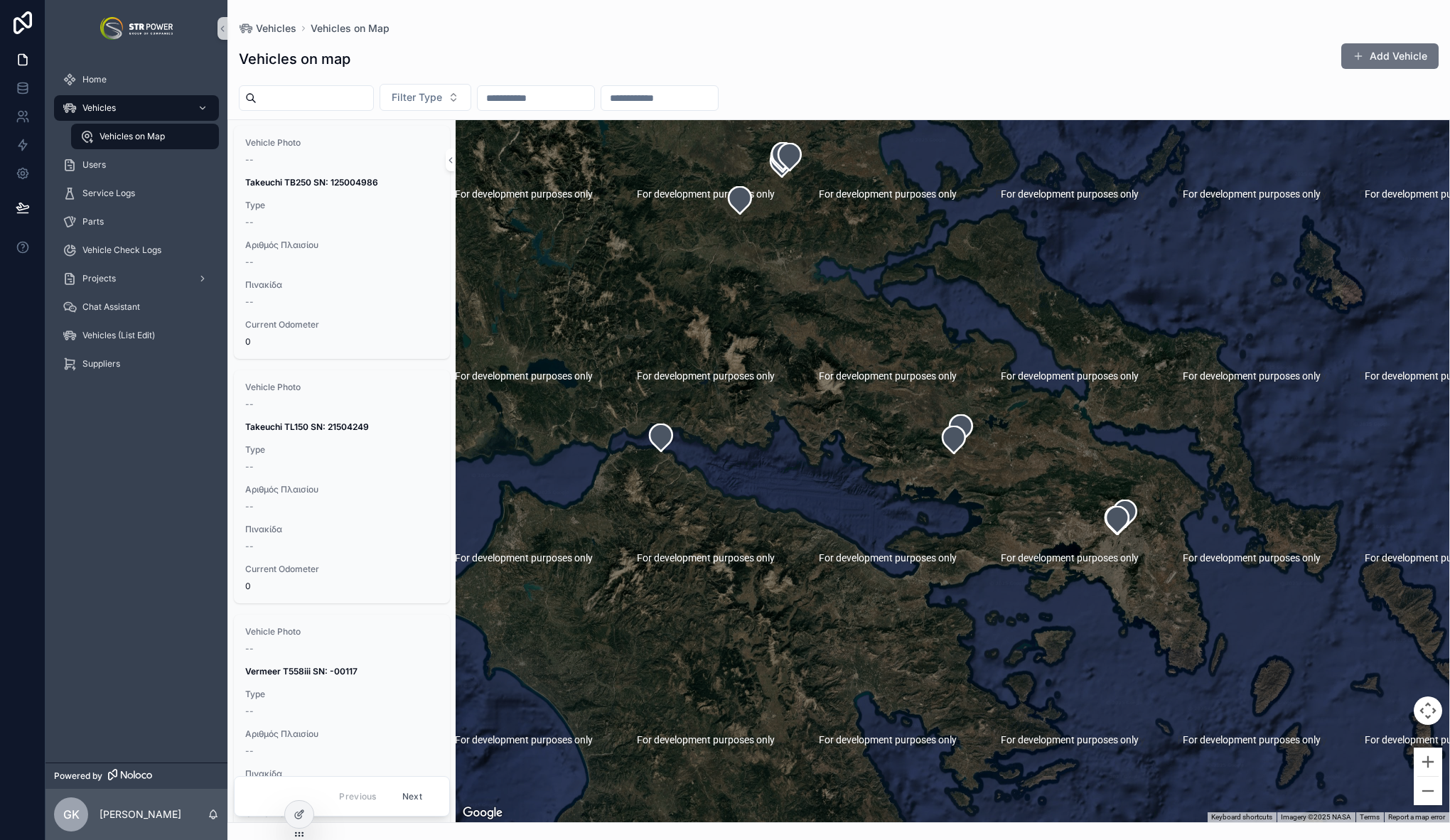
drag, startPoint x: 1140, startPoint y: 669, endPoint x: 1097, endPoint y: 520, distance: 155.1
click at [1054, 577] on div "scrollable content" at bounding box center [952, 471] width 993 height 702
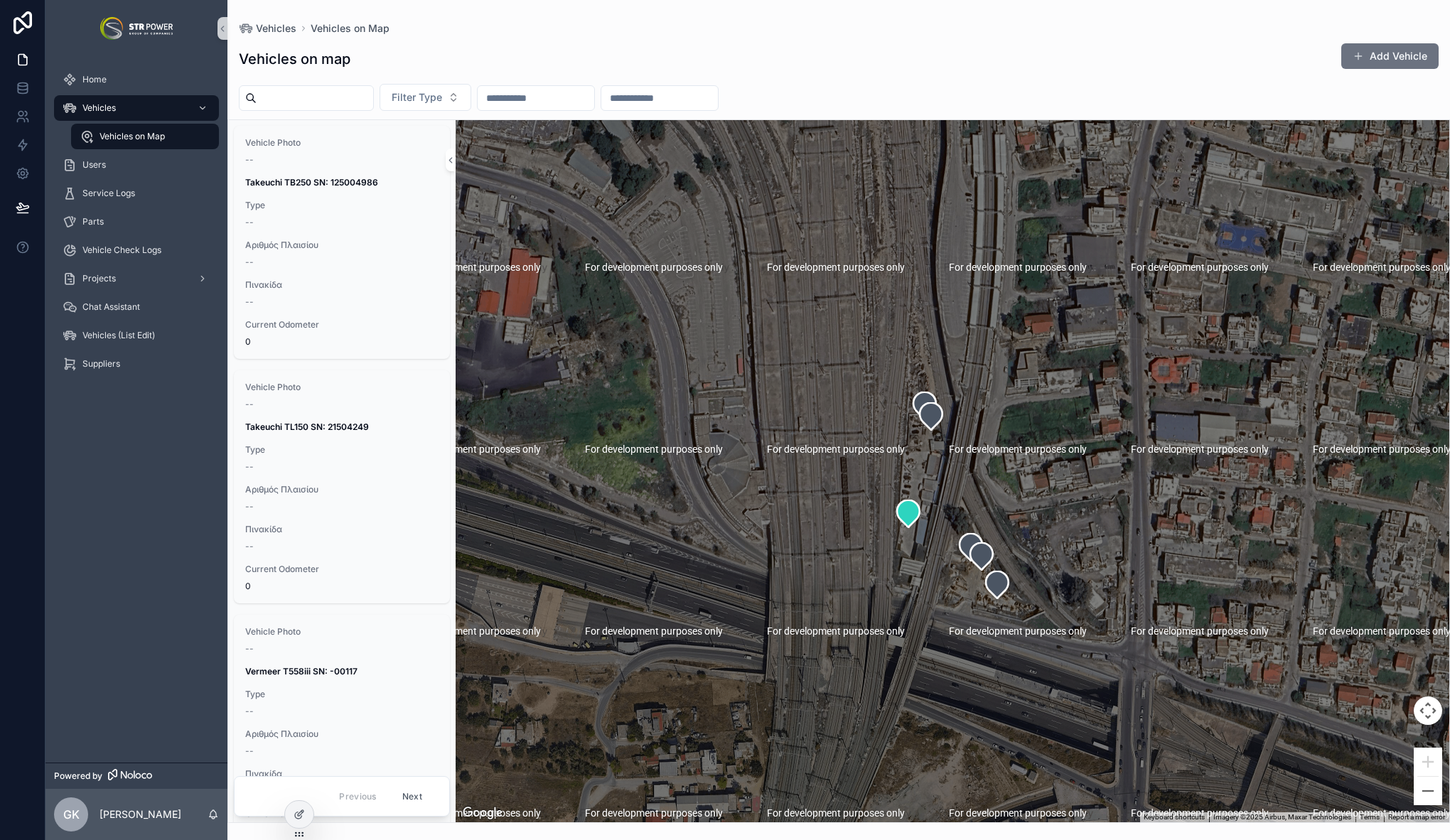
drag, startPoint x: 1005, startPoint y: 520, endPoint x: 909, endPoint y: 514, distance: 96.2
click at [1048, 510] on div "scrollable content" at bounding box center [952, 471] width 993 height 702
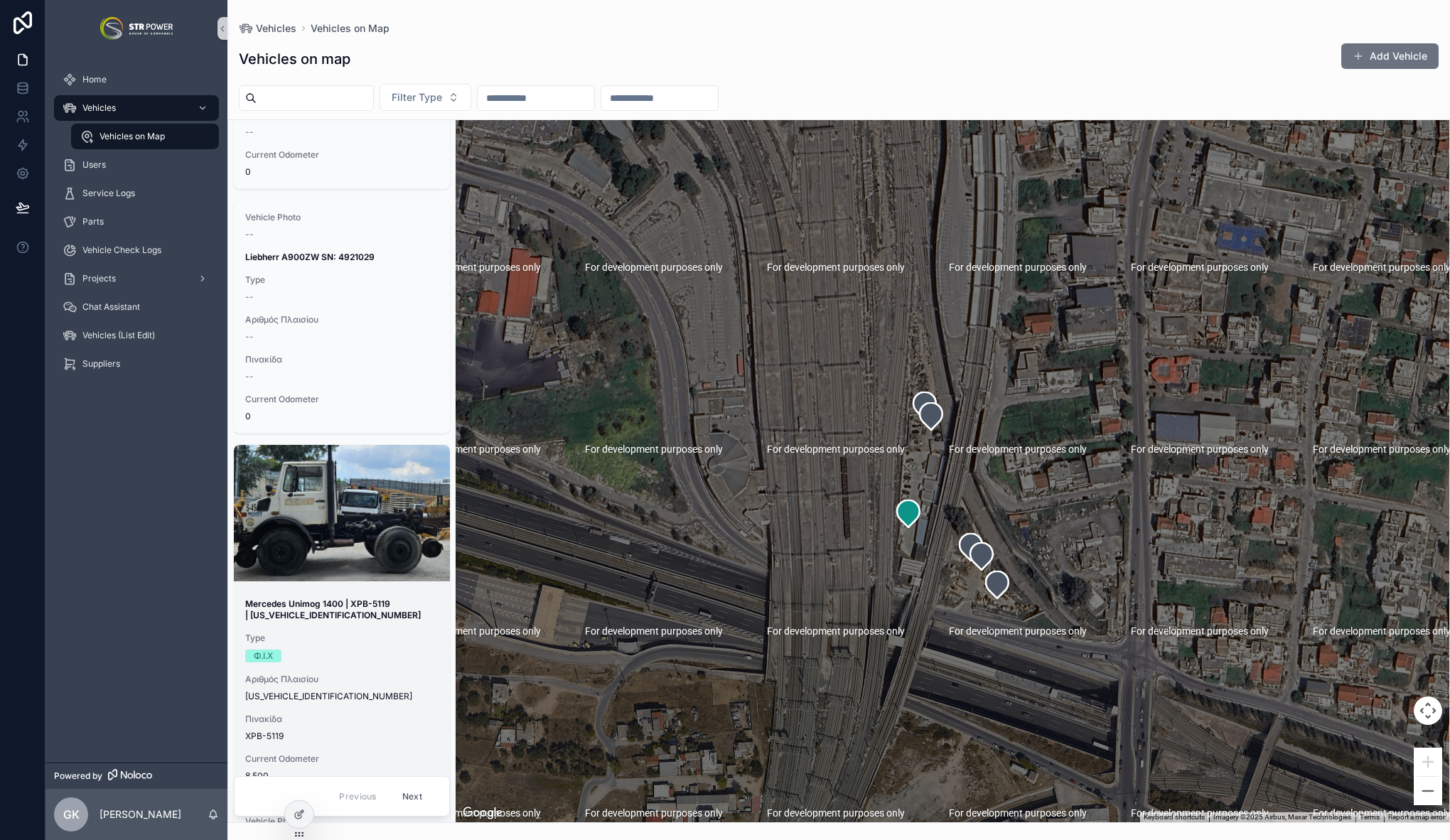
scroll to position [2325, 0]
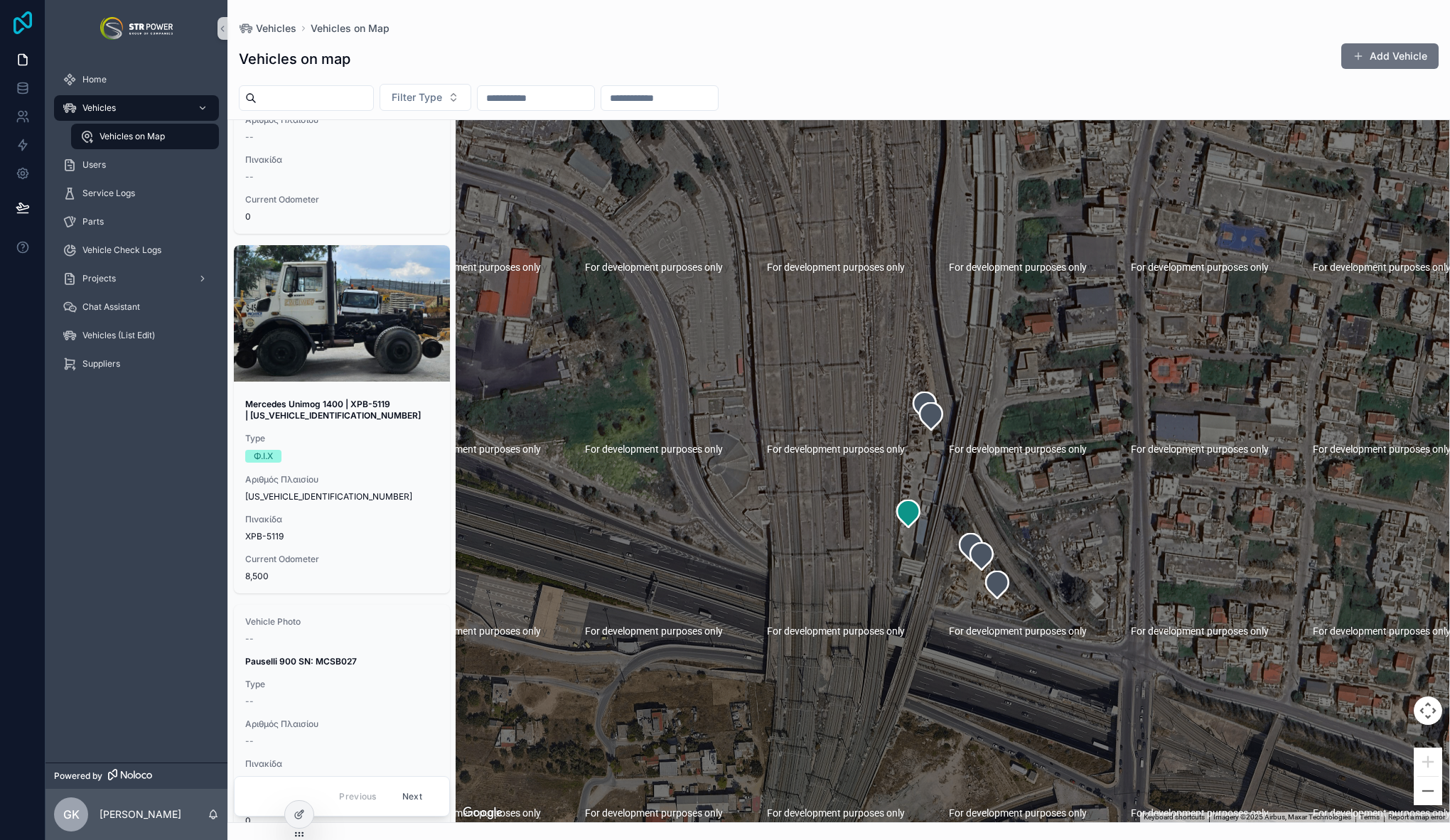
click at [30, 19] on icon at bounding box center [23, 23] width 19 height 23
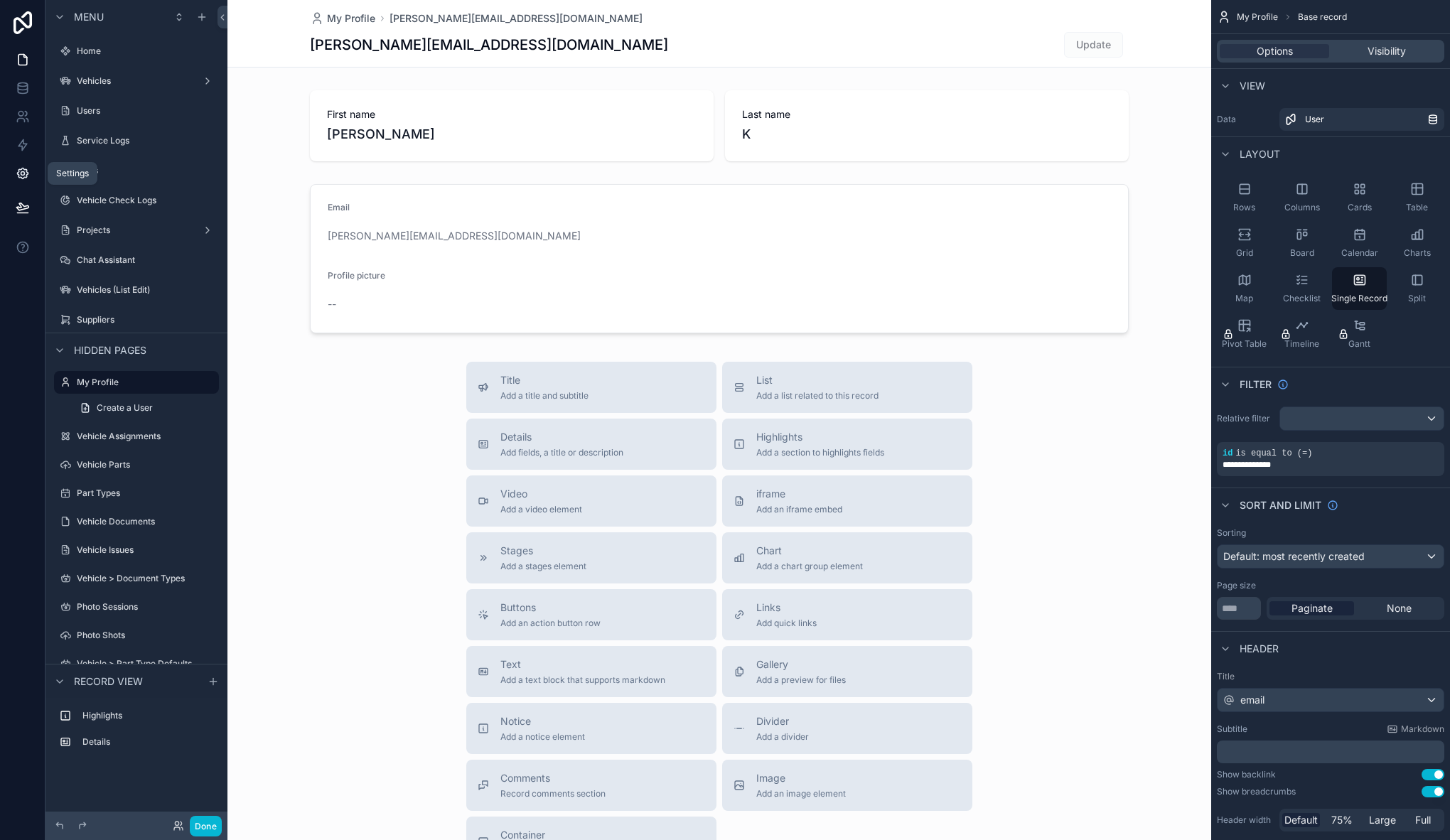
click at [23, 174] on icon at bounding box center [23, 174] width 4 height 4
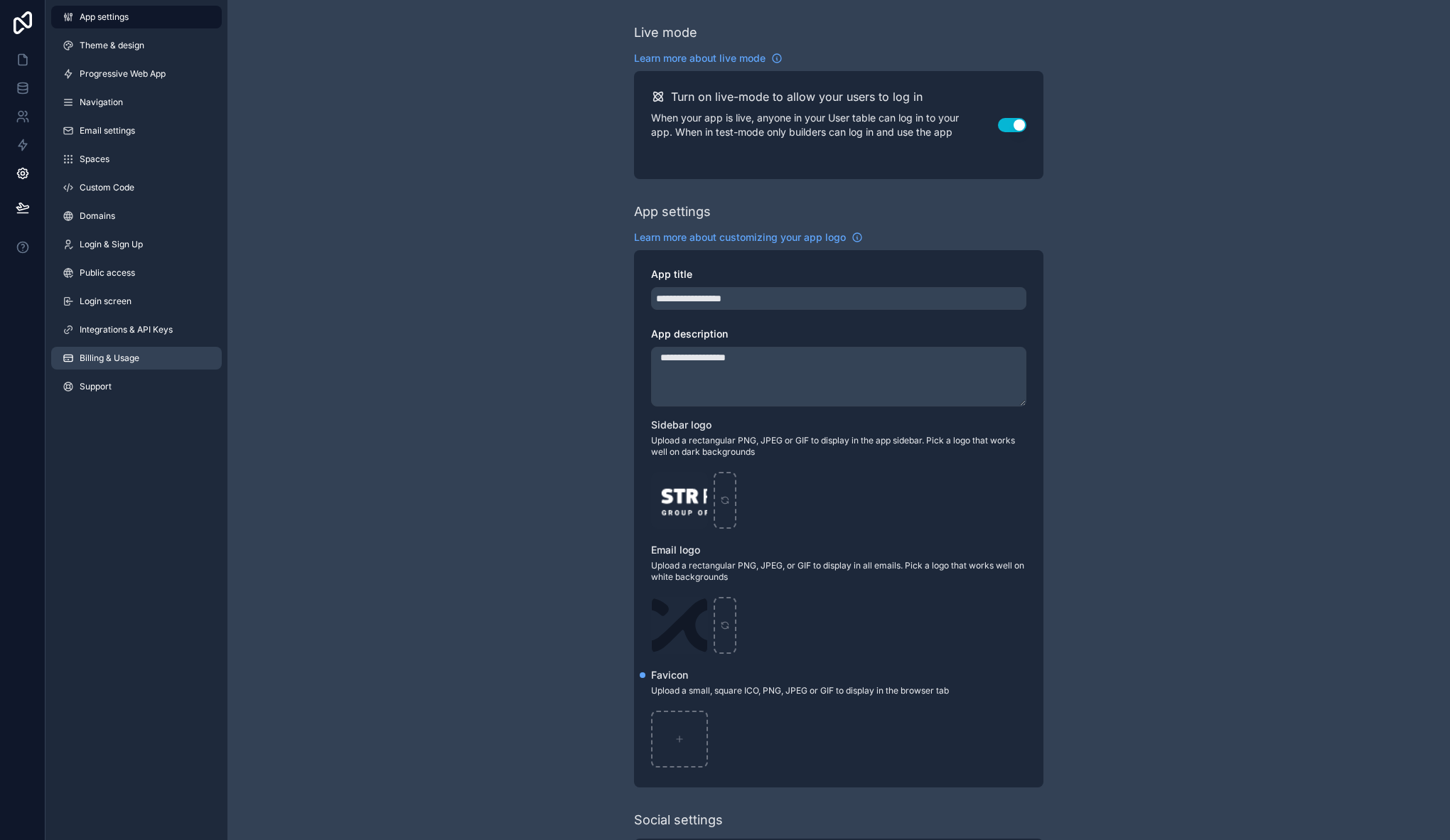
click at [138, 361] on span "Billing & Usage" at bounding box center [109, 357] width 59 height 12
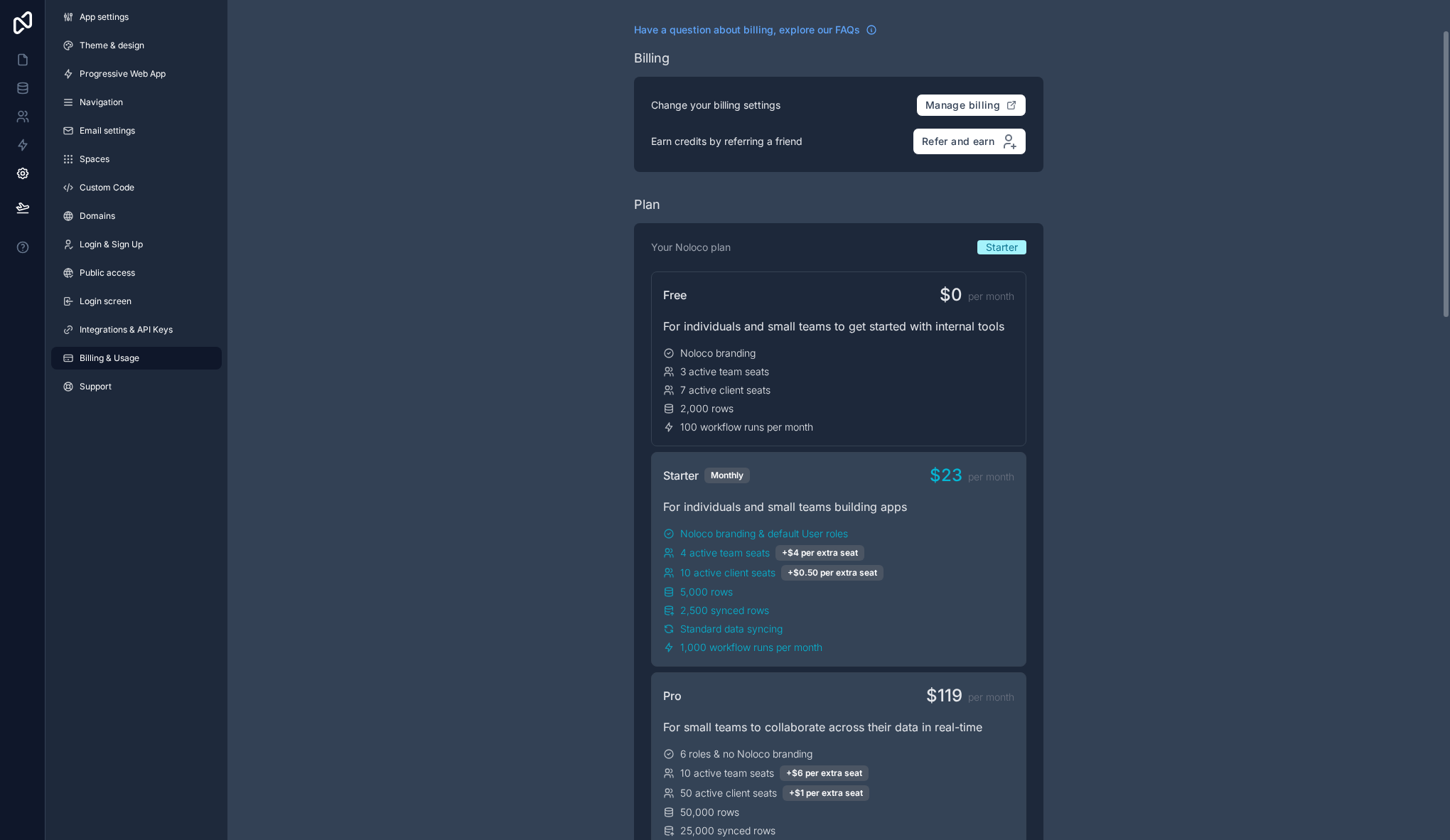
scroll to position [87, 0]
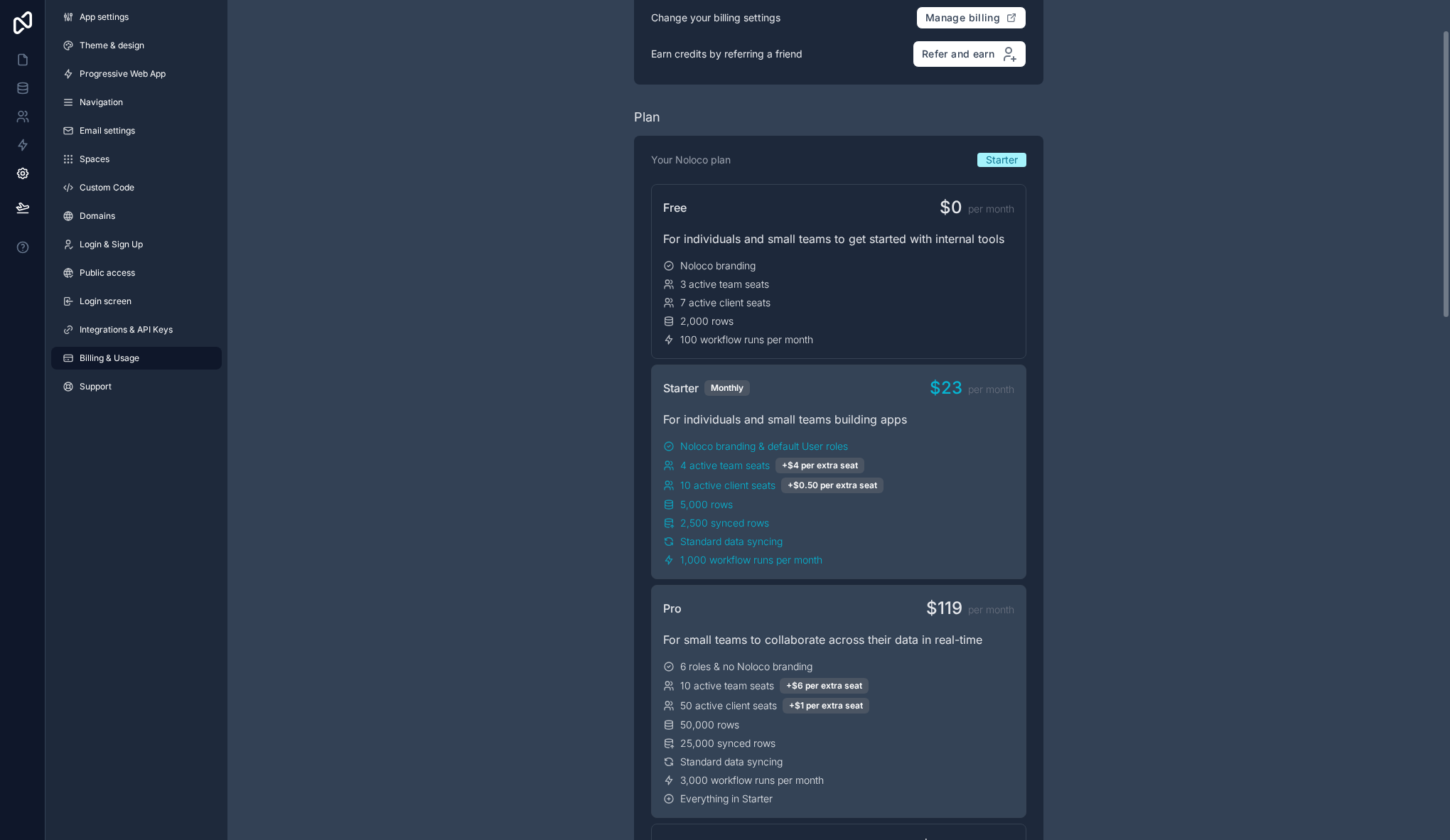
click at [915, 638] on div "For small teams to collaborate across their data in real-time" at bounding box center [838, 639] width 351 height 17
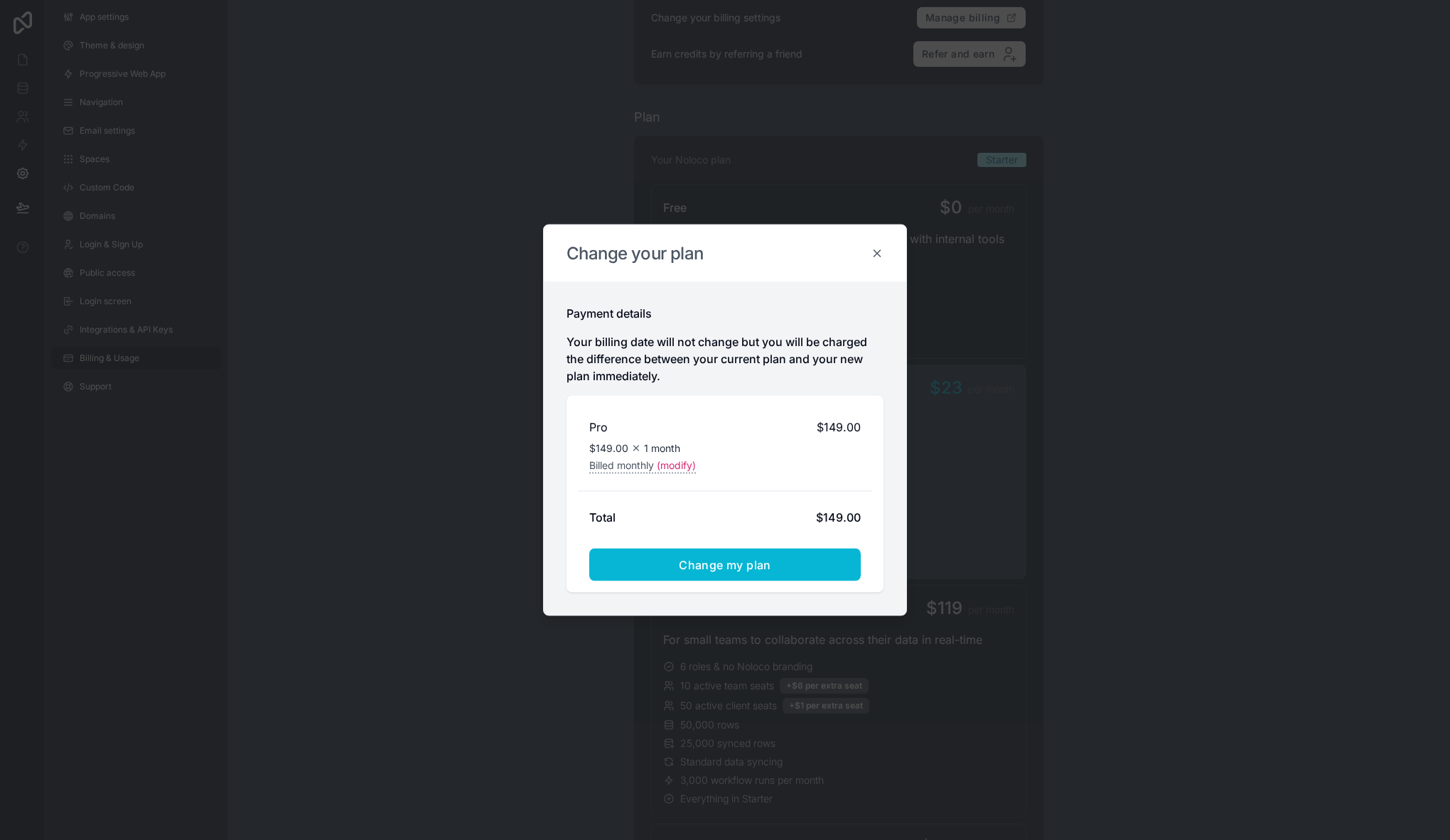
click at [879, 255] on icon at bounding box center [877, 253] width 6 height 6
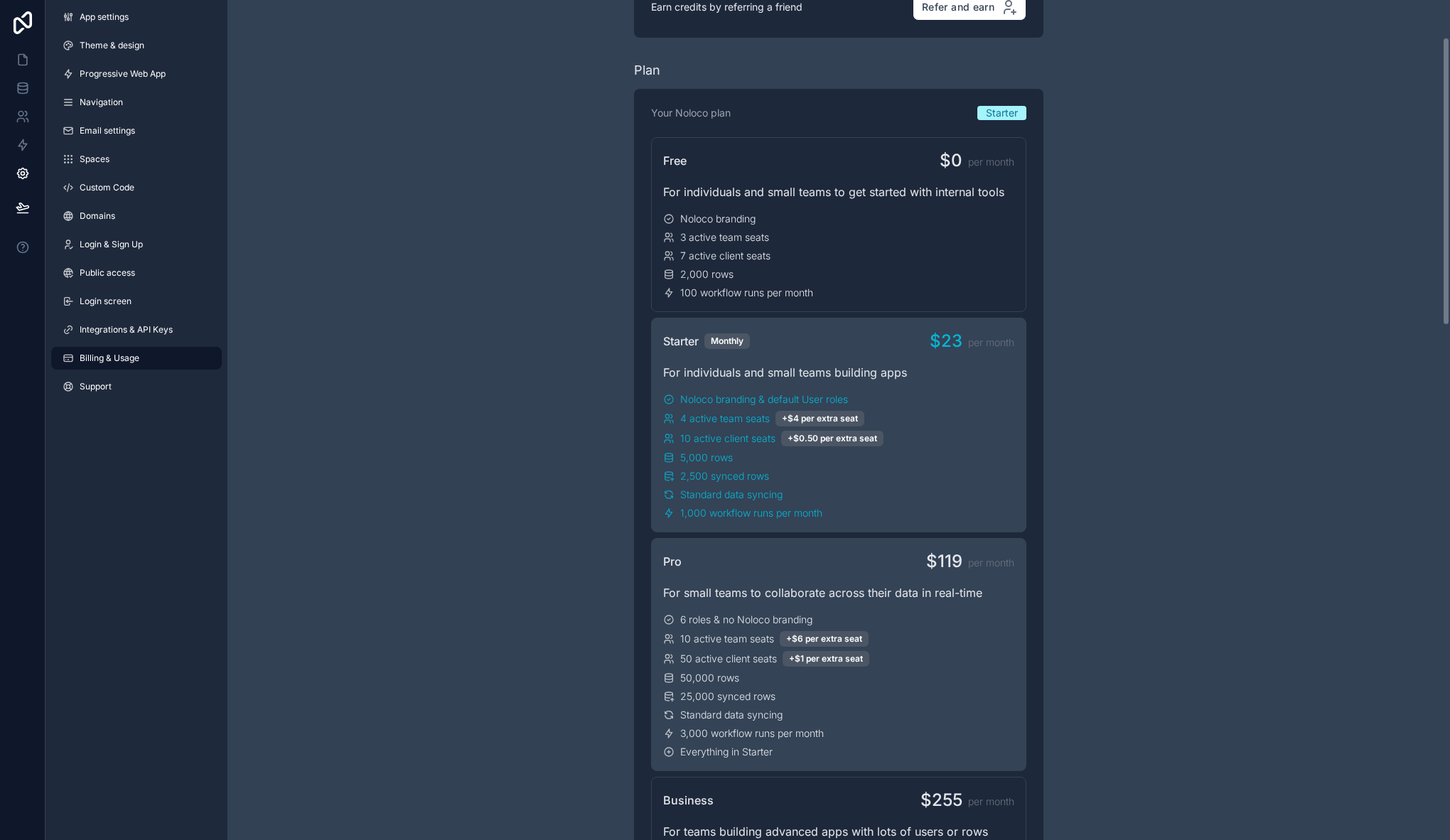
scroll to position [178, 0]
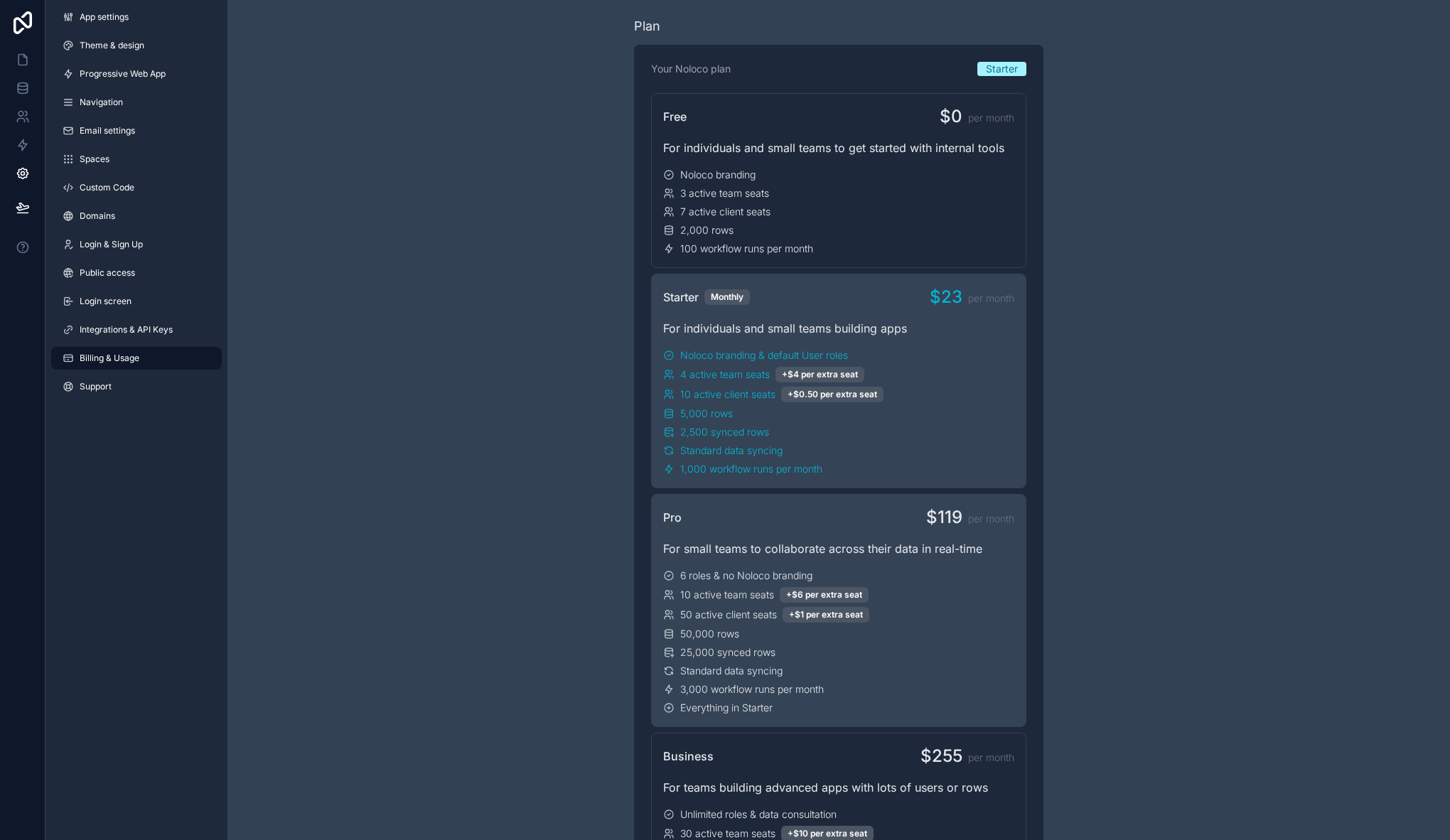
click at [900, 520] on div "Pro $119 per month" at bounding box center [838, 517] width 351 height 23
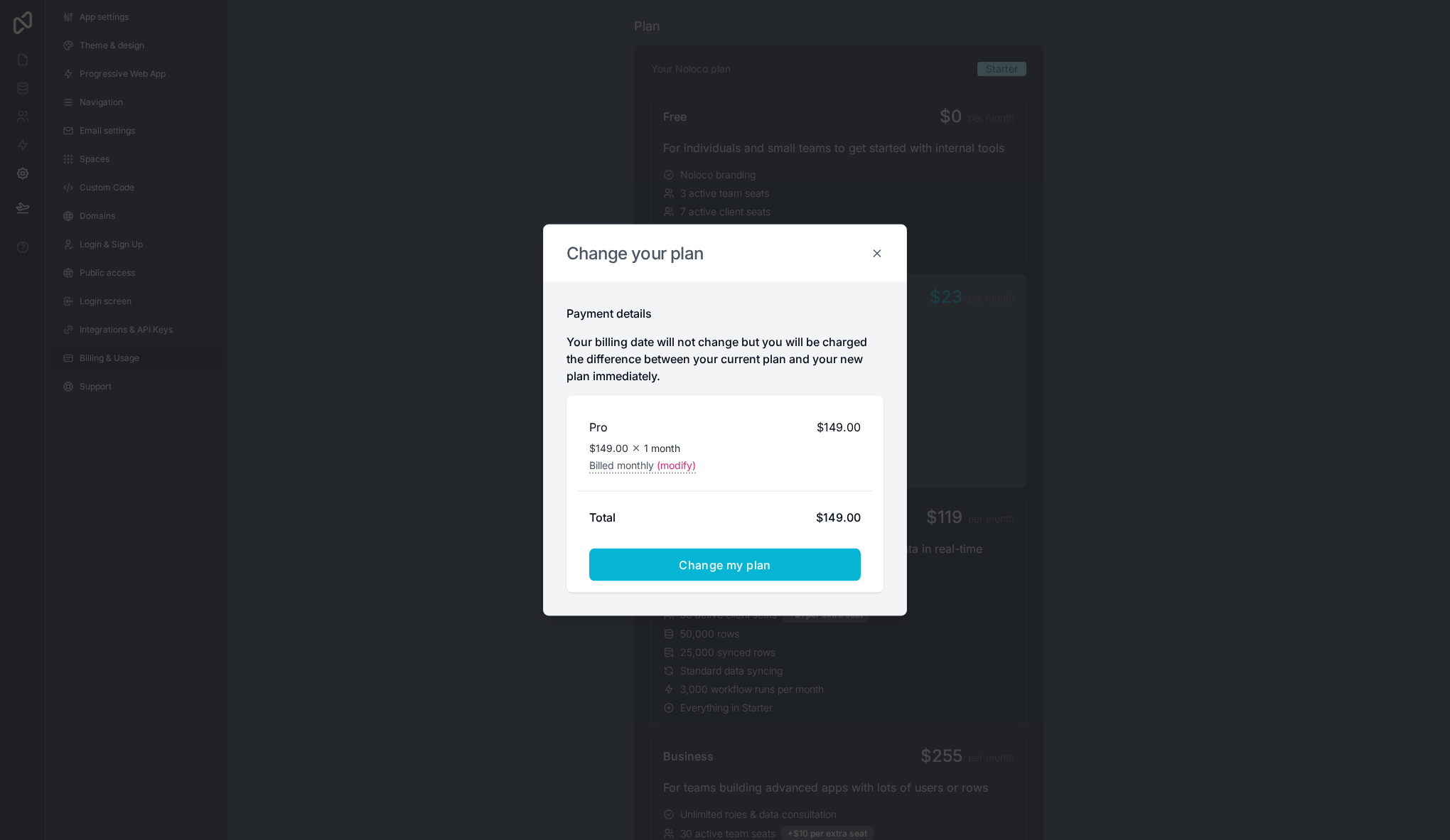
click at [879, 254] on icon at bounding box center [877, 254] width 13 height 13
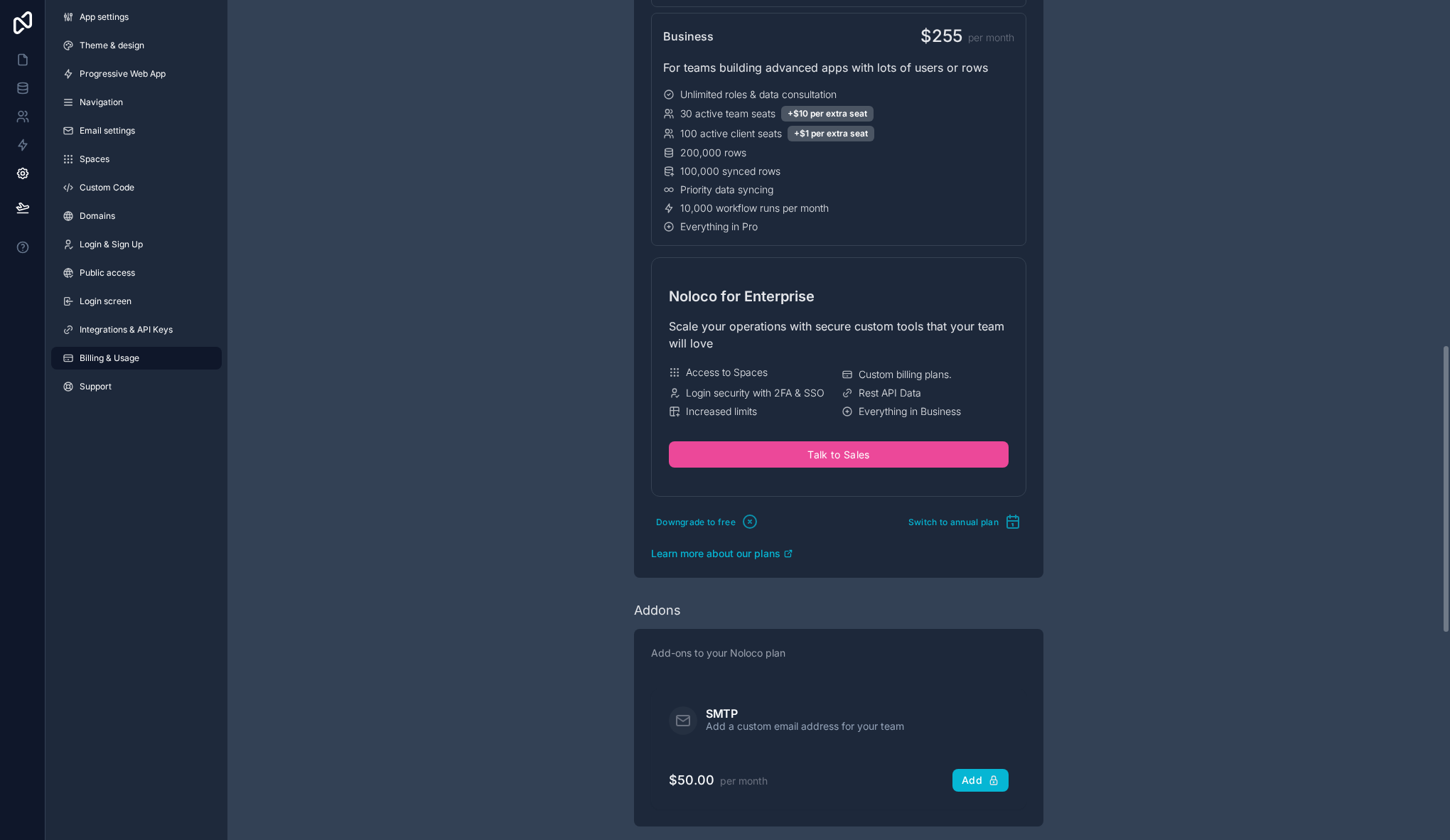
scroll to position [1079, 0]
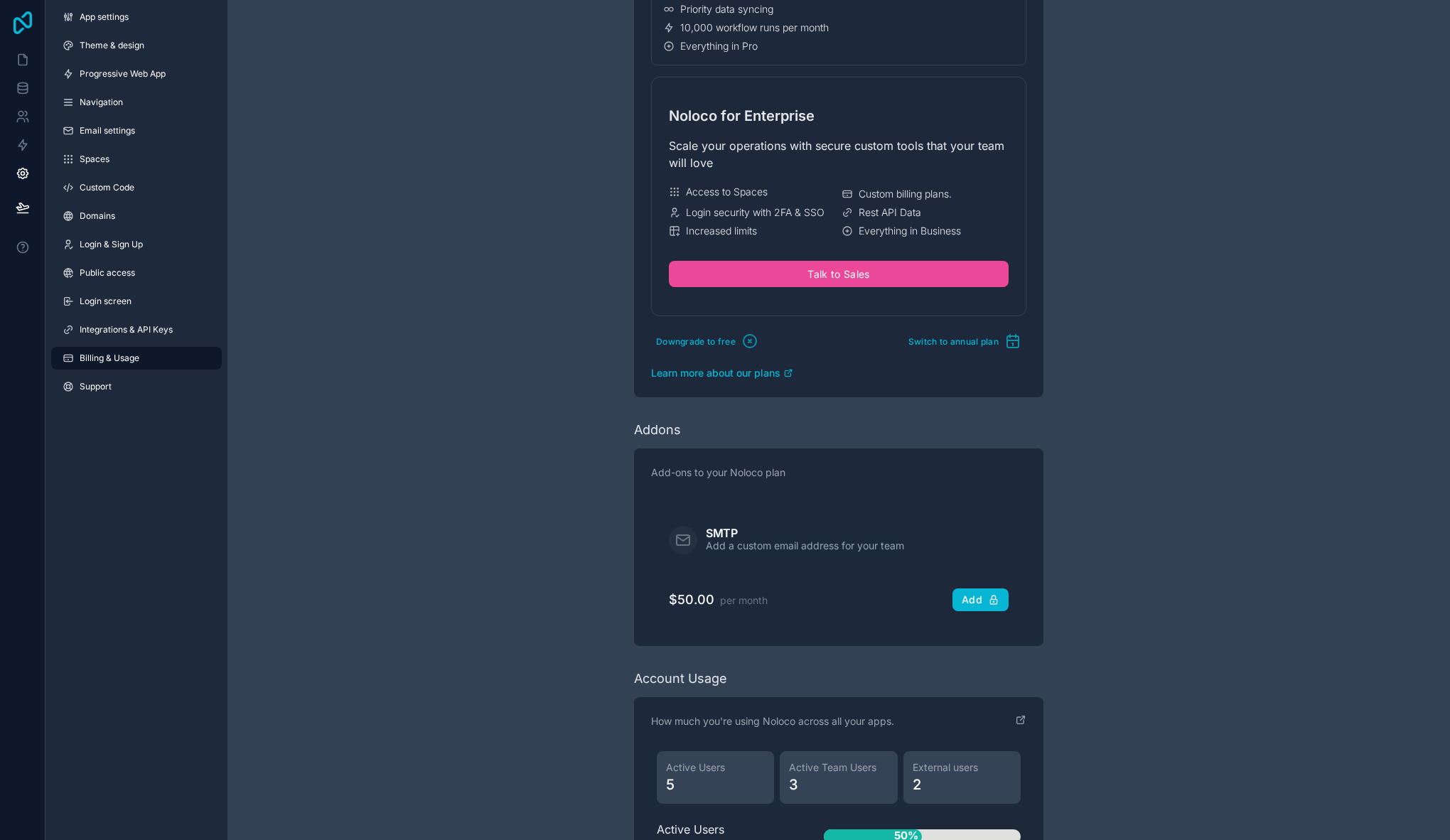
click at [25, 30] on icon at bounding box center [23, 23] width 29 height 23
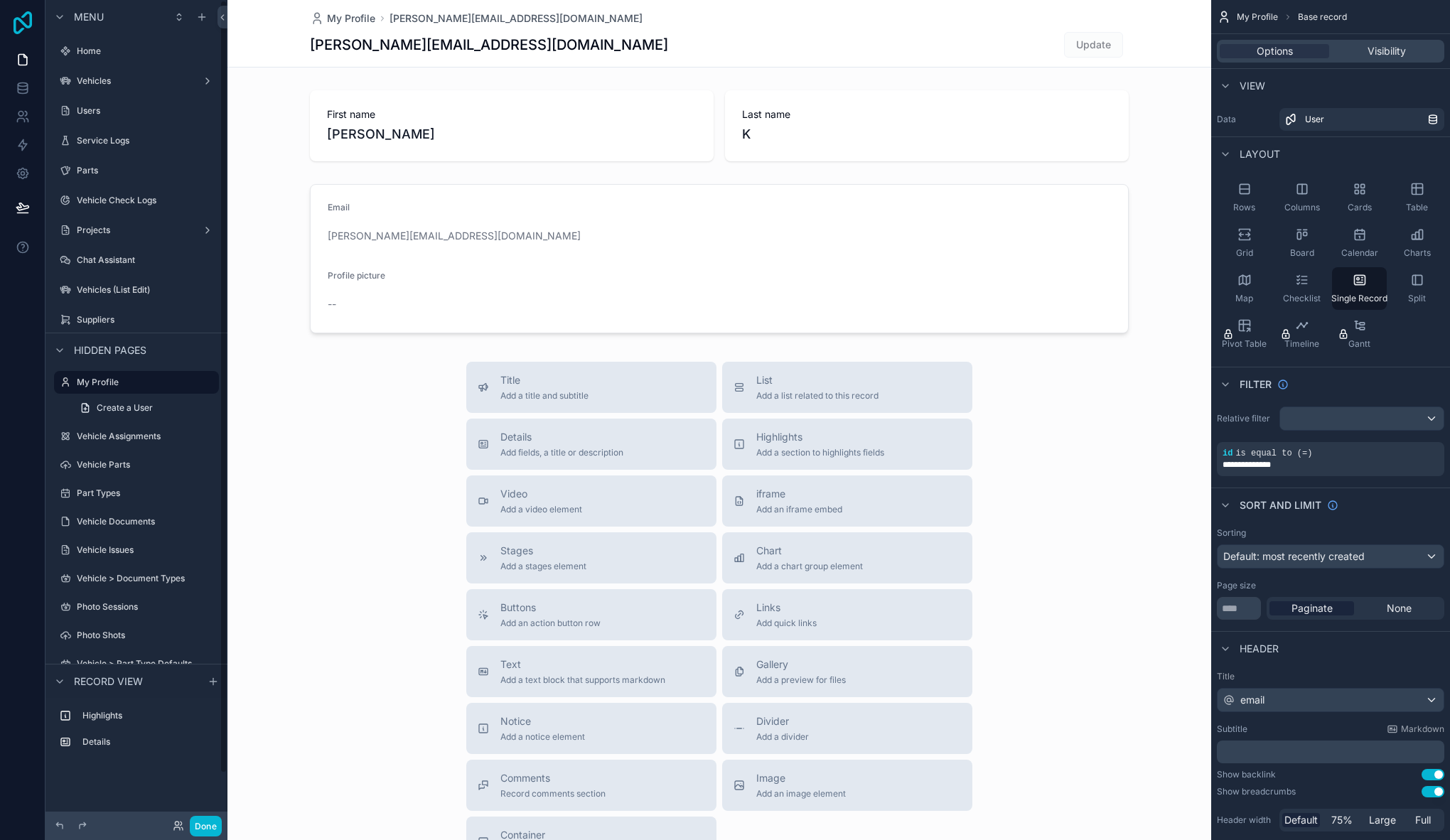
click at [24, 24] on icon at bounding box center [23, 23] width 19 height 23
